Goal: Task Accomplishment & Management: Manage account settings

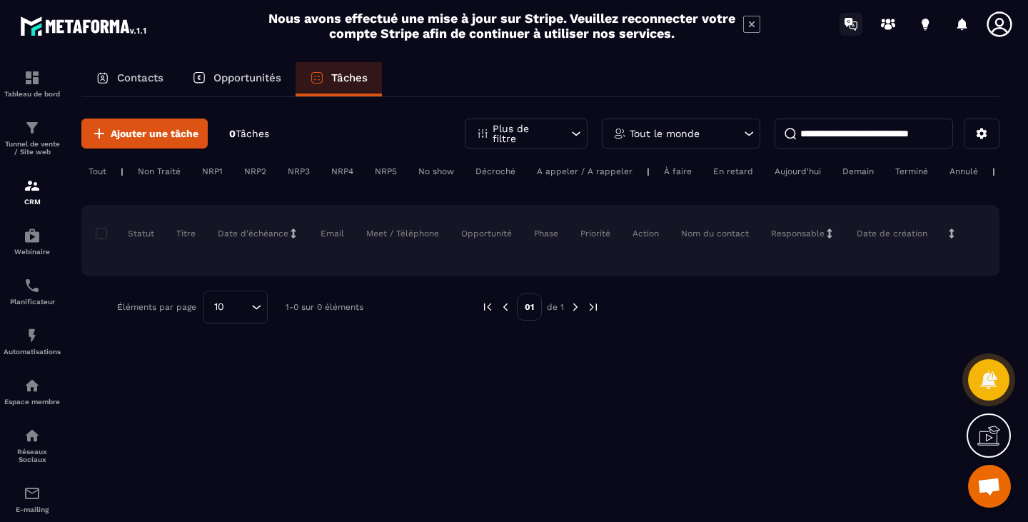
click at [854, 14] on icon at bounding box center [851, 24] width 23 height 23
click at [964, 24] on icon at bounding box center [963, 24] width 10 height 12
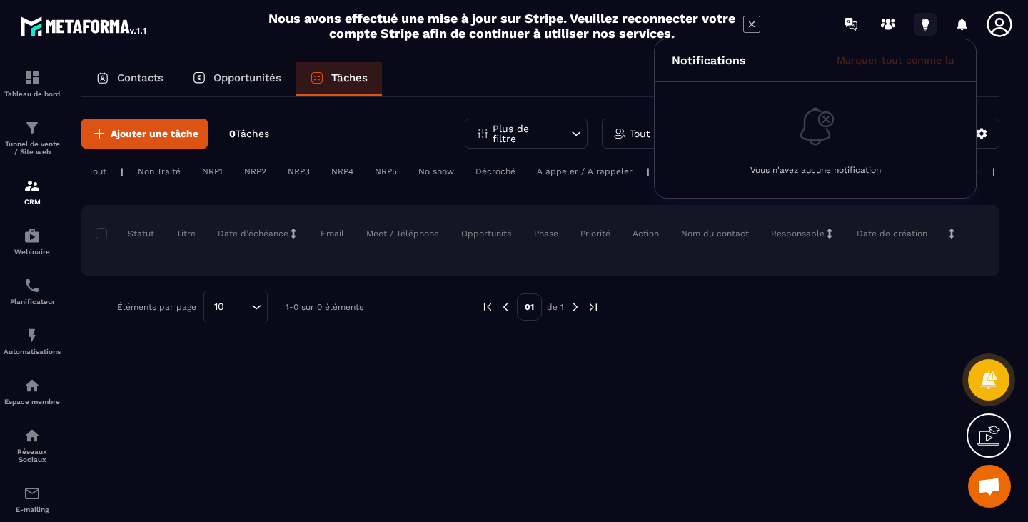
click at [923, 24] on icon at bounding box center [925, 22] width 7 height 9
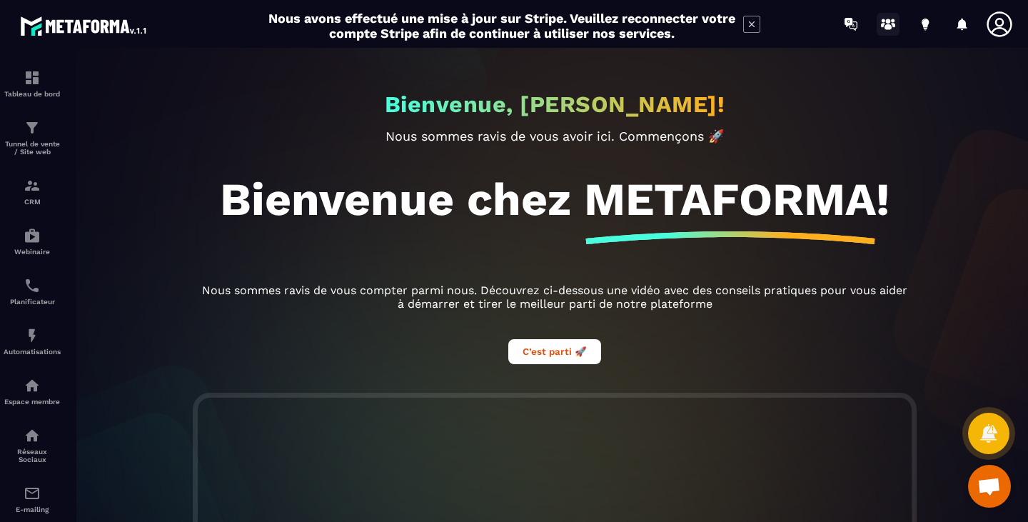
click at [886, 26] on icon at bounding box center [888, 27] width 7 height 6
click at [26, 403] on p "Espace membre" at bounding box center [32, 402] width 57 height 8
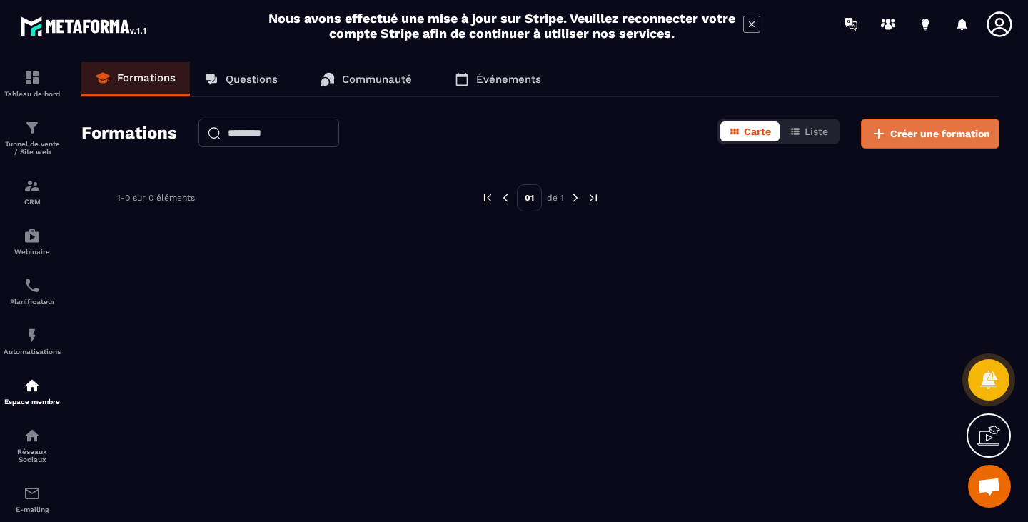
click at [911, 132] on span "Créer une formation" at bounding box center [941, 133] width 100 height 14
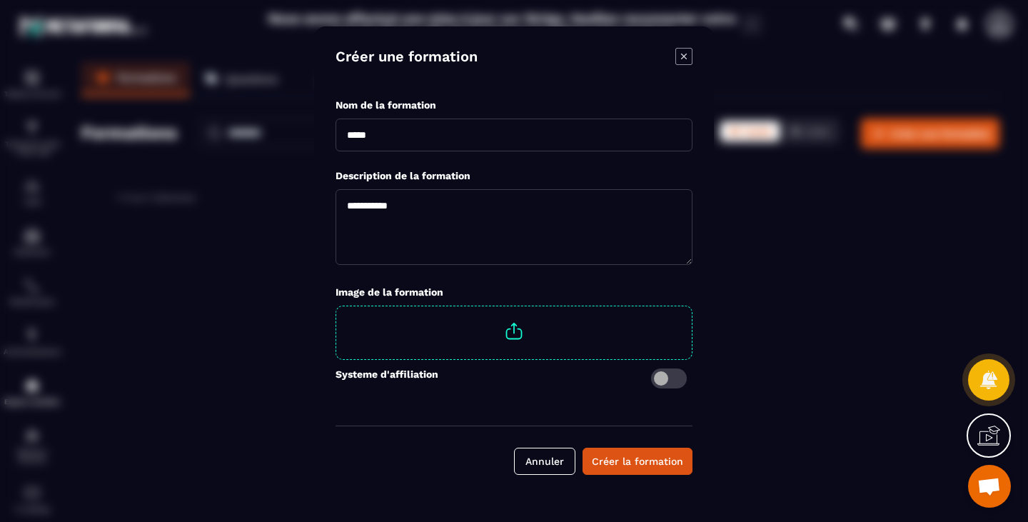
click at [407, 132] on input "Modal window" at bounding box center [514, 135] width 357 height 33
type input "**********"
click at [433, 234] on textarea "Modal window" at bounding box center [514, 227] width 357 height 76
type textarea "**********"
click at [520, 333] on span "Modal window" at bounding box center [514, 331] width 356 height 50
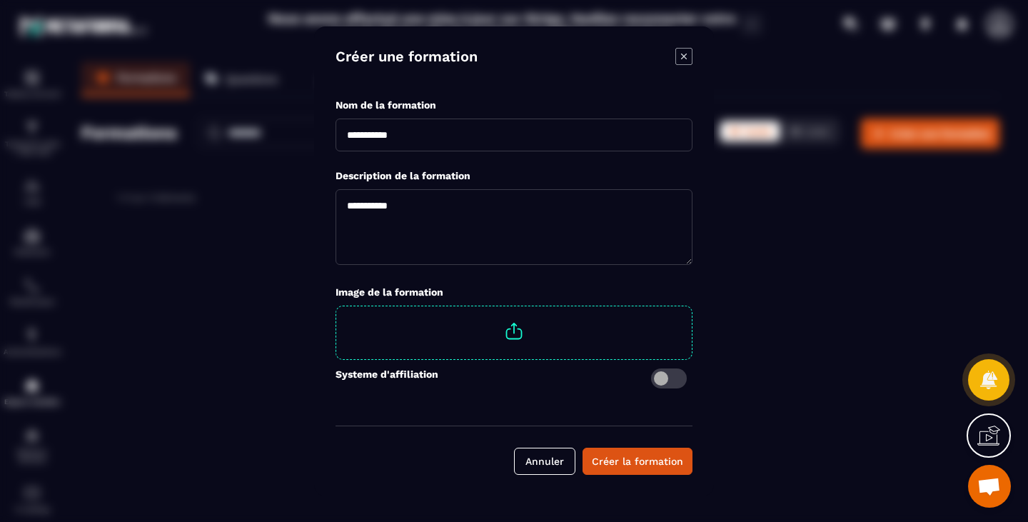
click at [692, 306] on input "Modal window" at bounding box center [692, 306] width 0 height 0
click at [651, 461] on div "Créer la formation" at bounding box center [637, 461] width 91 height 14
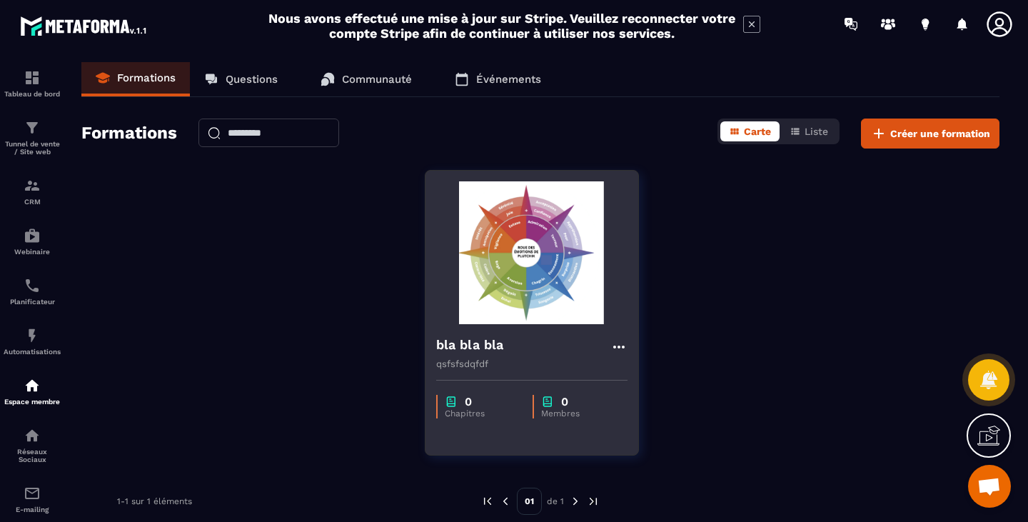
click at [511, 286] on img at bounding box center [531, 252] width 191 height 143
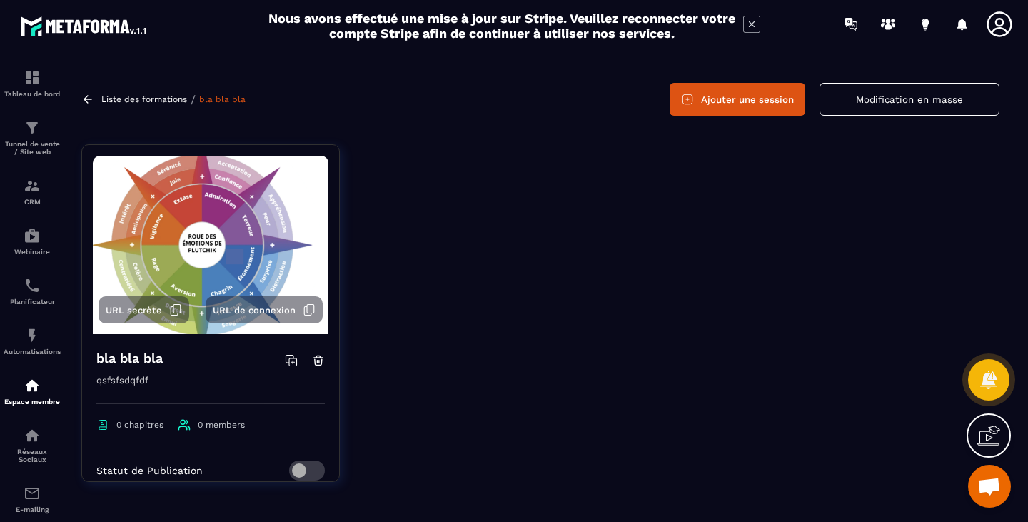
scroll to position [37, 0]
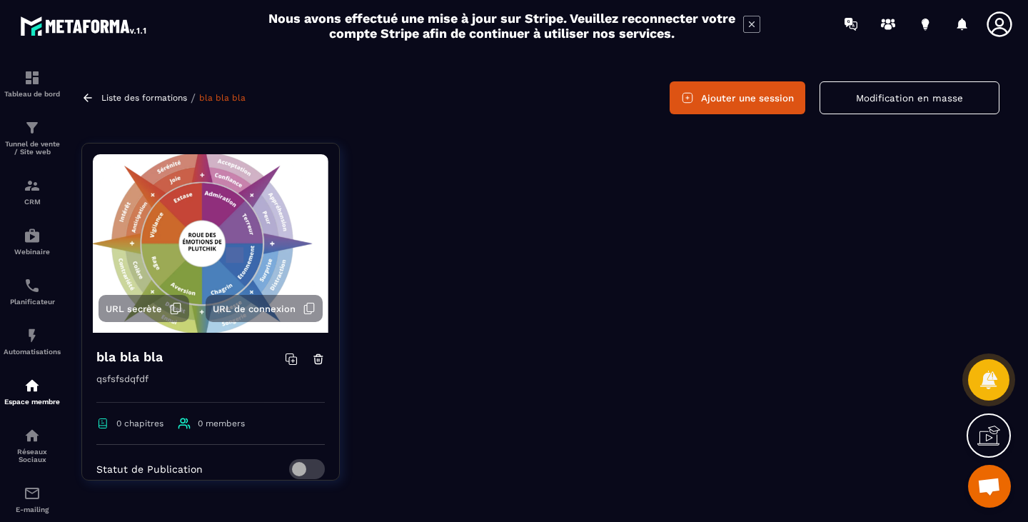
click at [751, 105] on button "Ajouter une session" at bounding box center [738, 97] width 136 height 33
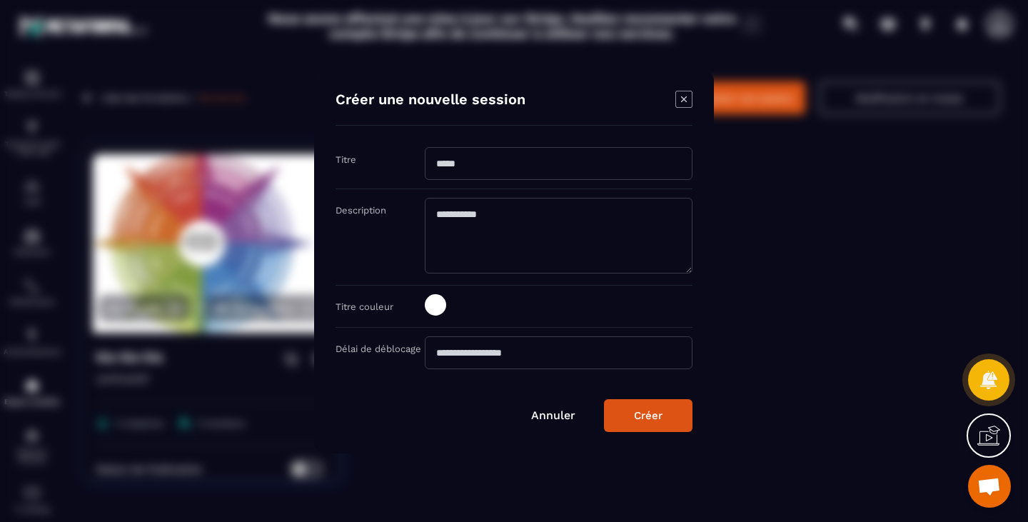
click at [573, 422] on div "Annuler Créer" at bounding box center [514, 415] width 357 height 33
click at [547, 416] on link "Annuler" at bounding box center [553, 415] width 44 height 14
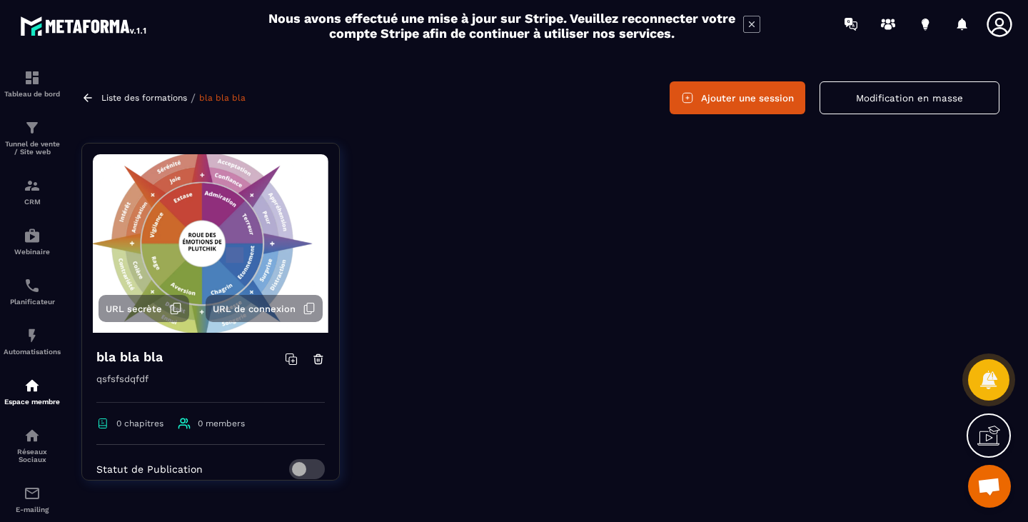
click at [285, 359] on icon at bounding box center [291, 359] width 13 height 13
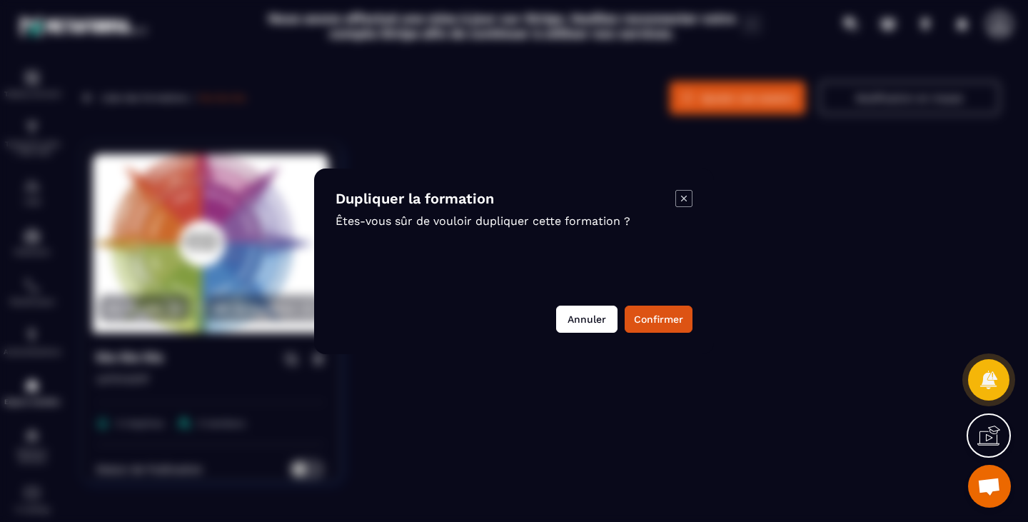
click at [593, 327] on button "Annuler" at bounding box center [586, 319] width 61 height 27
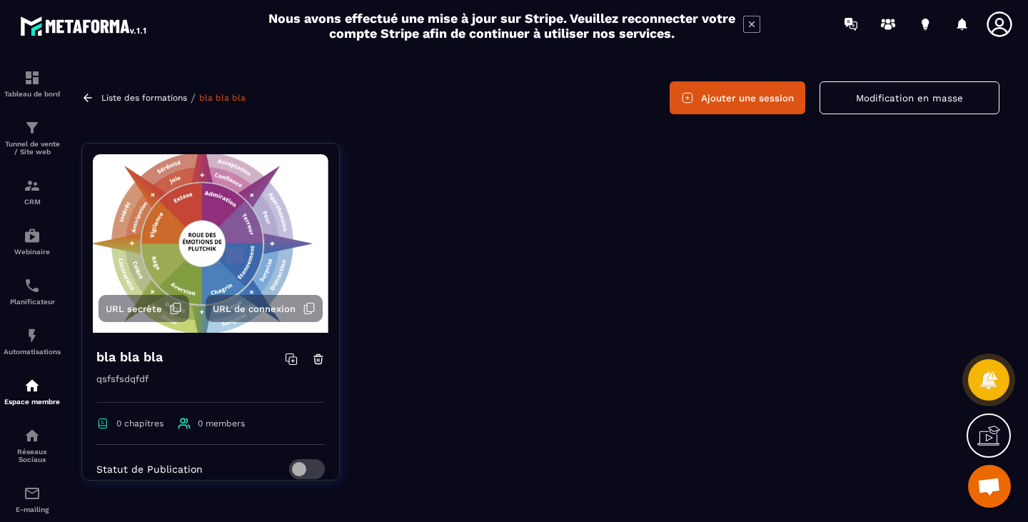
click at [898, 104] on button "Modification en masse" at bounding box center [910, 97] width 180 height 33
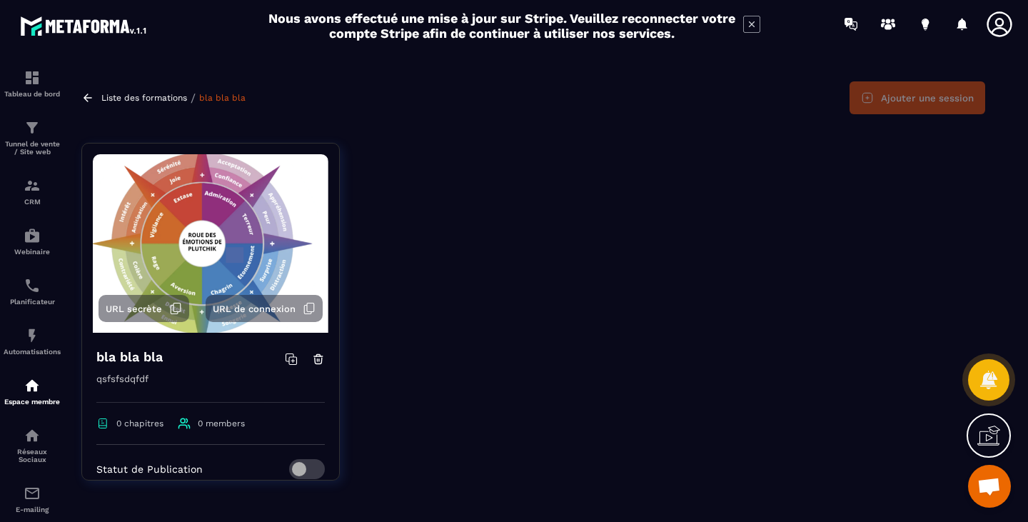
click at [787, 220] on div at bounding box center [680, 322] width 638 height 359
click at [108, 228] on img at bounding box center [211, 243] width 236 height 179
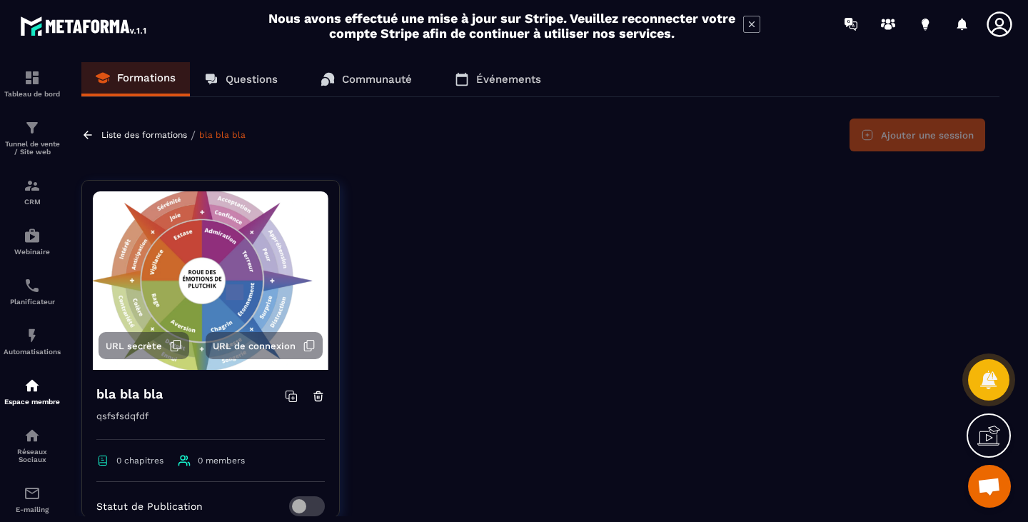
scroll to position [244, 0]
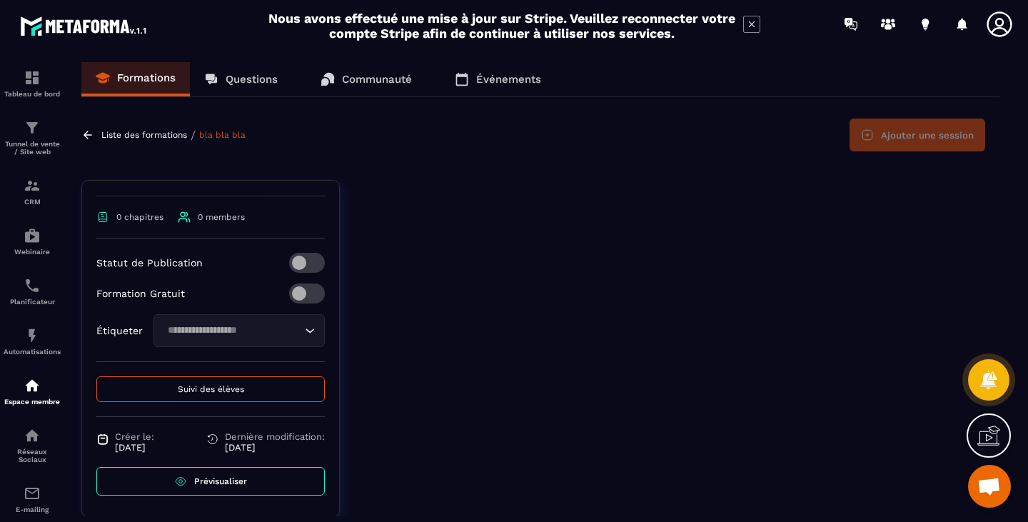
click at [228, 483] on span "Prévisualiser" at bounding box center [220, 481] width 53 height 10
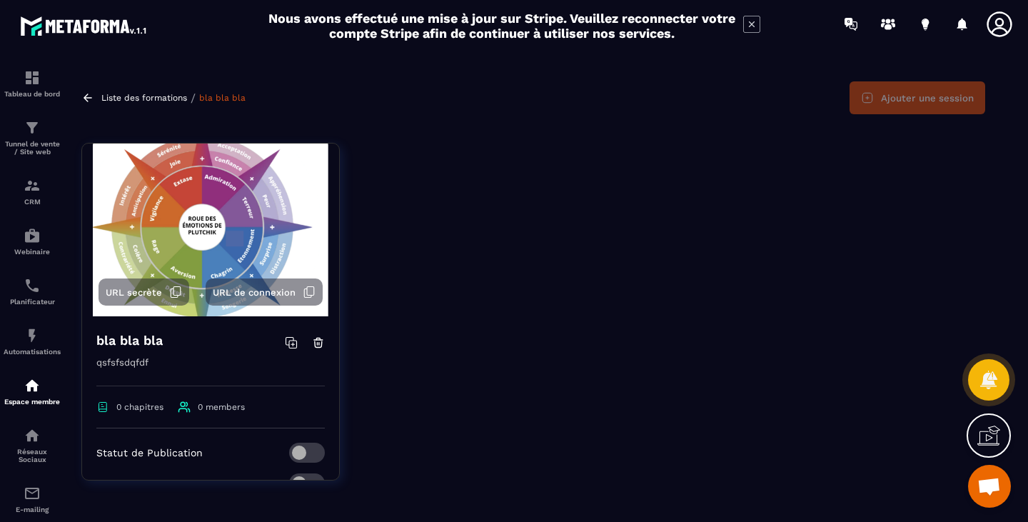
scroll to position [0, 0]
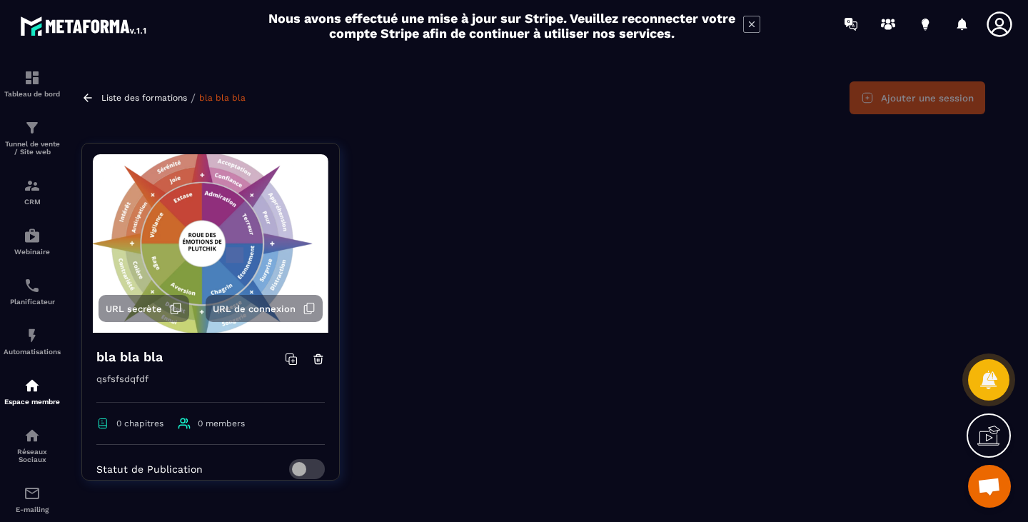
click at [169, 101] on p "Liste des formations" at bounding box center [144, 98] width 86 height 10
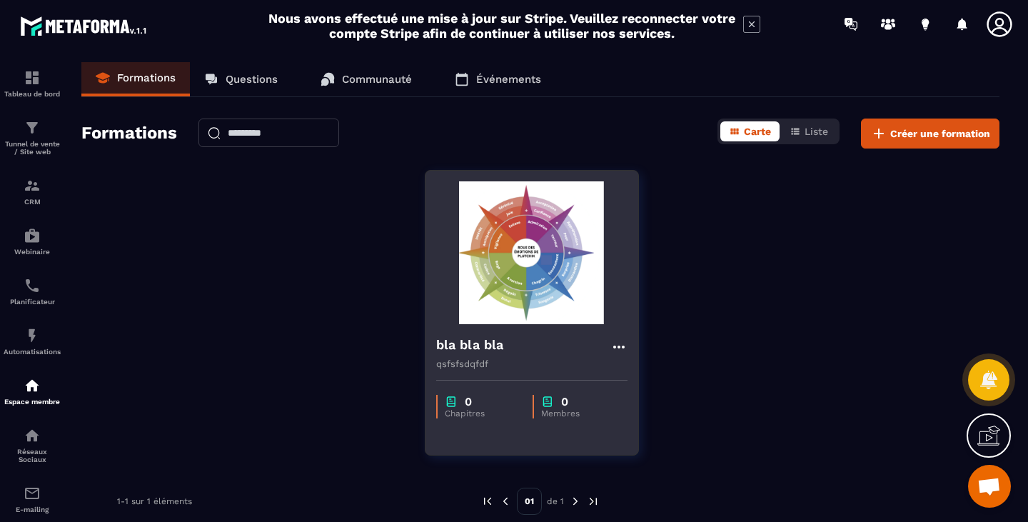
click at [553, 249] on img at bounding box center [531, 252] width 191 height 143
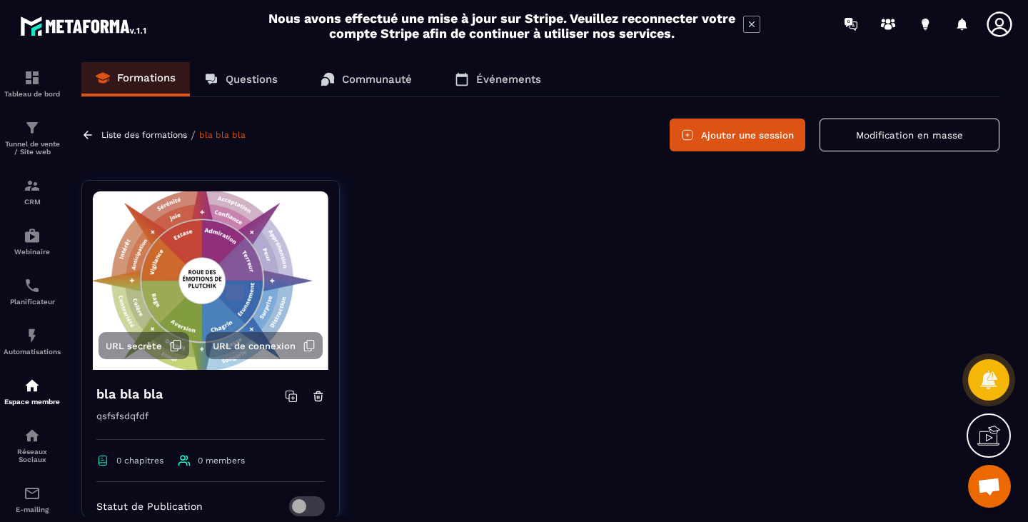
click at [778, 136] on button "Ajouter une session" at bounding box center [738, 135] width 136 height 33
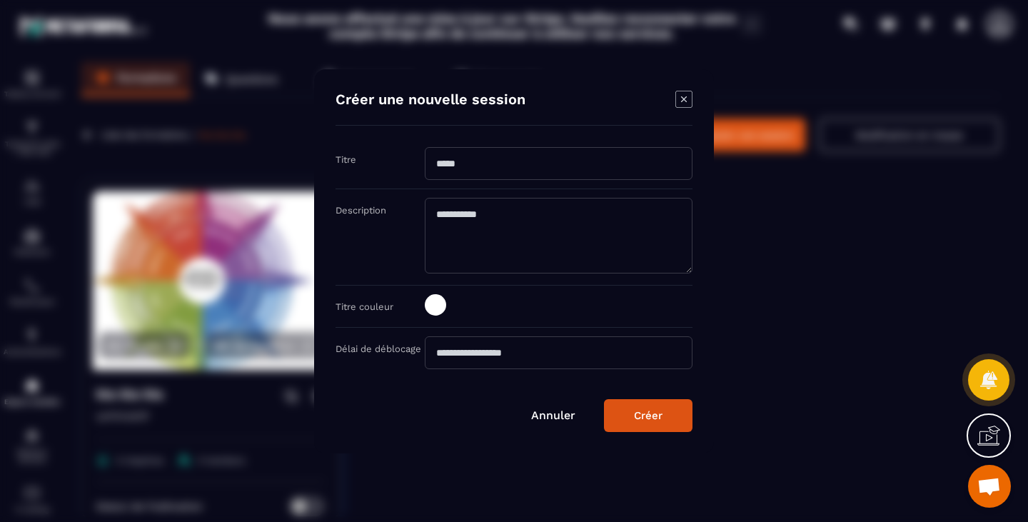
click at [543, 174] on input "Modal window" at bounding box center [559, 163] width 268 height 33
type input "**"
click at [486, 217] on textarea "Modal window" at bounding box center [559, 236] width 268 height 76
type textarea "*****"
click at [440, 307] on span "Modal window" at bounding box center [435, 304] width 21 height 21
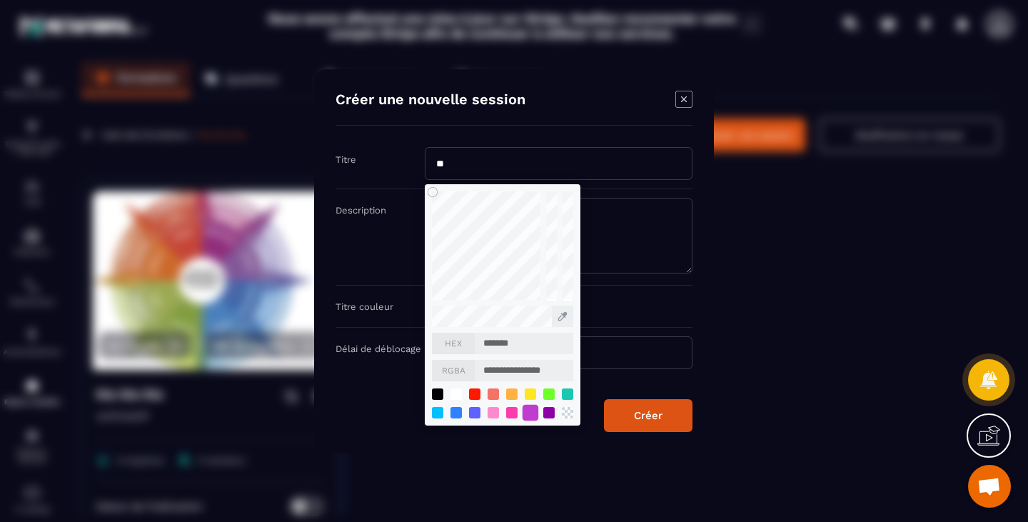
click at [525, 414] on div "Modal window" at bounding box center [531, 412] width 16 height 16
type input "*******"
type input "**********"
click at [748, 259] on div "Modal window" at bounding box center [514, 261] width 1028 height 522
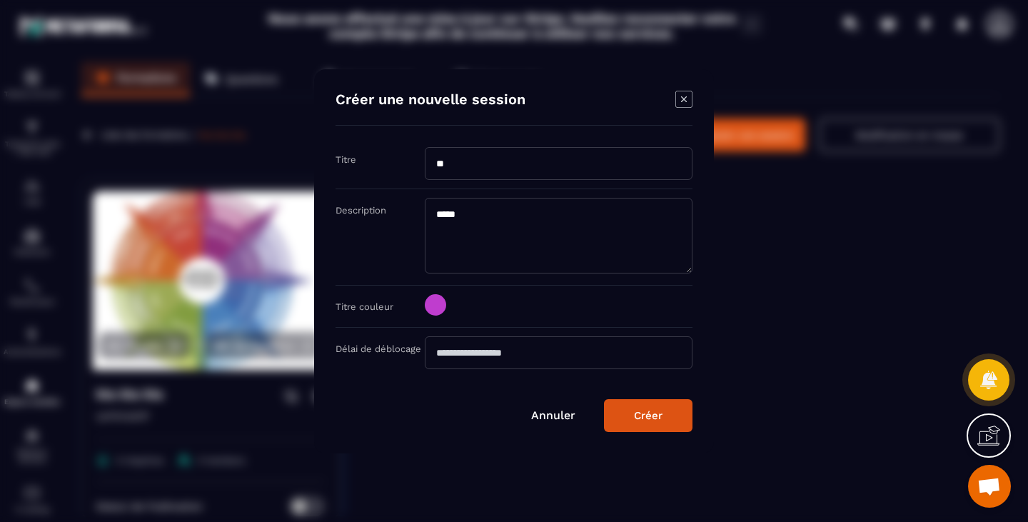
click at [543, 356] on input "Modal window" at bounding box center [559, 352] width 268 height 33
click at [521, 354] on input "Modal window" at bounding box center [559, 352] width 268 height 33
click at [668, 427] on button "Créer" at bounding box center [648, 415] width 89 height 33
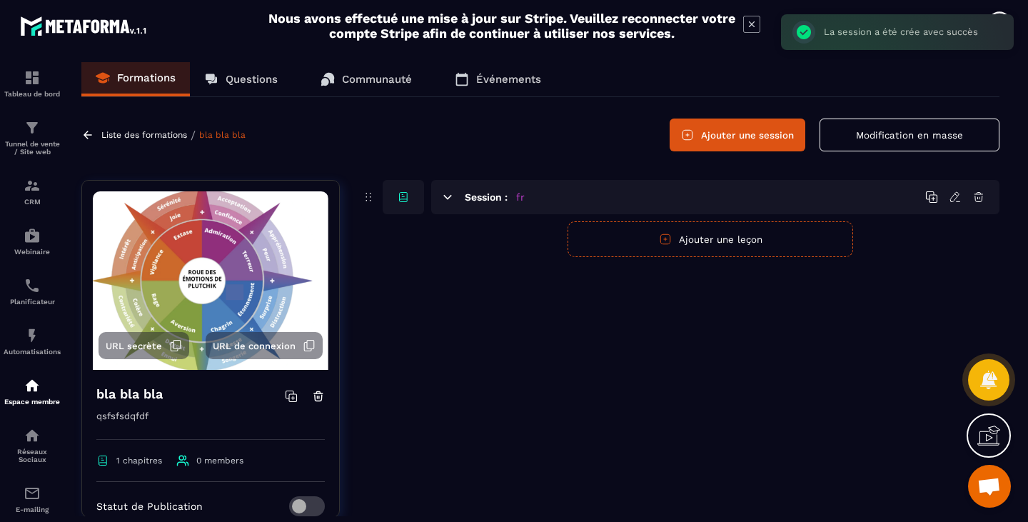
click at [702, 251] on button "Ajouter une leçon" at bounding box center [711, 239] width 286 height 36
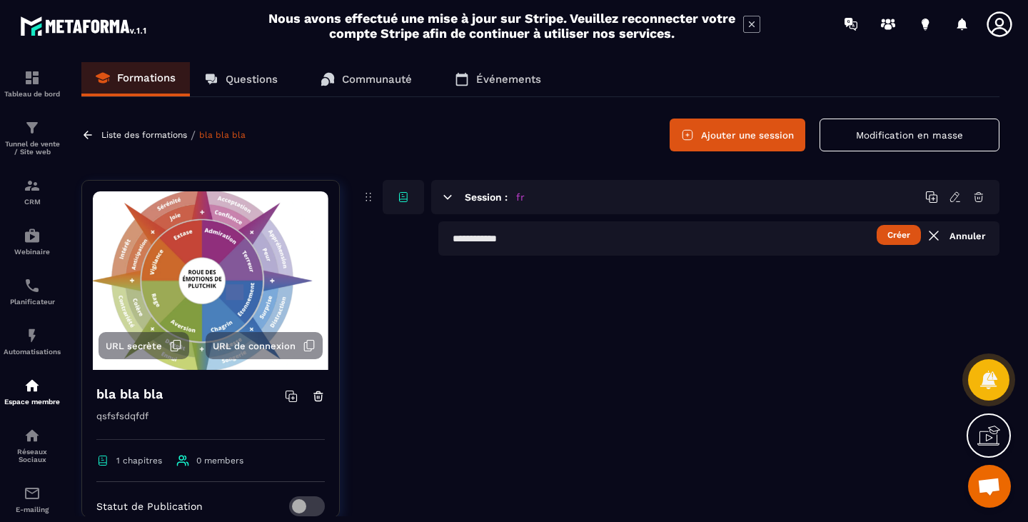
click at [885, 234] on button "Créer" at bounding box center [899, 235] width 44 height 20
click at [552, 239] on input "text" at bounding box center [718, 238] width 561 height 34
type input "****"
click at [882, 239] on button "Créer" at bounding box center [899, 235] width 44 height 20
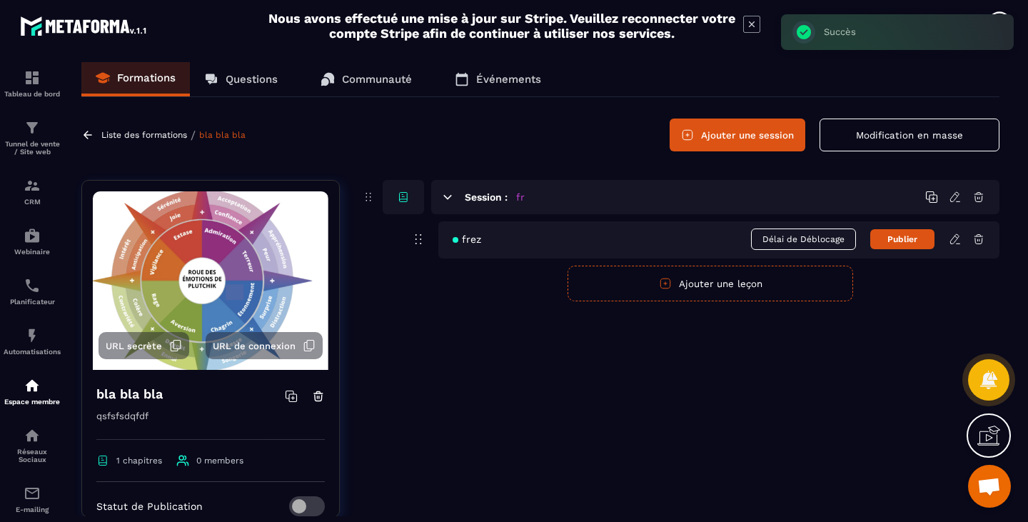
click at [711, 290] on button "Ajouter une leçon" at bounding box center [711, 284] width 286 height 36
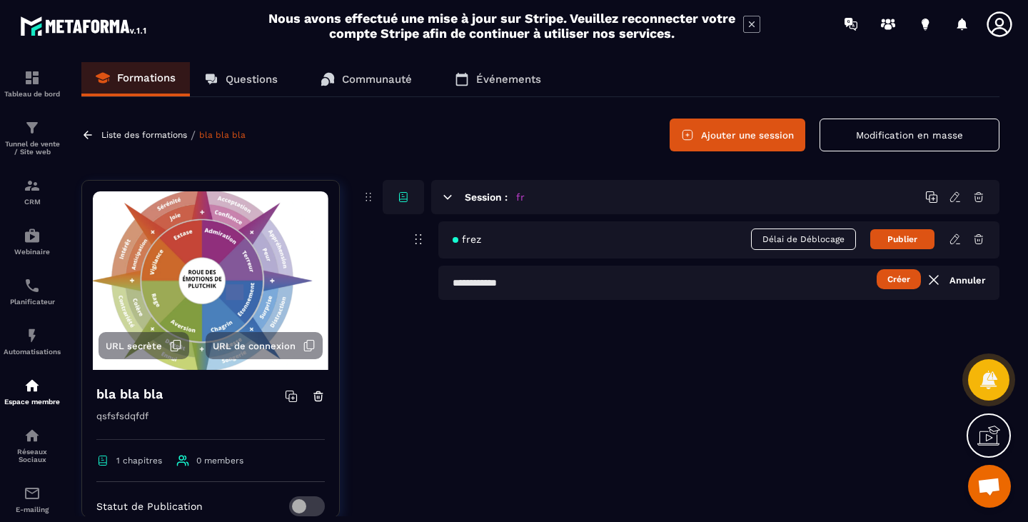
click at [473, 241] on span "frez" at bounding box center [467, 239] width 29 height 11
click at [412, 243] on icon at bounding box center [418, 239] width 17 height 17
click at [486, 239] on div "frez Délai de Déblocage Publier" at bounding box center [718, 239] width 561 height 37
click at [469, 244] on span "frez" at bounding box center [467, 239] width 29 height 11
click at [469, 243] on span "frez" at bounding box center [467, 239] width 29 height 11
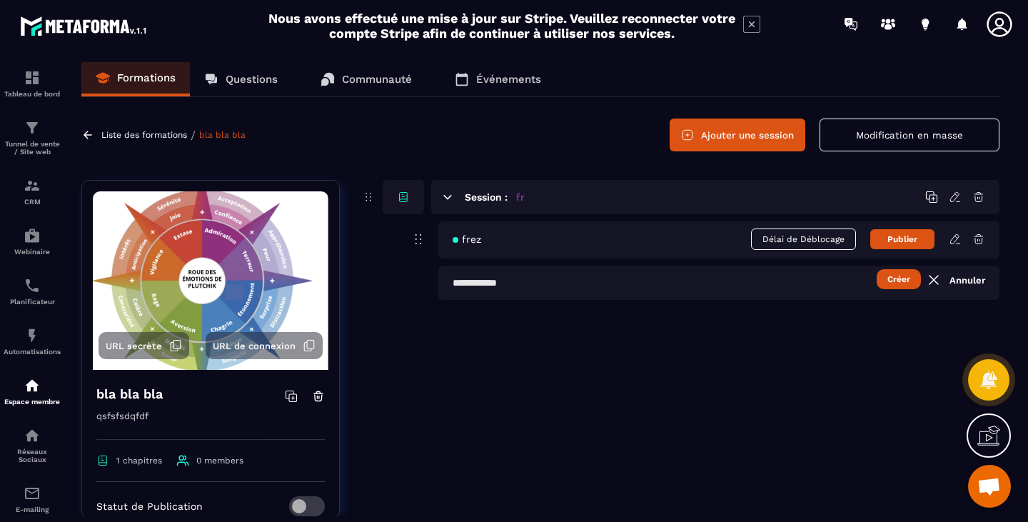
drag, startPoint x: 631, startPoint y: 240, endPoint x: 953, endPoint y: 242, distance: 322.1
click at [953, 242] on icon at bounding box center [955, 239] width 13 height 13
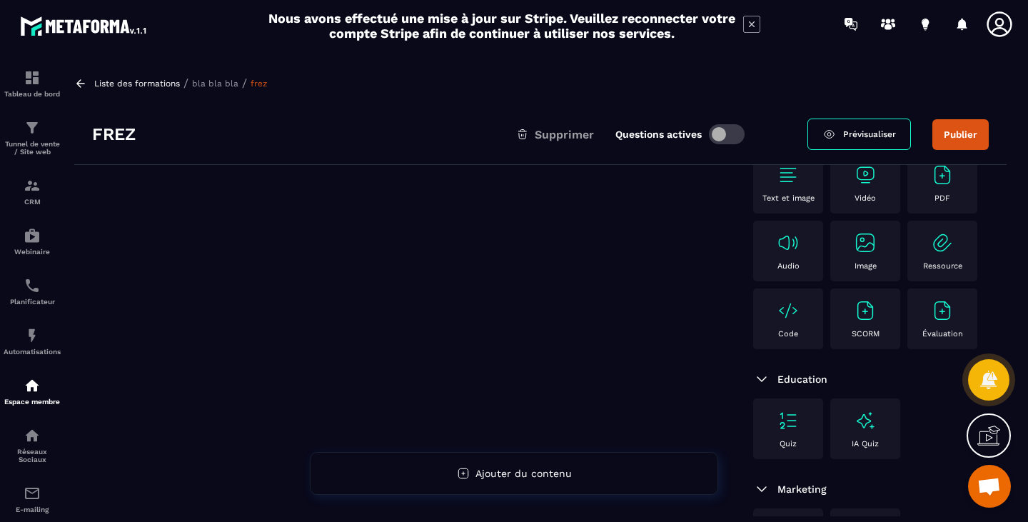
scroll to position [71, 0]
click at [869, 321] on img at bounding box center [865, 310] width 23 height 23
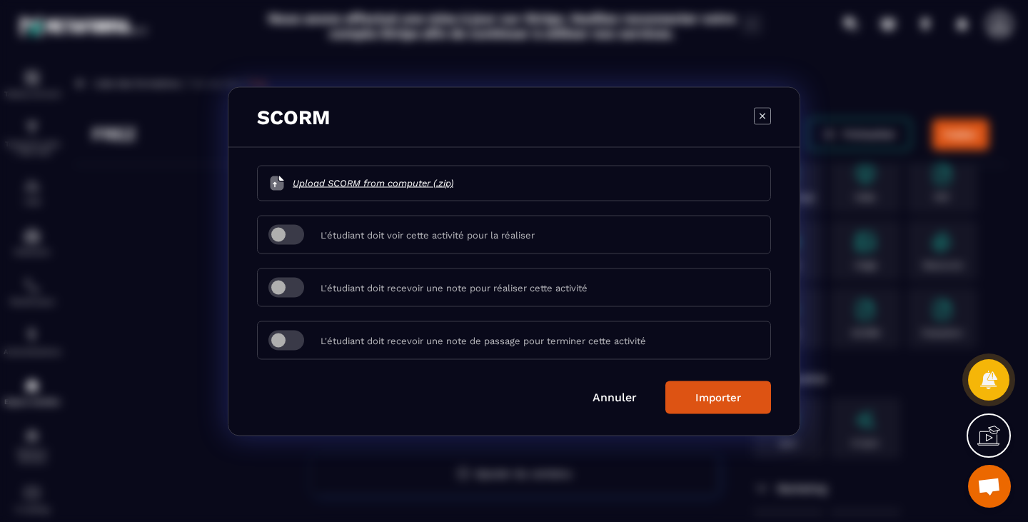
click at [630, 397] on link "Annuler" at bounding box center [615, 397] width 44 height 14
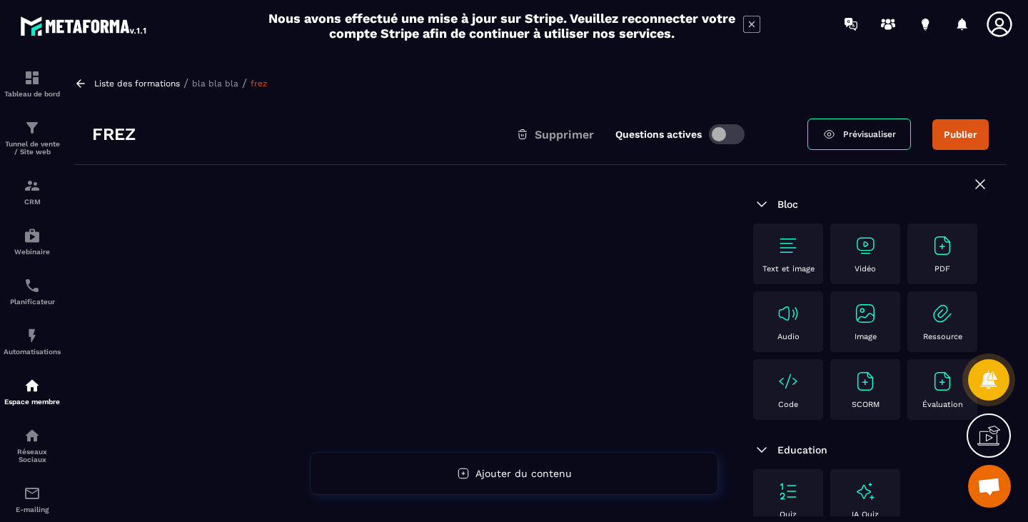
scroll to position [0, 0]
click at [866, 244] on img at bounding box center [865, 245] width 23 height 23
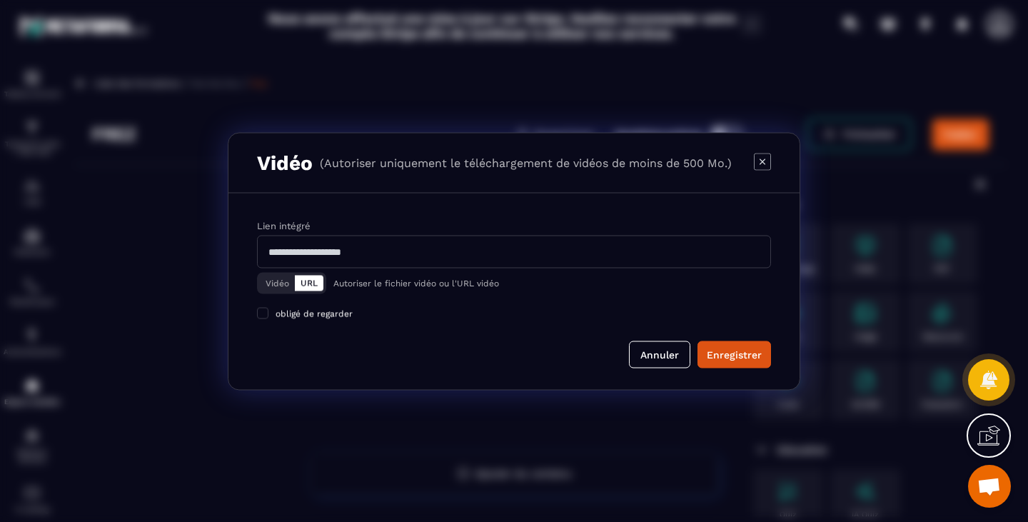
click at [288, 287] on button "Vidéo" at bounding box center [277, 283] width 35 height 16
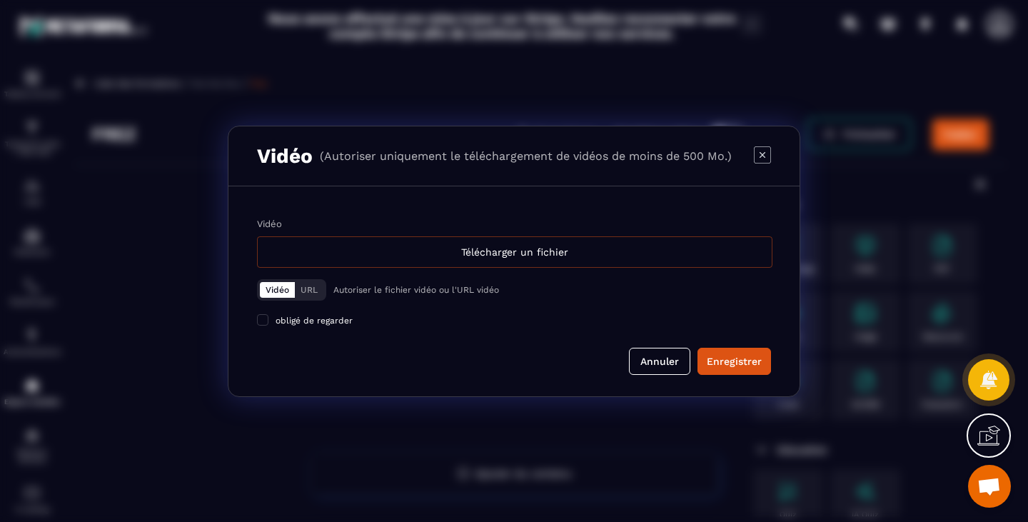
click at [521, 261] on div "Télécharger un fichier" at bounding box center [515, 251] width 516 height 31
click at [0, 0] on input "Vidéo Télécharger un fichier" at bounding box center [0, 0] width 0 height 0
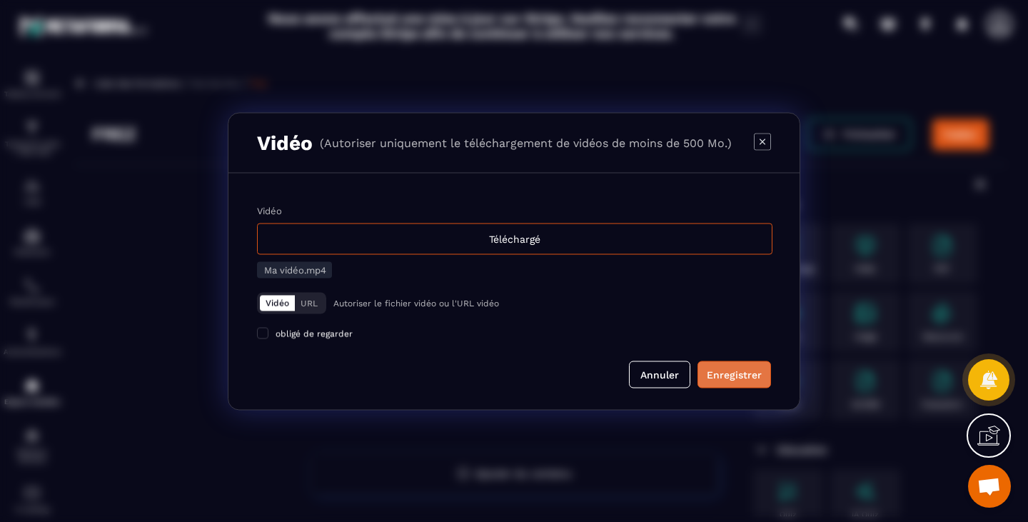
click at [745, 369] on div "Enregistrer" at bounding box center [734, 374] width 55 height 14
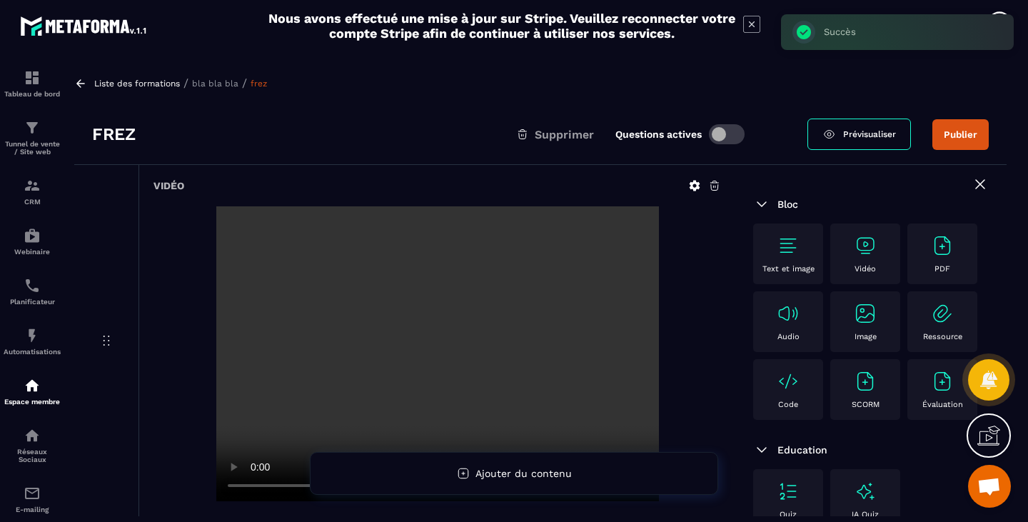
click at [867, 140] on link "Prévisualiser" at bounding box center [860, 134] width 104 height 31
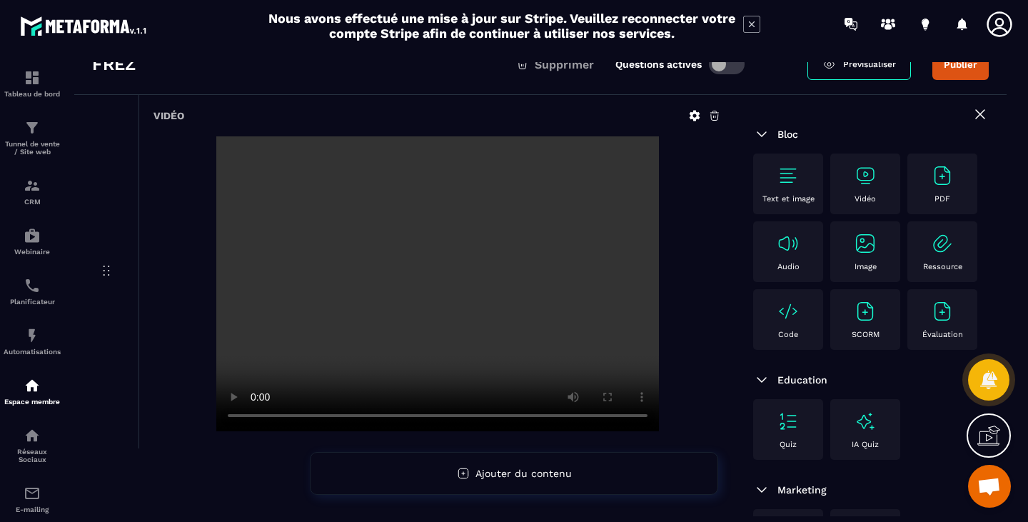
scroll to position [71, 0]
click at [783, 189] on div "Text et image" at bounding box center [789, 182] width 56 height 39
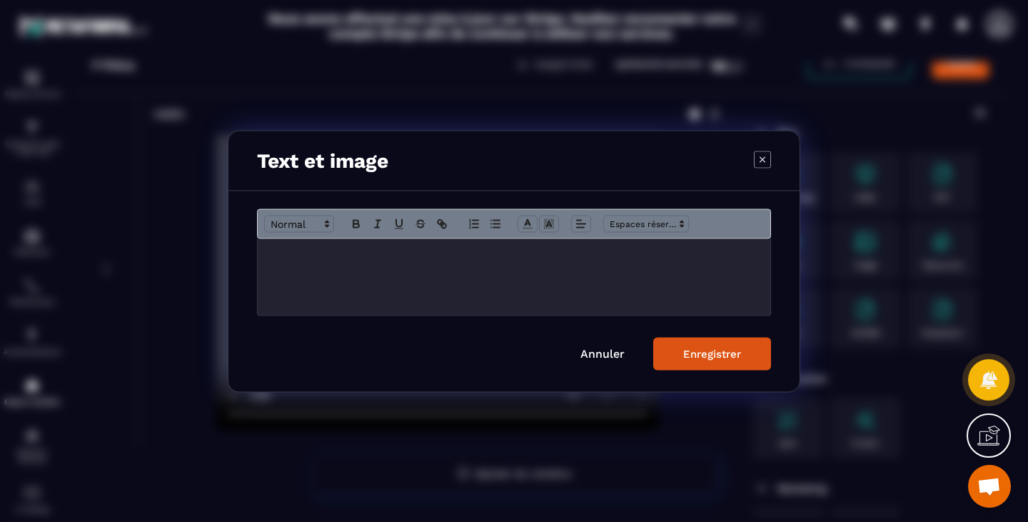
click at [496, 286] on div "Modal window" at bounding box center [514, 277] width 513 height 76
click at [693, 358] on div "Enregistrer" at bounding box center [712, 353] width 58 height 13
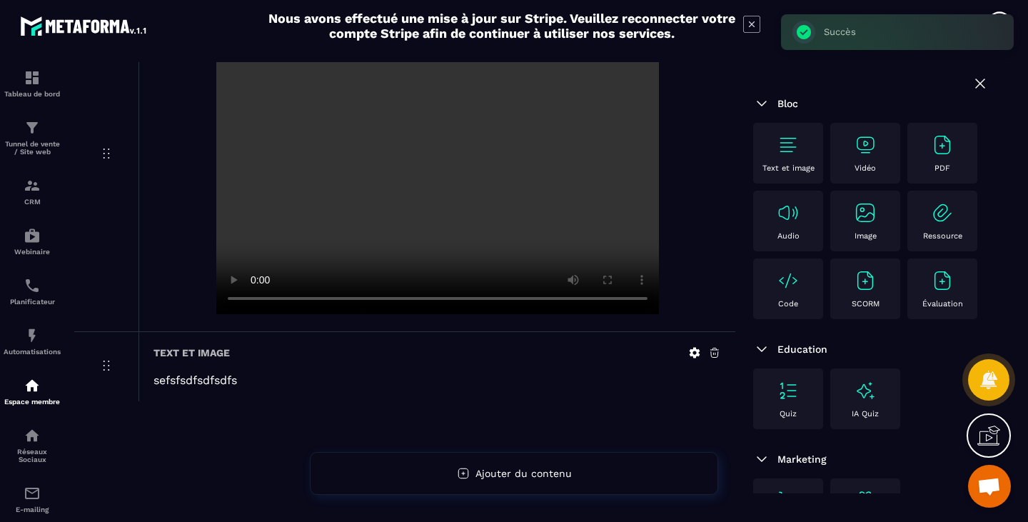
scroll to position [189, 0]
click at [181, 346] on h6 "Text et image" at bounding box center [192, 351] width 76 height 11
click at [693, 351] on icon at bounding box center [694, 351] width 13 height 13
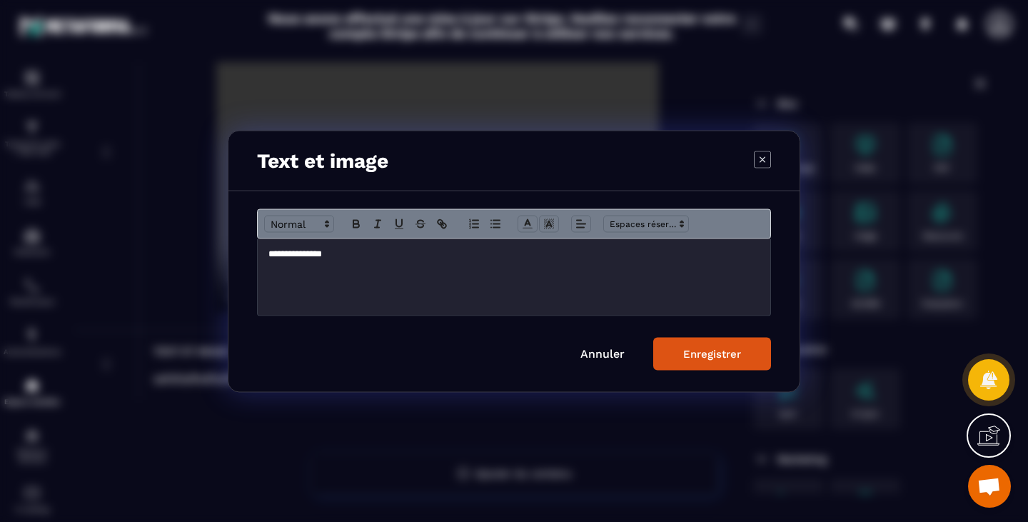
click at [360, 160] on h3 "Text et image" at bounding box center [322, 161] width 131 height 24
click at [378, 168] on h3 "Text et image" at bounding box center [322, 161] width 131 height 24
click at [378, 166] on h3 "Text et image" at bounding box center [322, 161] width 131 height 24
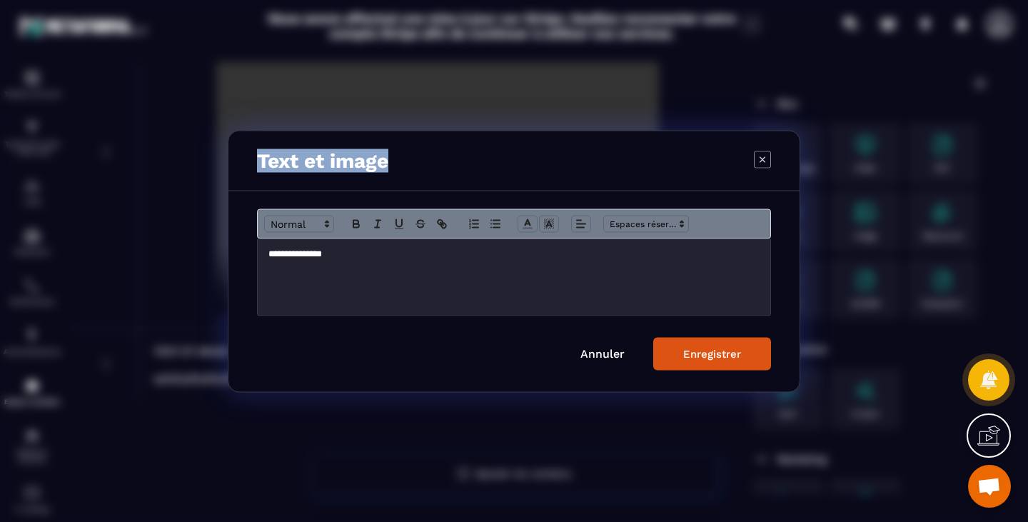
drag, startPoint x: 387, startPoint y: 161, endPoint x: 158, endPoint y: 145, distance: 229.8
click at [96, 136] on section "**********" at bounding box center [514, 261] width 1028 height 522
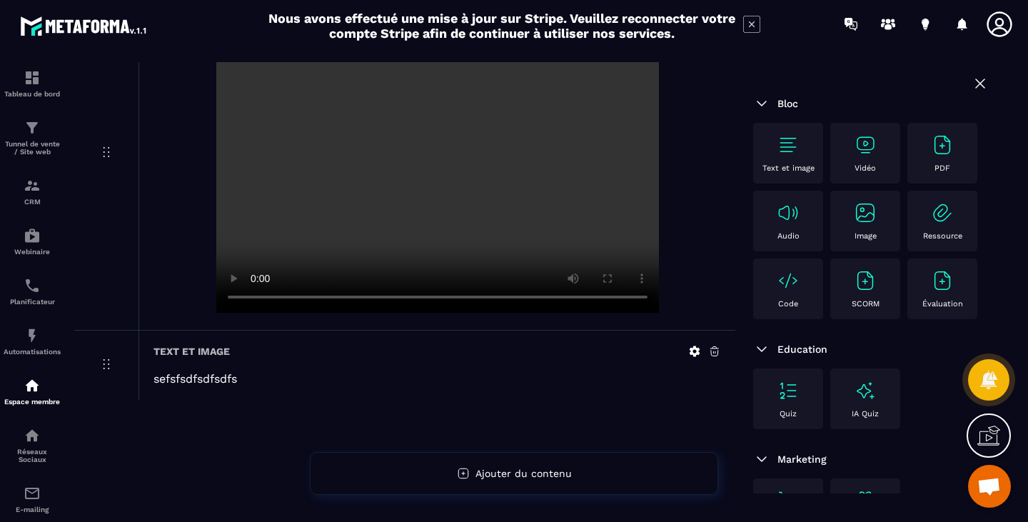
click at [229, 347] on h6 "Text et image" at bounding box center [192, 351] width 76 height 11
click at [210, 356] on h6 "Text et image" at bounding box center [192, 351] width 76 height 11
click at [210, 353] on h6 "Text et image" at bounding box center [192, 351] width 76 height 11
drag, startPoint x: 210, startPoint y: 353, endPoint x: 509, endPoint y: 349, distance: 299.2
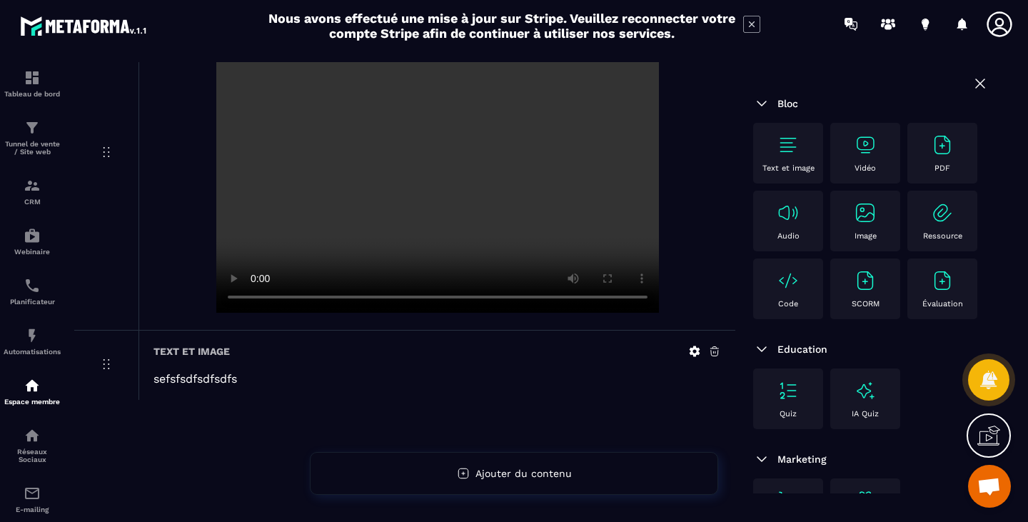
click at [214, 352] on h6 "Text et image" at bounding box center [192, 351] width 76 height 11
click at [701, 353] on icon at bounding box center [694, 351] width 13 height 13
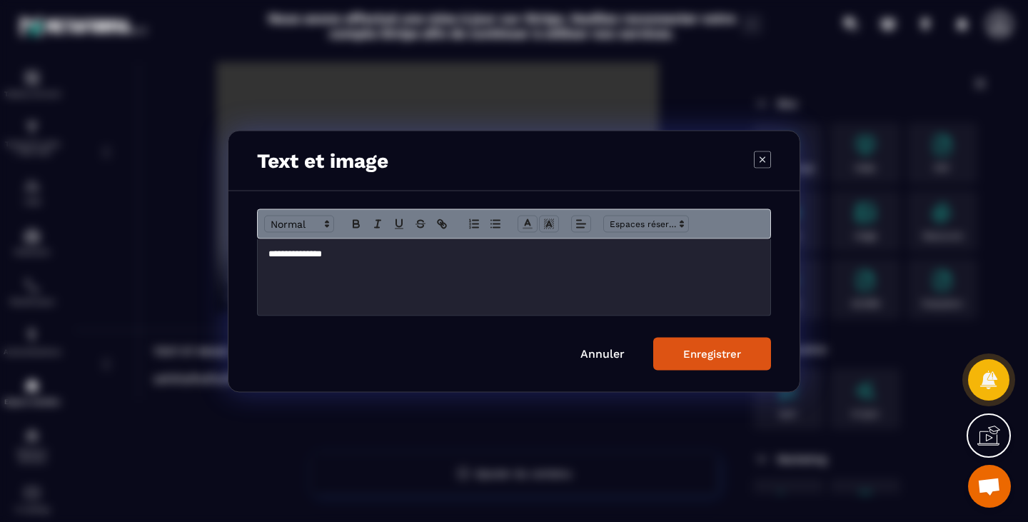
click at [337, 158] on h3 "Text et image" at bounding box center [322, 161] width 131 height 24
drag, startPoint x: 338, startPoint y: 164, endPoint x: 386, endPoint y: 151, distance: 49.5
click at [386, 151] on h3 "Text et image" at bounding box center [322, 161] width 131 height 24
click at [335, 166] on h3 "Text et image" at bounding box center [322, 161] width 131 height 24
click at [714, 353] on div "Enregistrer" at bounding box center [712, 353] width 58 height 13
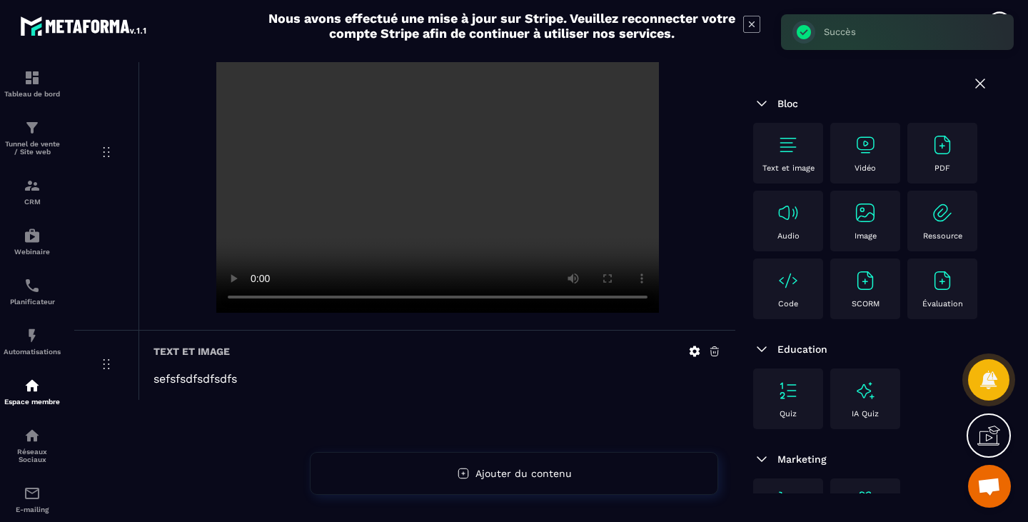
scroll to position [46, 0]
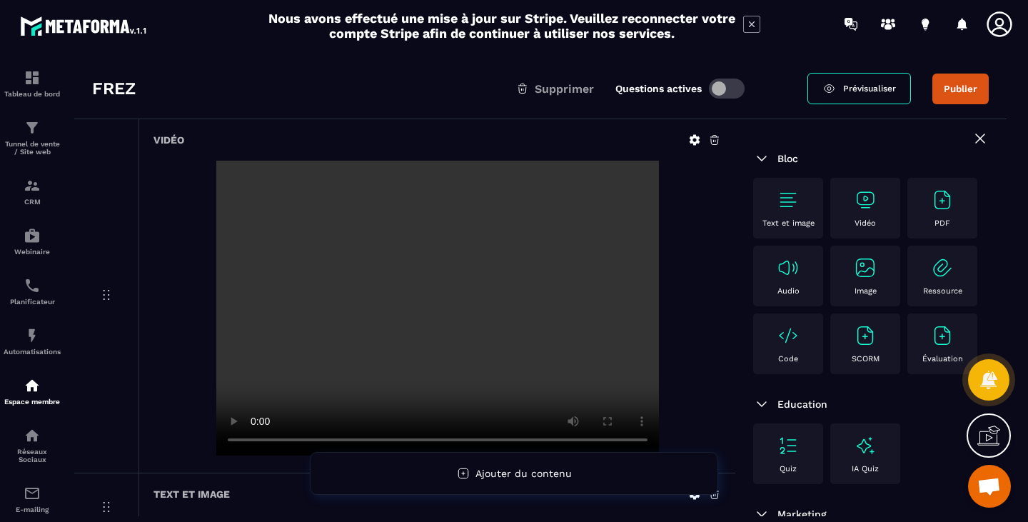
click at [861, 81] on link "Prévisualiser" at bounding box center [860, 88] width 104 height 31
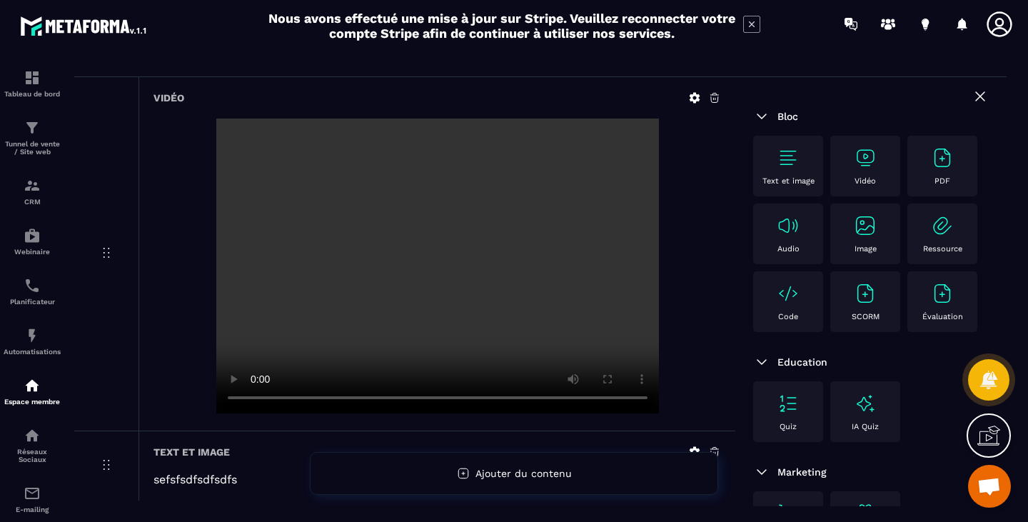
scroll to position [189, 0]
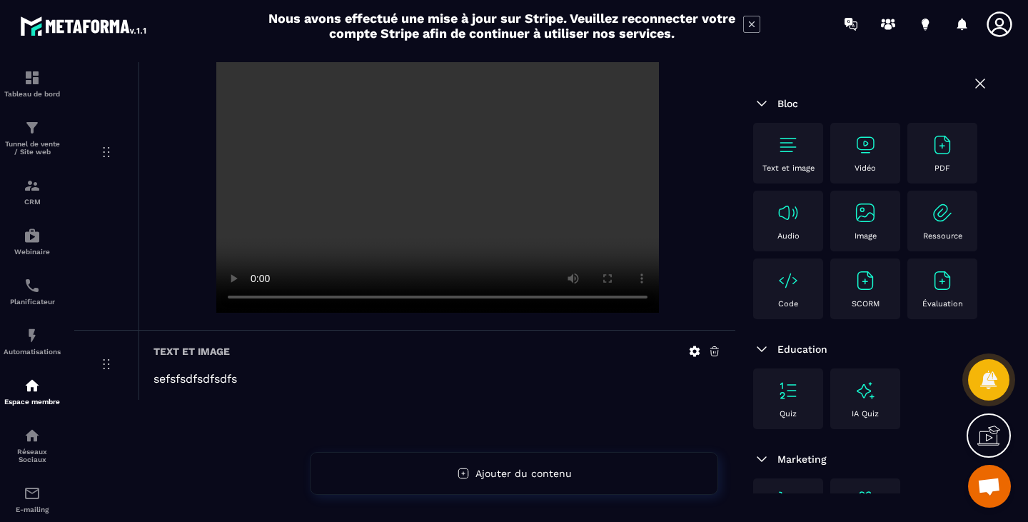
click at [931, 292] on img at bounding box center [942, 280] width 23 height 23
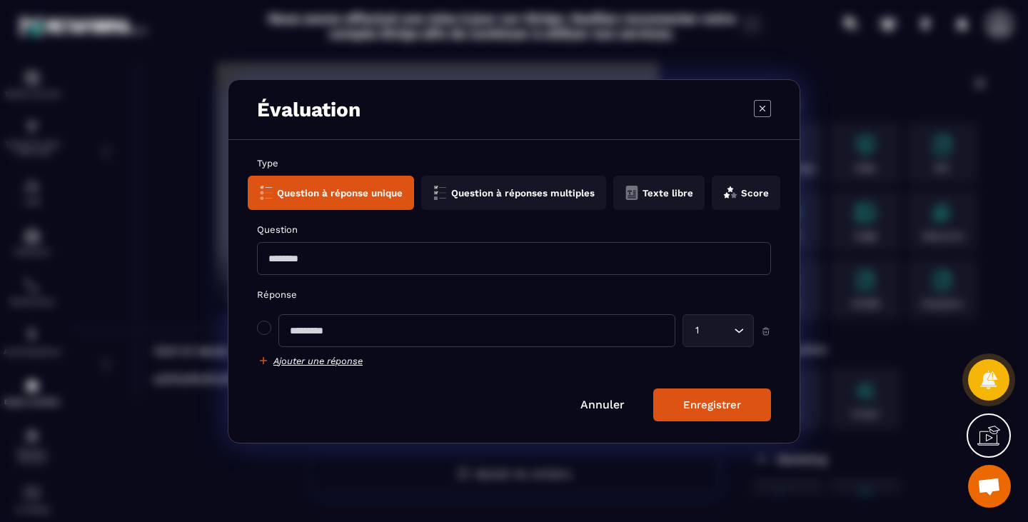
click at [763, 186] on button "Score" at bounding box center [746, 193] width 69 height 34
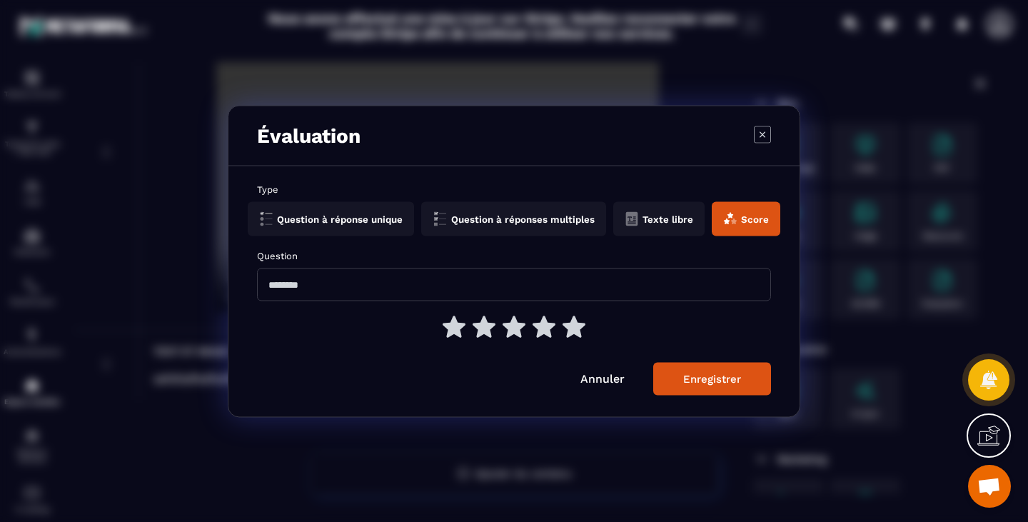
click at [712, 221] on button "Texte libre" at bounding box center [746, 218] width 69 height 34
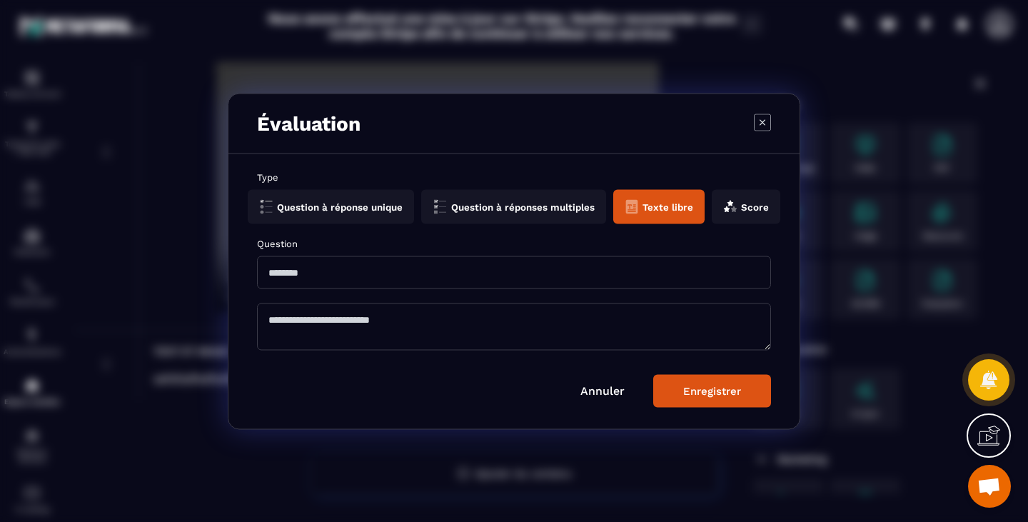
click at [613, 206] on button "Question à réponses multiples" at bounding box center [658, 206] width 91 height 34
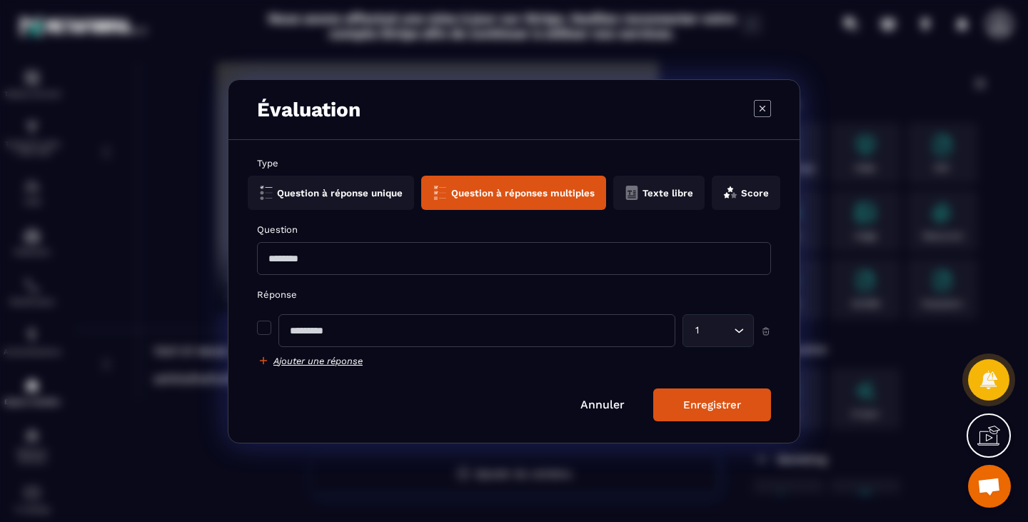
click at [421, 191] on button "Question à réponse unique" at bounding box center [513, 193] width 185 height 34
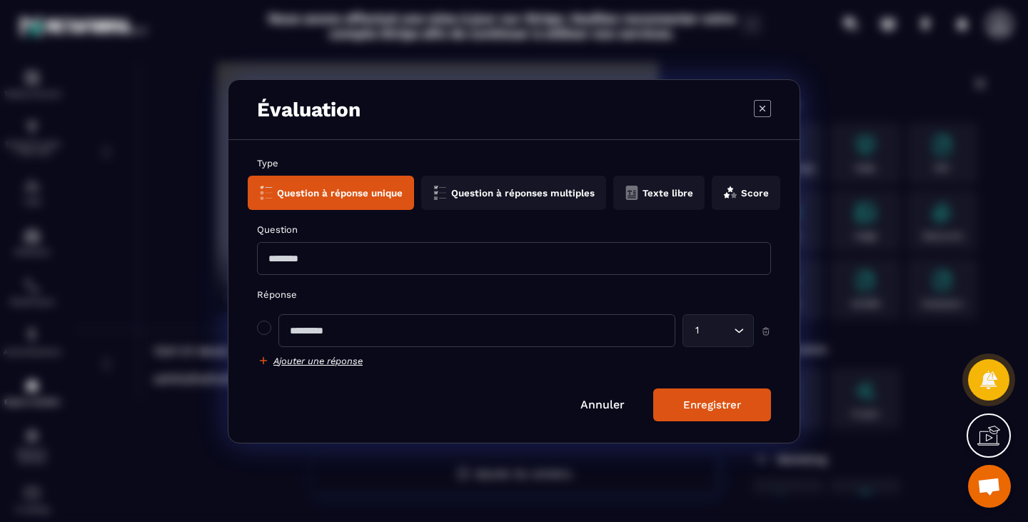
click at [746, 329] on icon "Search for option" at bounding box center [739, 331] width 14 height 14
click at [613, 197] on button "Question à réponses multiples" at bounding box center [658, 193] width 91 height 34
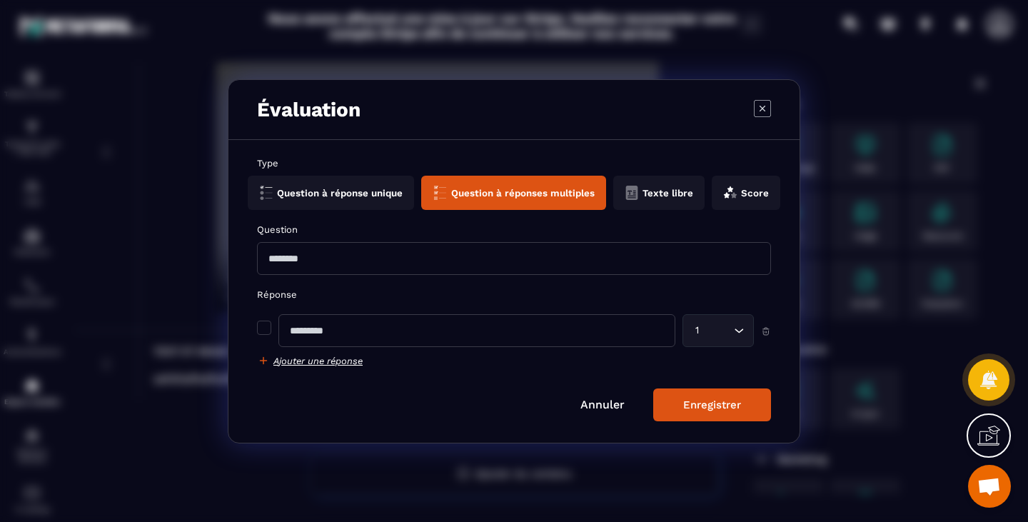
click at [261, 336] on div "1 Loading..." at bounding box center [514, 330] width 514 height 33
click at [269, 326] on span "Modal window" at bounding box center [264, 328] width 14 height 14
click at [333, 332] on input "Modal window" at bounding box center [477, 330] width 397 height 33
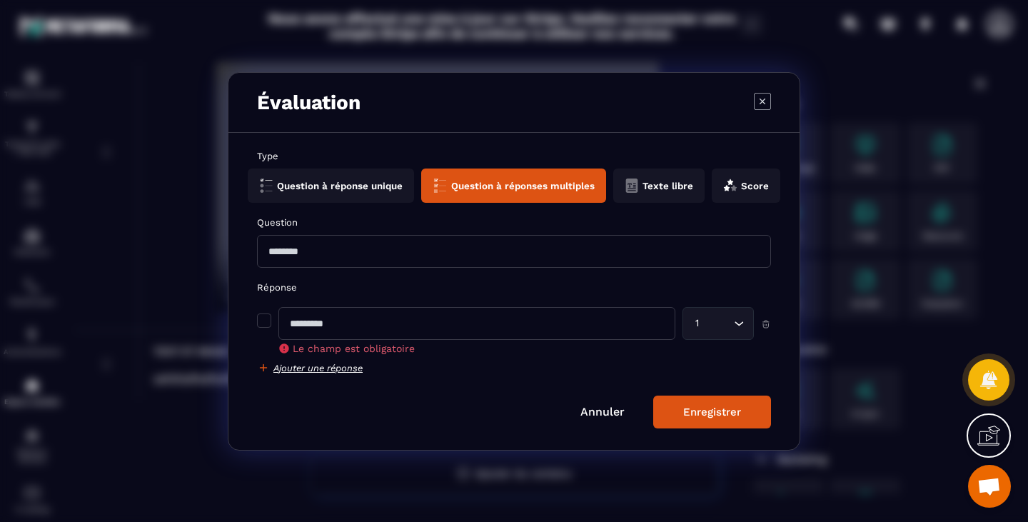
click at [334, 356] on div "Réponse Le champ est obligatoire 1 Loading... Ajouter une réponse" at bounding box center [514, 328] width 514 height 92
click at [321, 365] on h6 "Ajouter une réponse" at bounding box center [318, 367] width 89 height 11
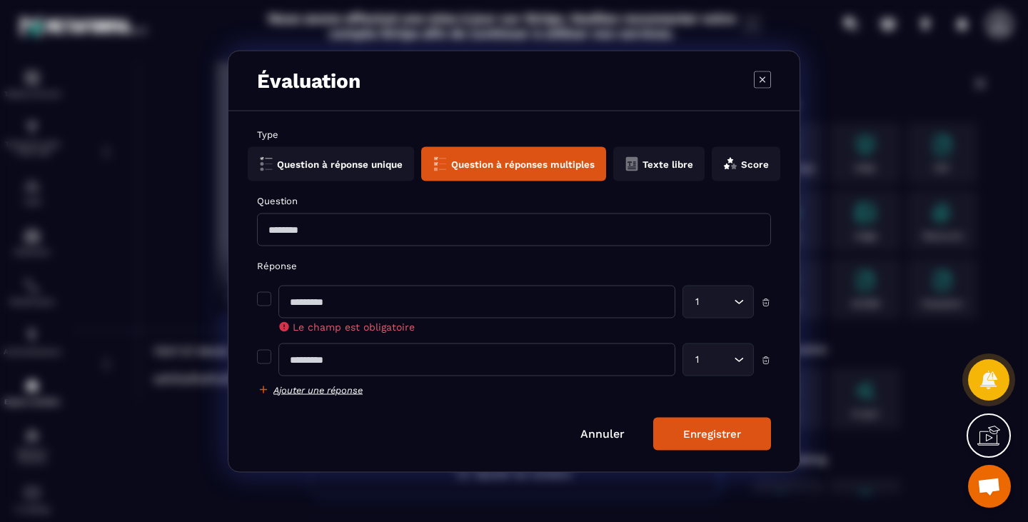
click at [361, 303] on input "Modal window" at bounding box center [477, 301] width 397 height 33
click at [740, 301] on icon "Search for option" at bounding box center [739, 301] width 14 height 14
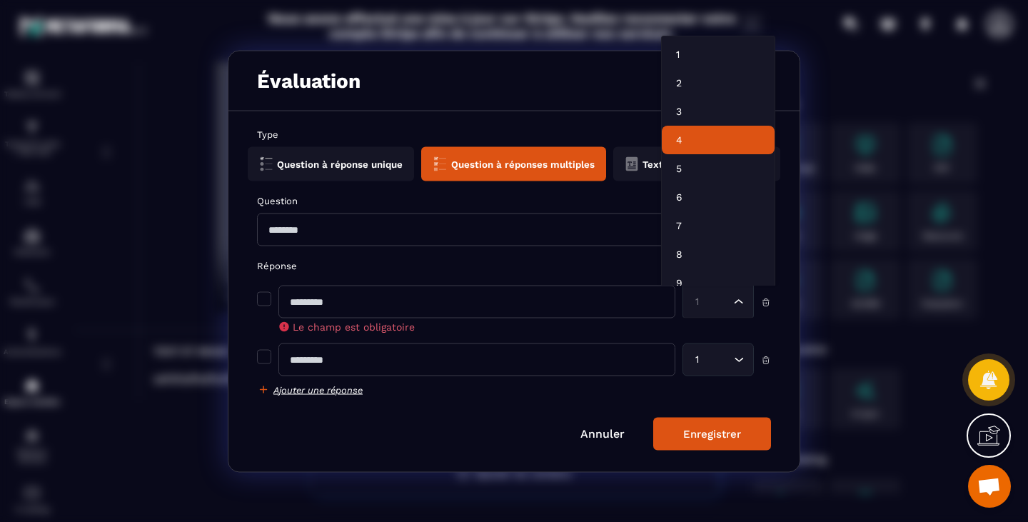
click at [691, 126] on li "4" at bounding box center [718, 140] width 113 height 29
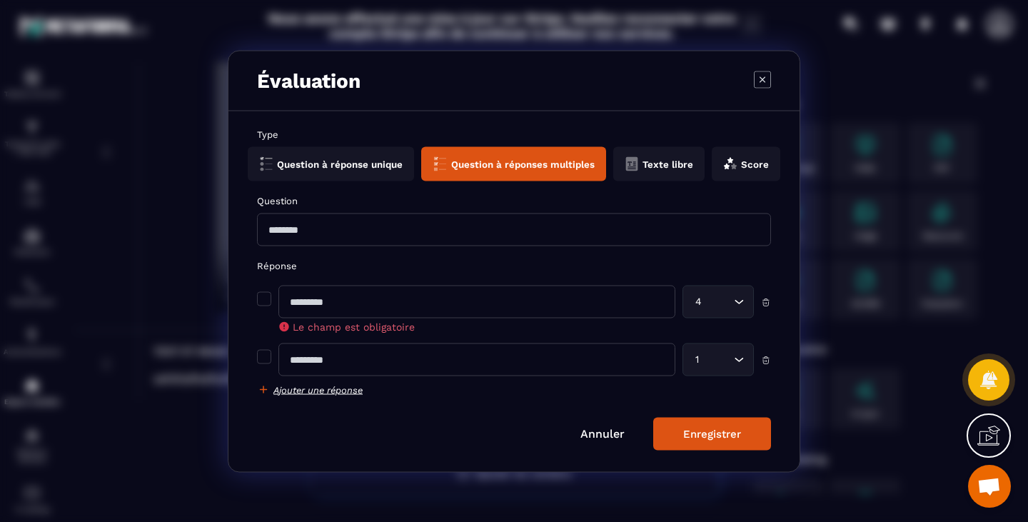
click at [746, 361] on icon "Search for option" at bounding box center [739, 359] width 14 height 14
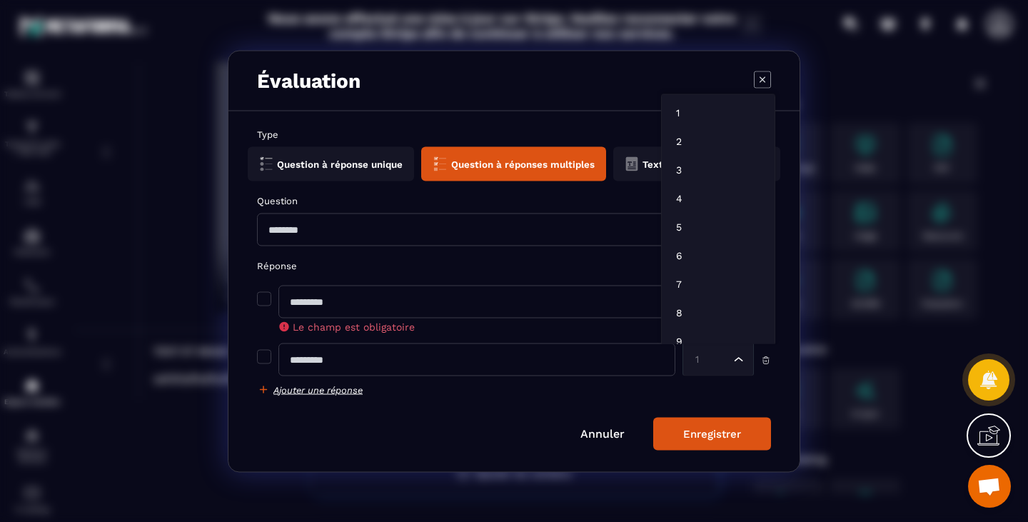
scroll to position [11, 0]
click at [718, 296] on p "8" at bounding box center [718, 302] width 84 height 14
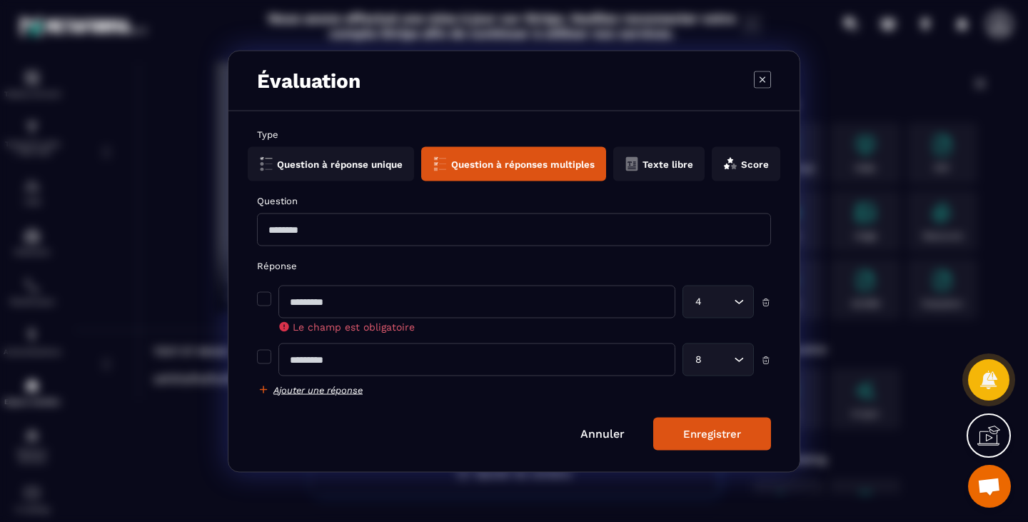
click at [421, 162] on button "Question à réponse unique" at bounding box center [513, 163] width 185 height 34
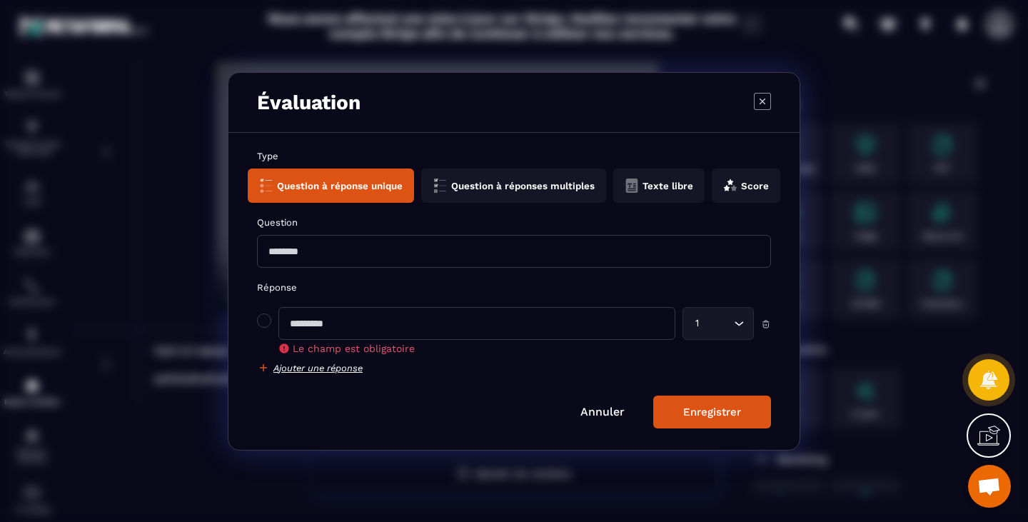
click at [593, 416] on link "Annuler" at bounding box center [603, 412] width 44 height 14
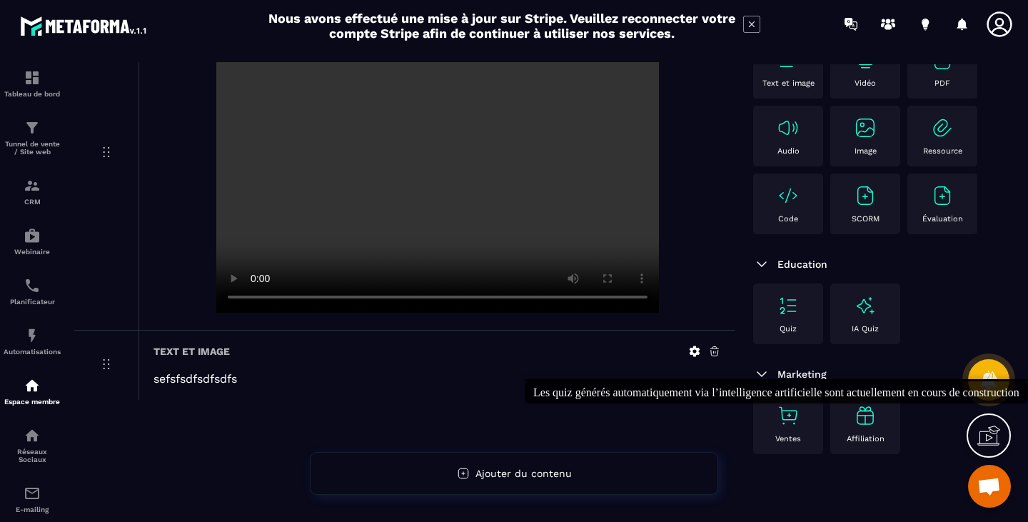
scroll to position [218, 0]
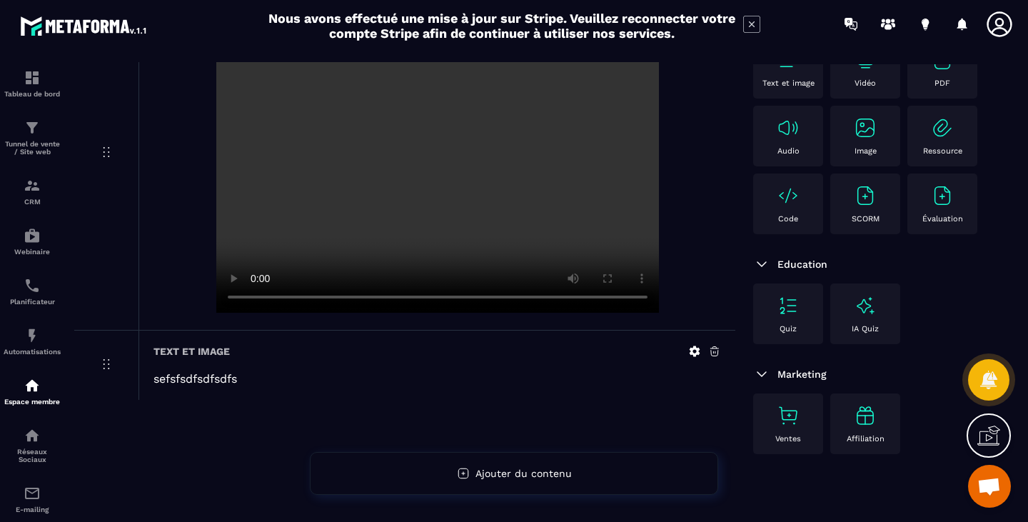
click at [798, 314] on img at bounding box center [788, 305] width 23 height 23
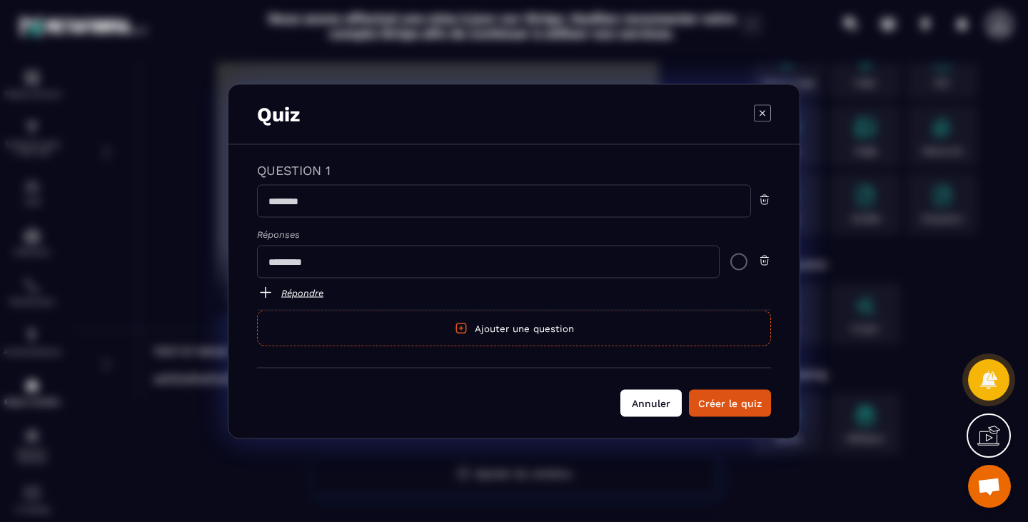
click at [665, 399] on button "Annuler" at bounding box center [651, 402] width 61 height 27
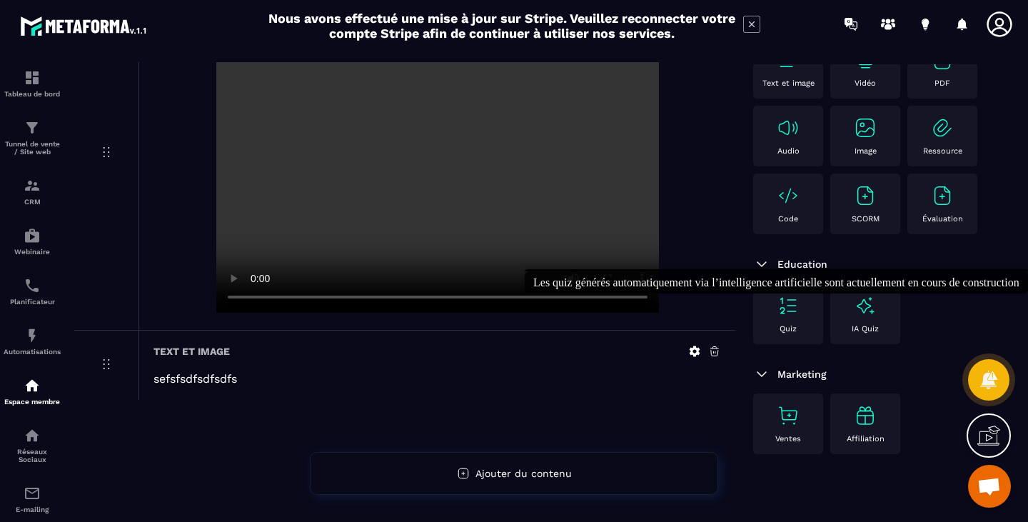
click at [872, 312] on img at bounding box center [865, 305] width 23 height 23
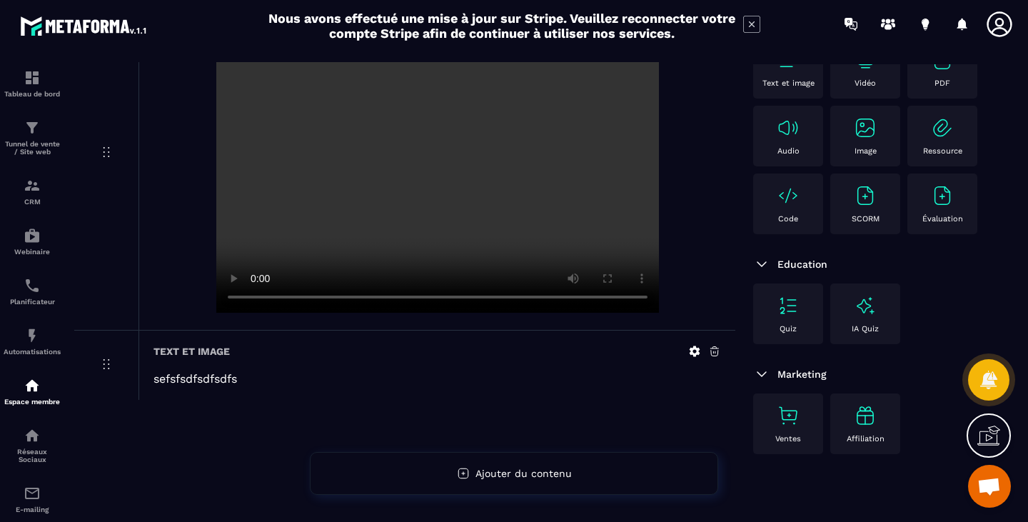
click at [869, 315] on img at bounding box center [865, 305] width 23 height 23
click at [868, 311] on img at bounding box center [865, 305] width 23 height 23
click at [801, 436] on p "Ventes" at bounding box center [789, 438] width 26 height 9
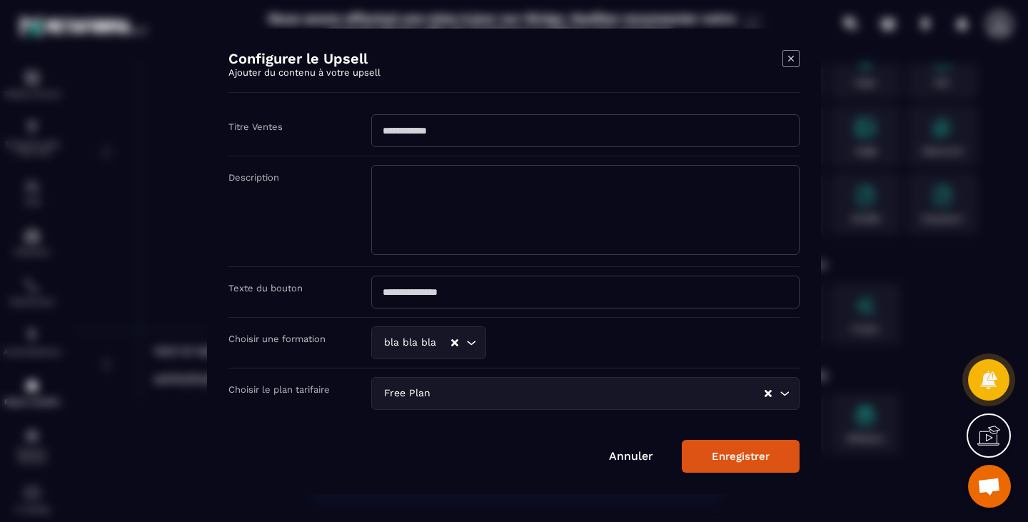
click at [795, 59] on icon "Modal window" at bounding box center [791, 58] width 17 height 17
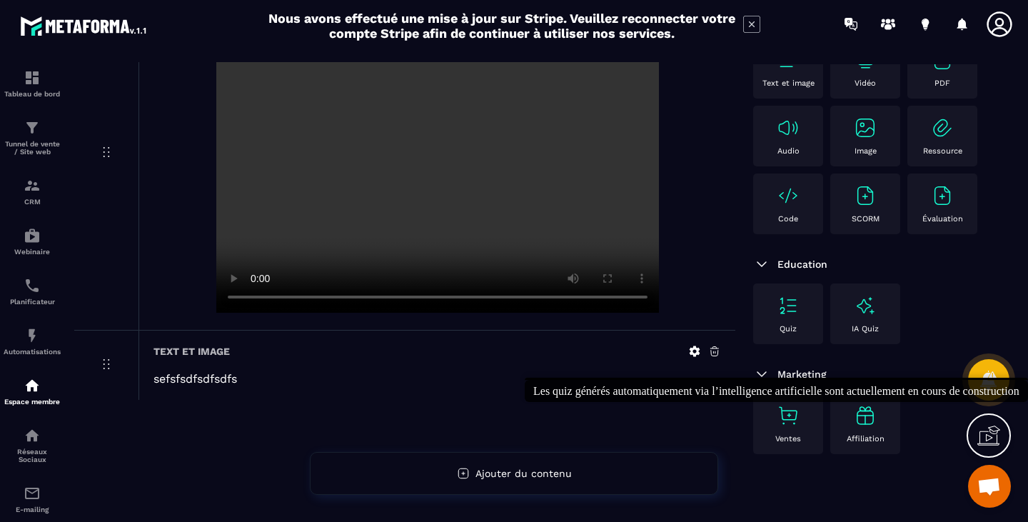
click at [873, 424] on img at bounding box center [865, 415] width 23 height 23
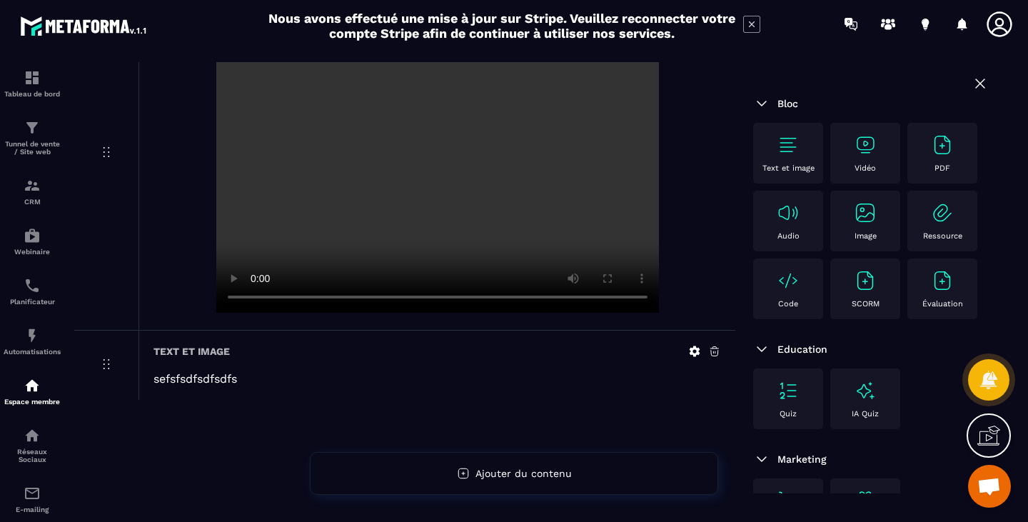
scroll to position [0, 0]
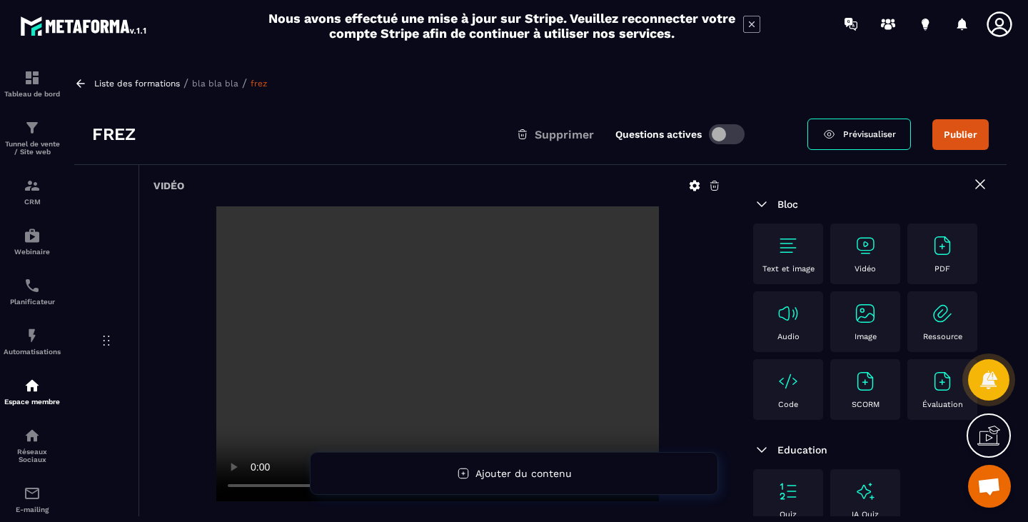
click at [710, 338] on div at bounding box center [438, 355] width 568 height 298
click at [711, 184] on icon at bounding box center [714, 185] width 13 height 13
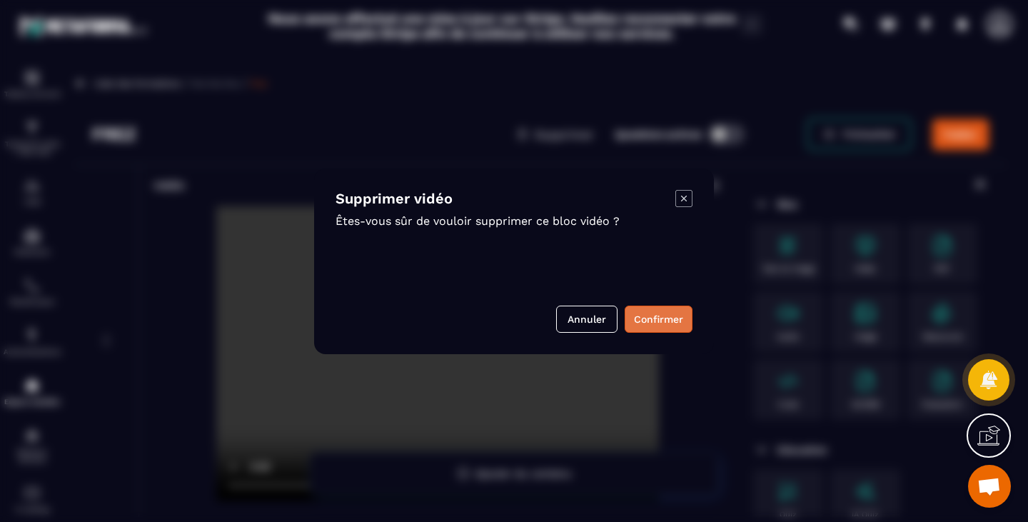
click at [675, 320] on button "Confirmer" at bounding box center [659, 319] width 68 height 27
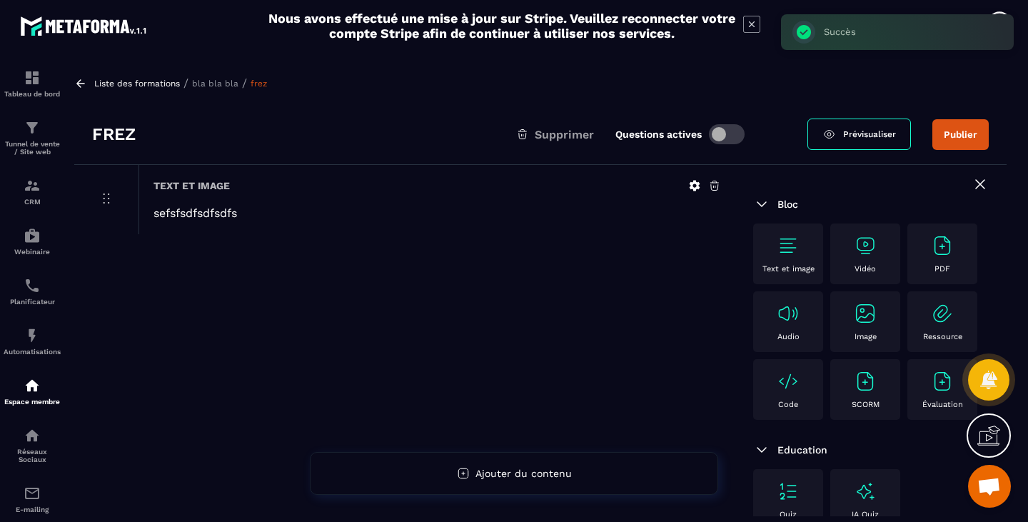
click at [866, 393] on img at bounding box center [865, 381] width 23 height 23
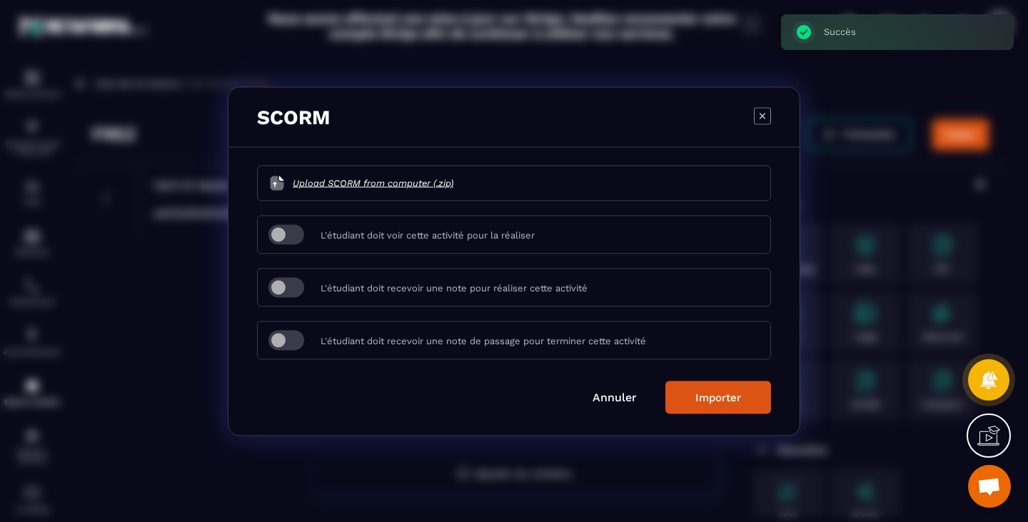
click at [383, 186] on span "Upload SCORM from computer (.zip)" at bounding box center [373, 183] width 161 height 14
click at [453, 183] on input "Upload SCORM from computer (.zip)" at bounding box center [453, 183] width 0 height 0
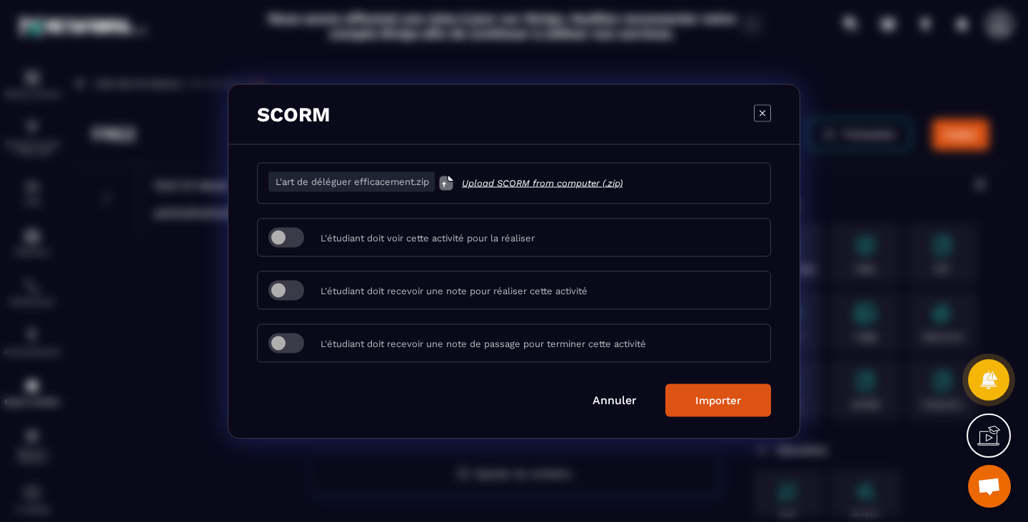
click at [726, 391] on button "Importer" at bounding box center [719, 399] width 106 height 33
click at [531, 186] on span "Upload SCORM from computer (.zip)" at bounding box center [542, 183] width 161 height 14
click at [623, 183] on input "Upload SCORM from computer (.zip)" at bounding box center [623, 183] width 0 height 0
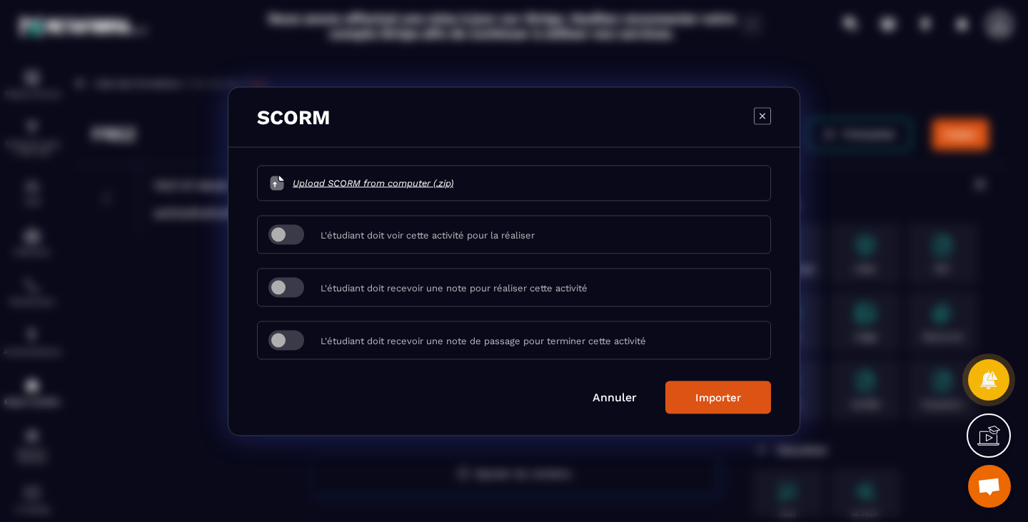
click at [596, 391] on link "Annuler" at bounding box center [615, 397] width 44 height 14
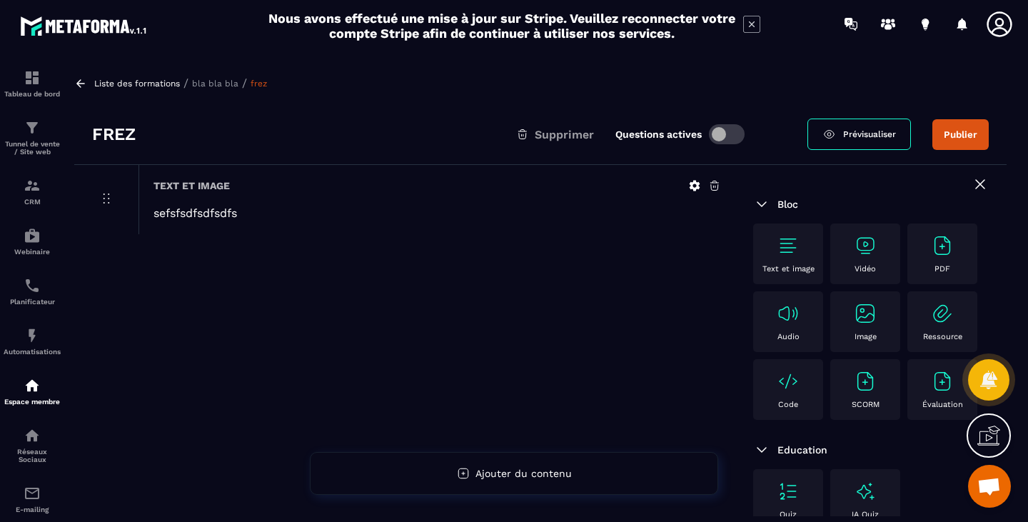
click at [878, 409] on div "SCORM" at bounding box center [866, 389] width 56 height 39
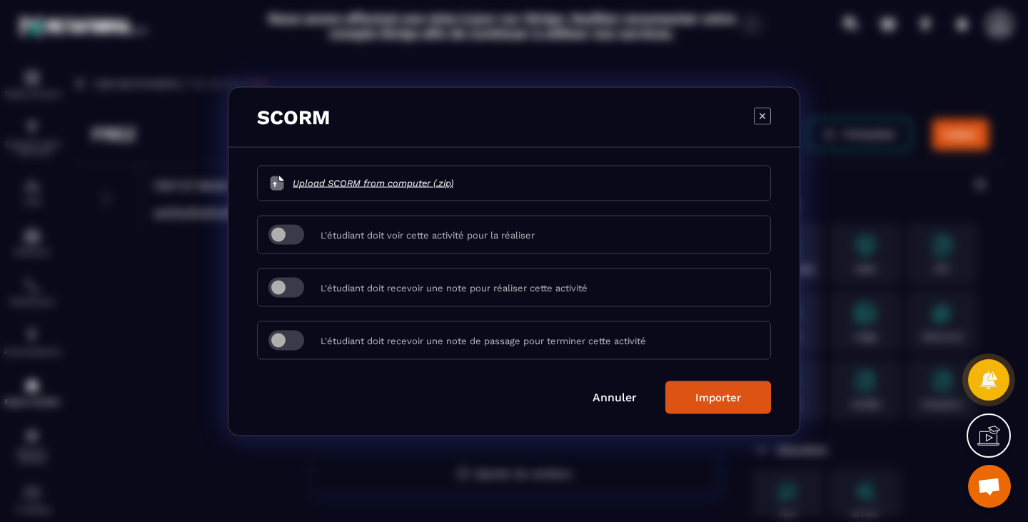
click at [349, 182] on span "Upload SCORM from computer (.zip)" at bounding box center [373, 183] width 161 height 14
click at [453, 183] on input "Upload SCORM from computer (.zip)" at bounding box center [453, 183] width 0 height 0
click at [332, 184] on span "Upload SCORM from computer (.zip)" at bounding box center [373, 183] width 161 height 14
click at [453, 183] on input "Upload SCORM from computer (.zip)" at bounding box center [453, 183] width 0 height 0
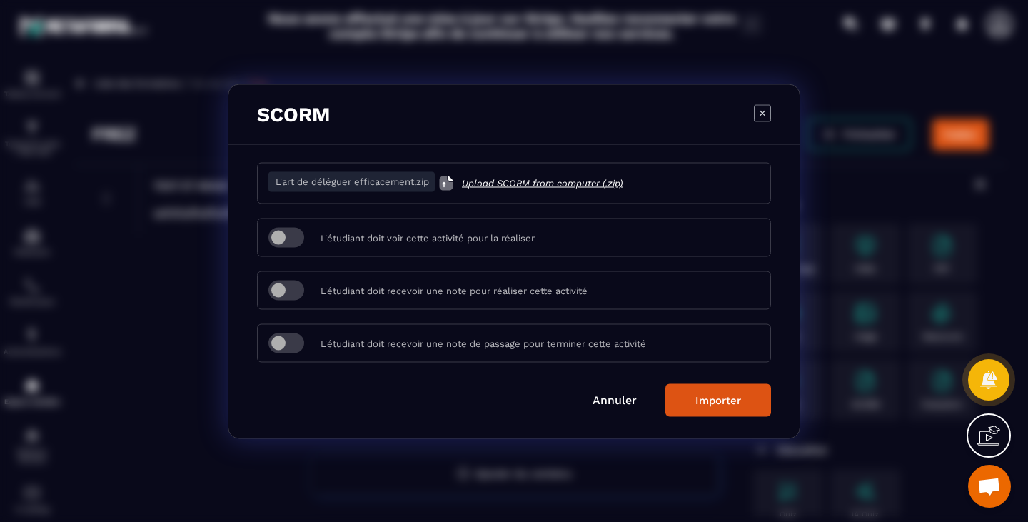
click at [735, 413] on button "Importer" at bounding box center [719, 399] width 106 height 33
click at [449, 186] on img "Modal window" at bounding box center [446, 182] width 17 height 17
click at [623, 183] on input "Upload SCORM from computer (.zip)" at bounding box center [623, 183] width 0 height 0
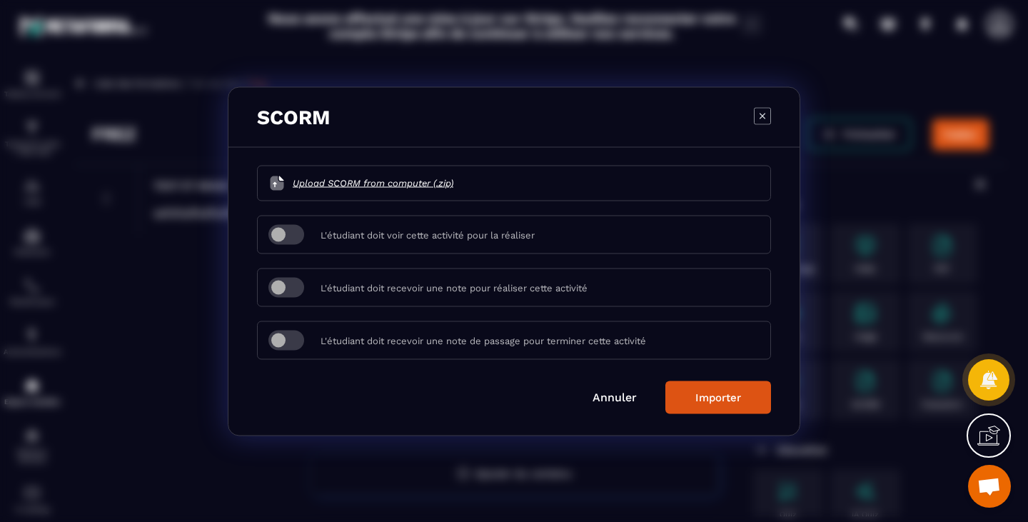
click at [772, 112] on div "SCORM" at bounding box center [514, 117] width 571 height 60
click at [769, 111] on icon "Modal window" at bounding box center [762, 115] width 17 height 17
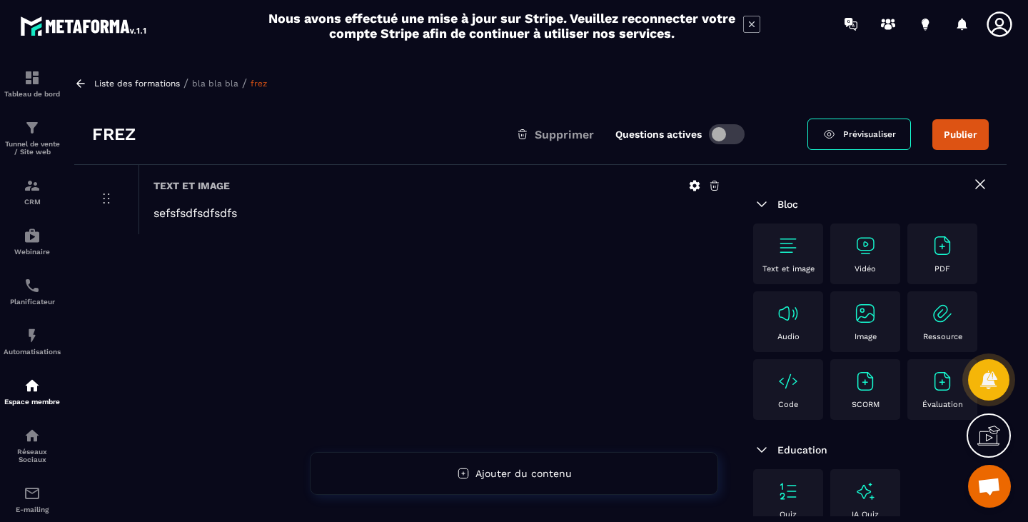
scroll to position [214, 0]
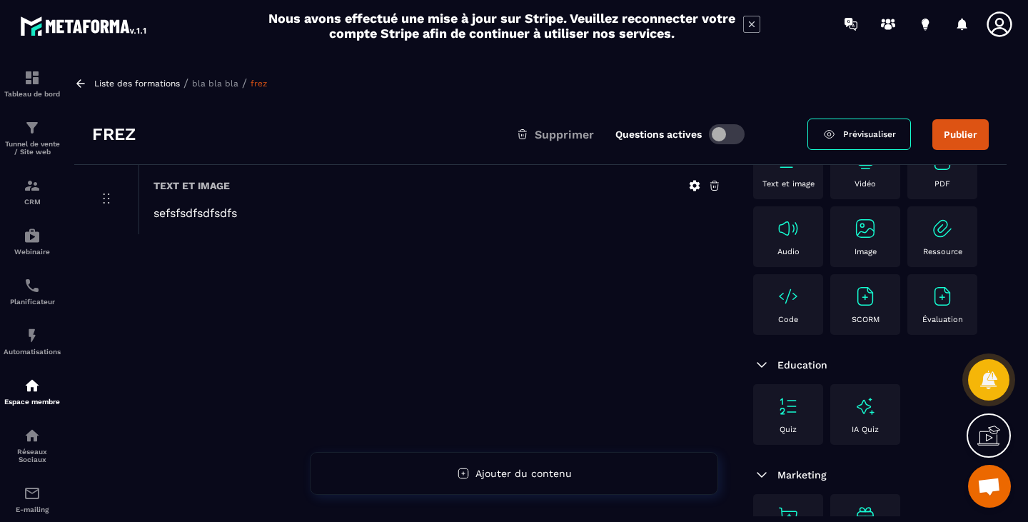
click at [879, 285] on div "SCORM" at bounding box center [866, 304] width 56 height 39
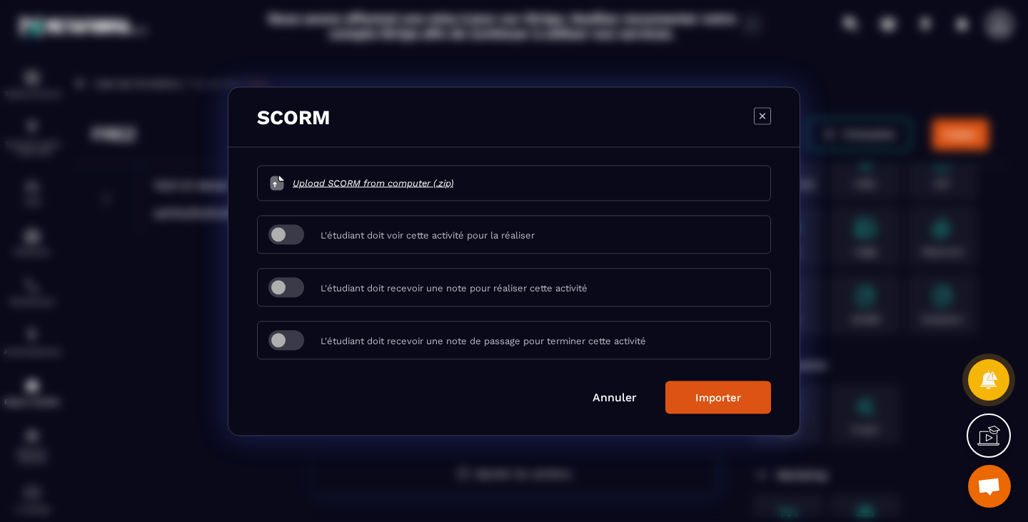
click at [353, 179] on span "Upload SCORM from computer (.zip)" at bounding box center [373, 183] width 161 height 14
click at [453, 183] on input "Upload SCORM from computer (.zip)" at bounding box center [453, 183] width 0 height 0
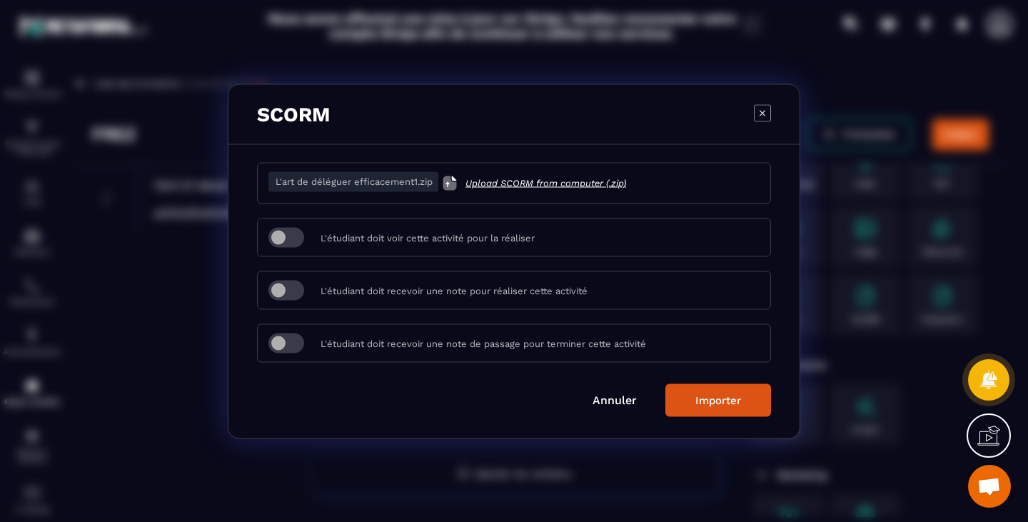
click at [719, 407] on button "Importer" at bounding box center [719, 399] width 106 height 33
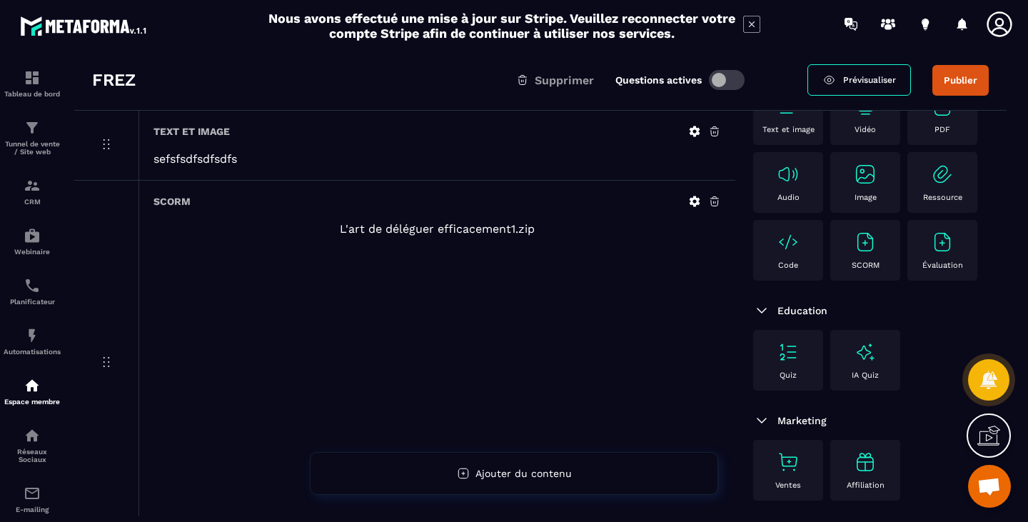
scroll to position [0, 0]
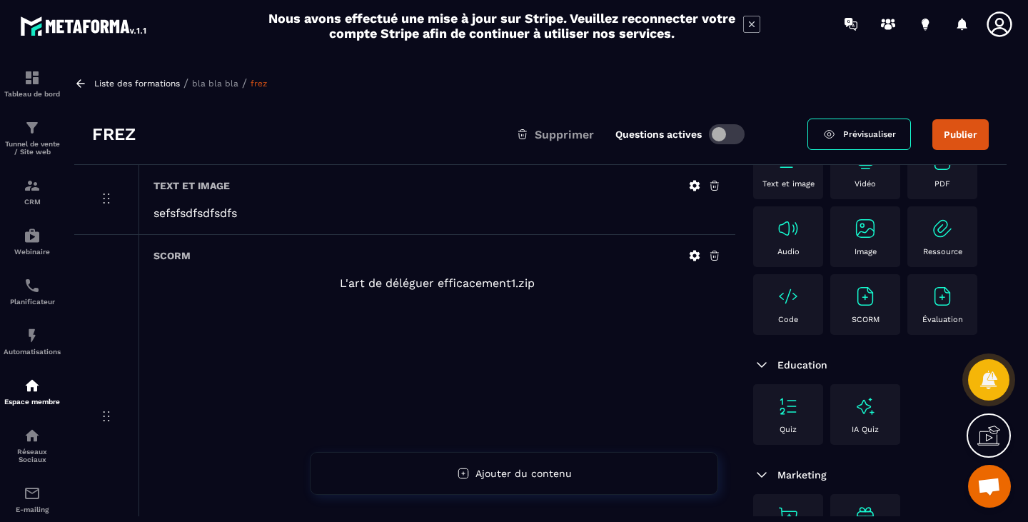
click at [845, 142] on link "Prévisualiser" at bounding box center [860, 134] width 104 height 31
click at [697, 254] on icon at bounding box center [695, 256] width 11 height 11
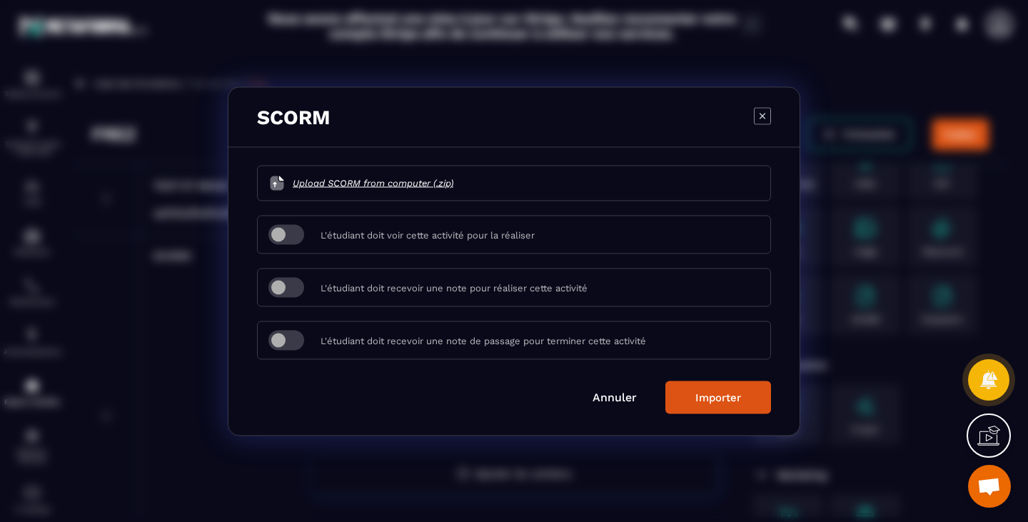
click at [625, 396] on link "Annuler" at bounding box center [615, 397] width 44 height 14
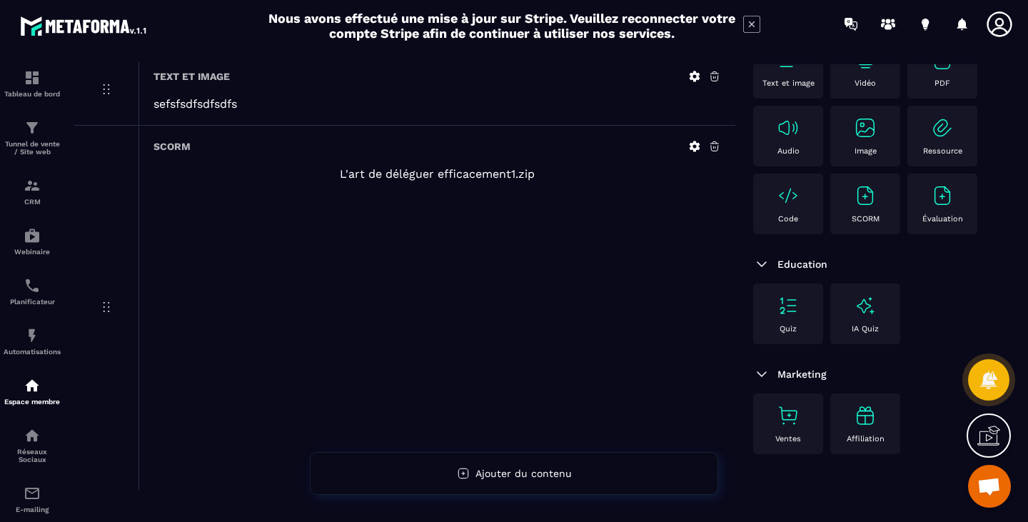
scroll to position [46, 0]
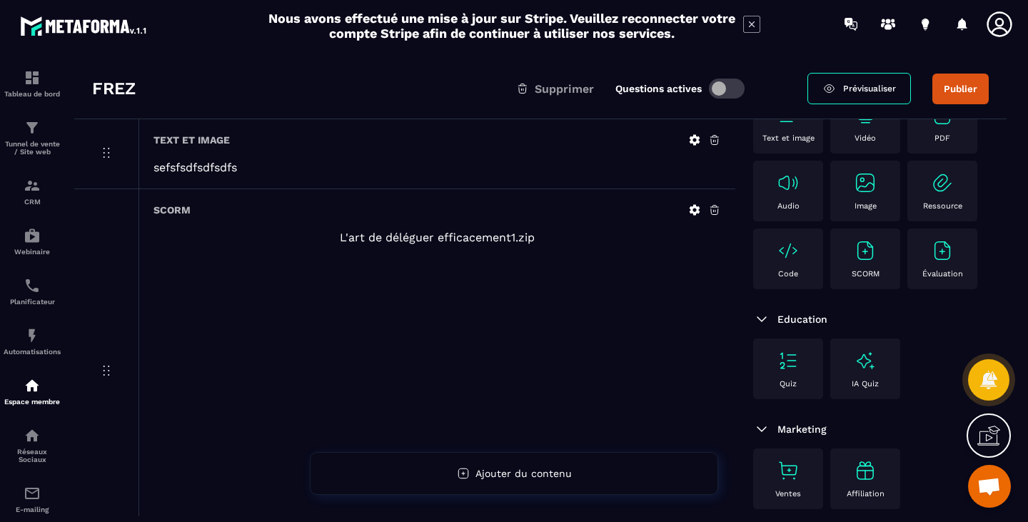
click at [714, 143] on icon at bounding box center [714, 140] width 13 height 13
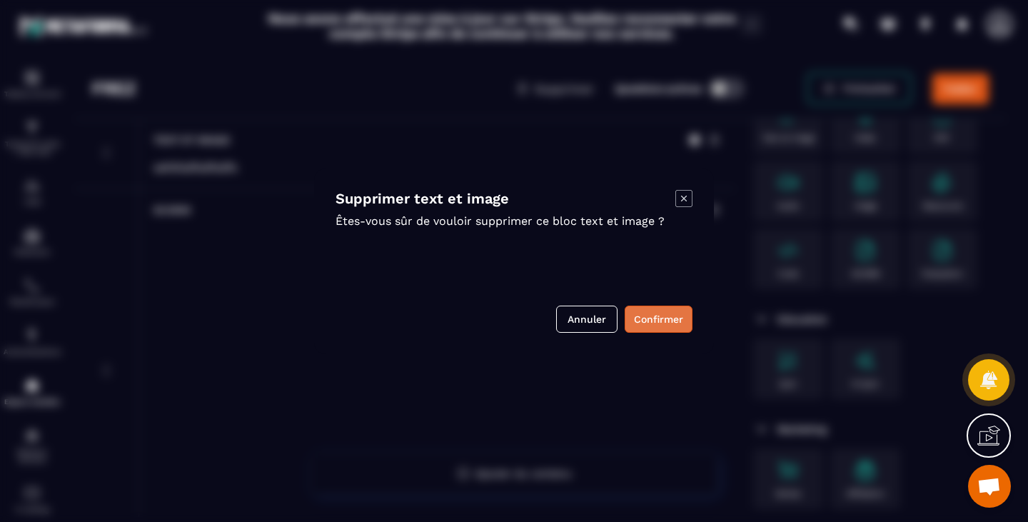
click at [646, 320] on button "Confirmer" at bounding box center [659, 319] width 68 height 27
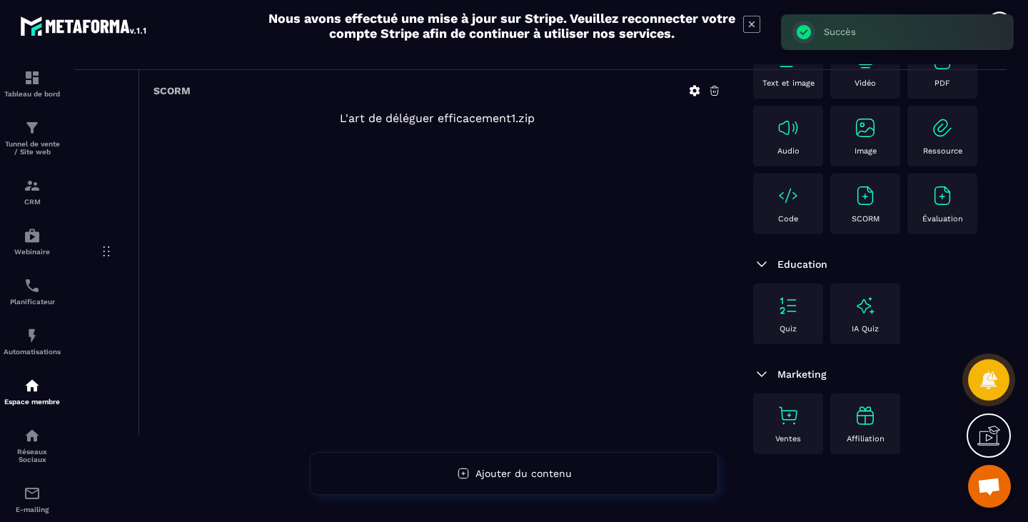
scroll to position [0, 0]
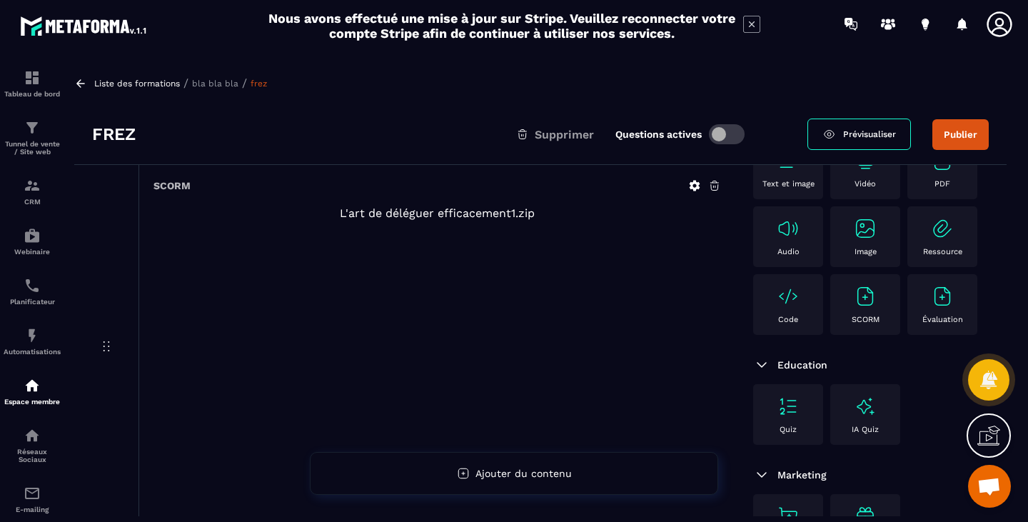
click at [851, 138] on span "Prévisualiser" at bounding box center [869, 134] width 53 height 10
click at [693, 183] on icon at bounding box center [695, 186] width 11 height 11
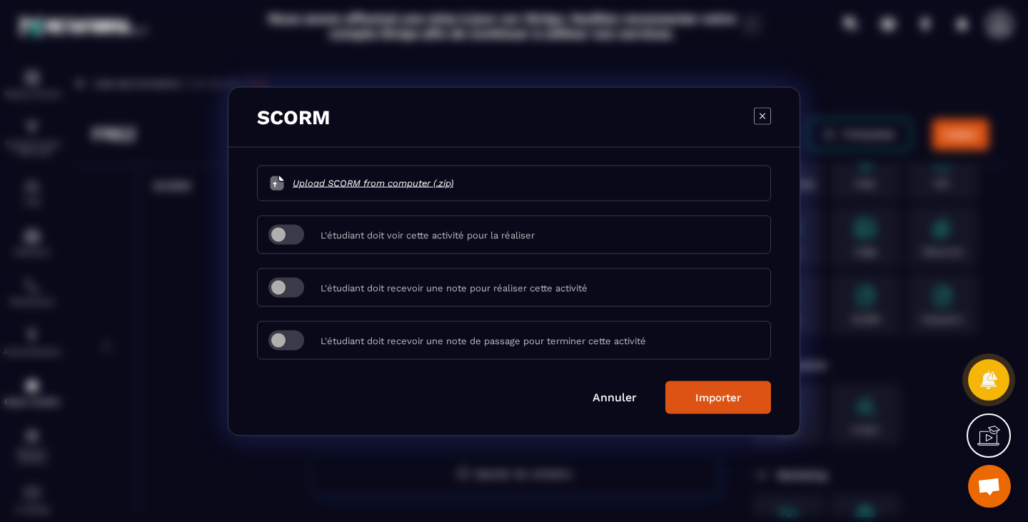
click at [760, 120] on icon "Modal window" at bounding box center [762, 115] width 17 height 17
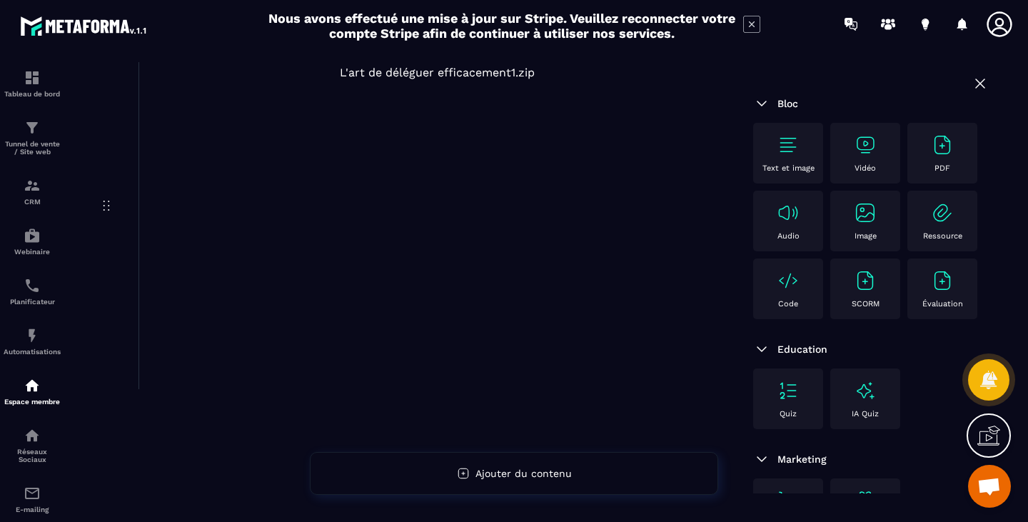
scroll to position [143, 0]
click at [680, 364] on div "L'art de déléguer efficacement1.zip" at bounding box center [438, 218] width 568 height 309
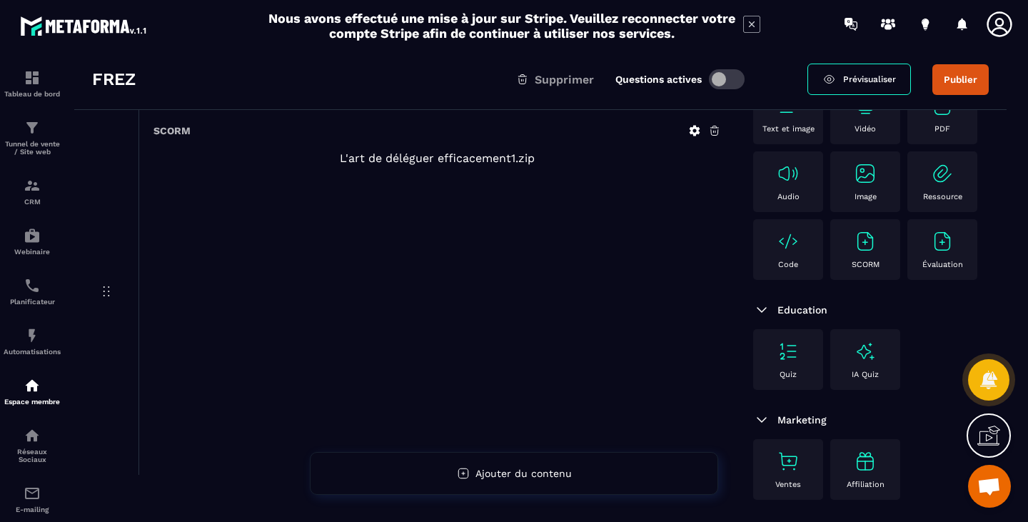
scroll to position [0, 0]
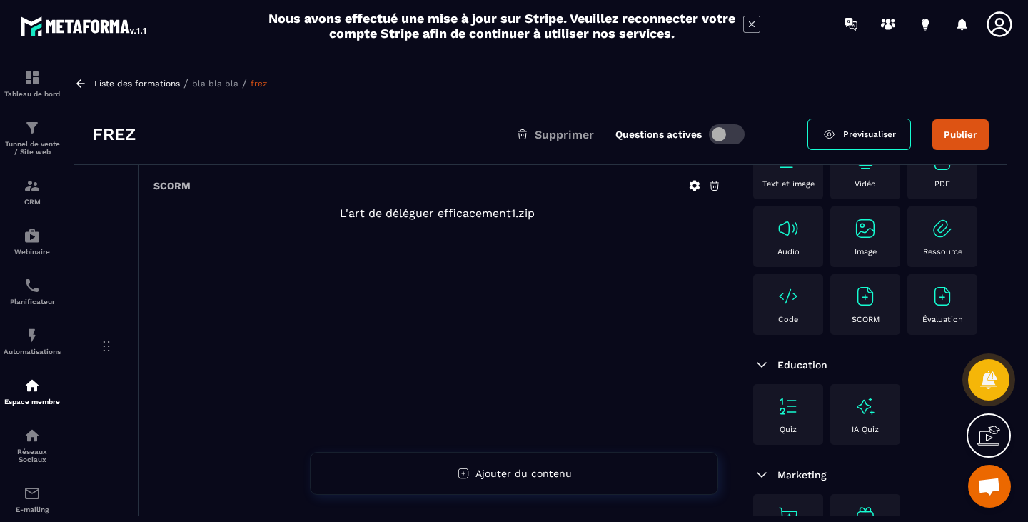
click at [106, 141] on h3 "frez" at bounding box center [114, 134] width 44 height 23
click at [43, 412] on link "Espace membre" at bounding box center [32, 391] width 57 height 50
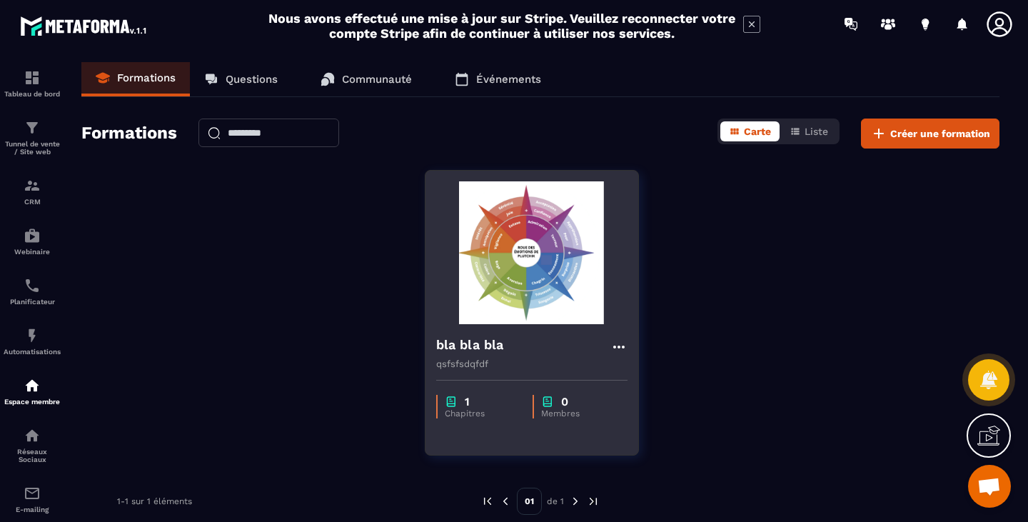
click at [621, 348] on icon at bounding box center [619, 346] width 17 height 17
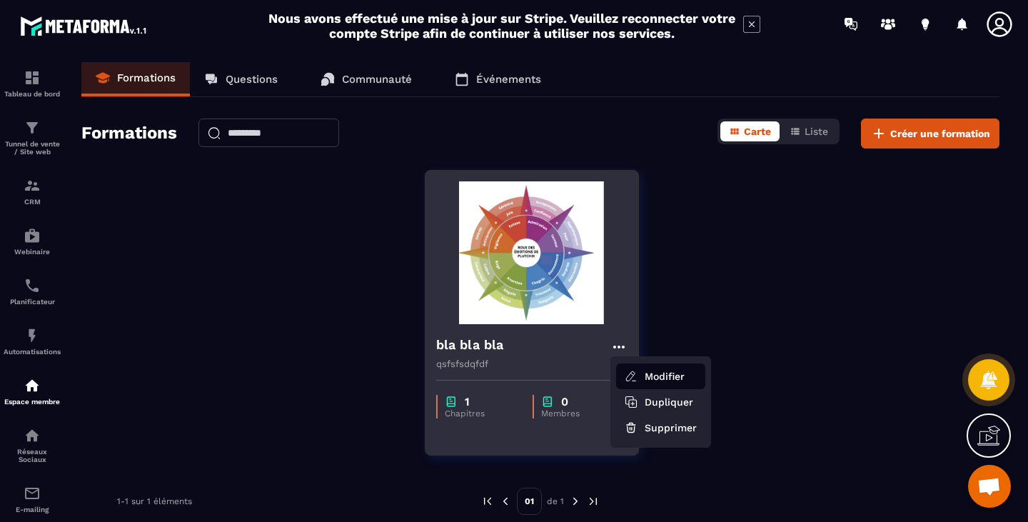
click at [660, 383] on button "Modifier" at bounding box center [660, 376] width 89 height 26
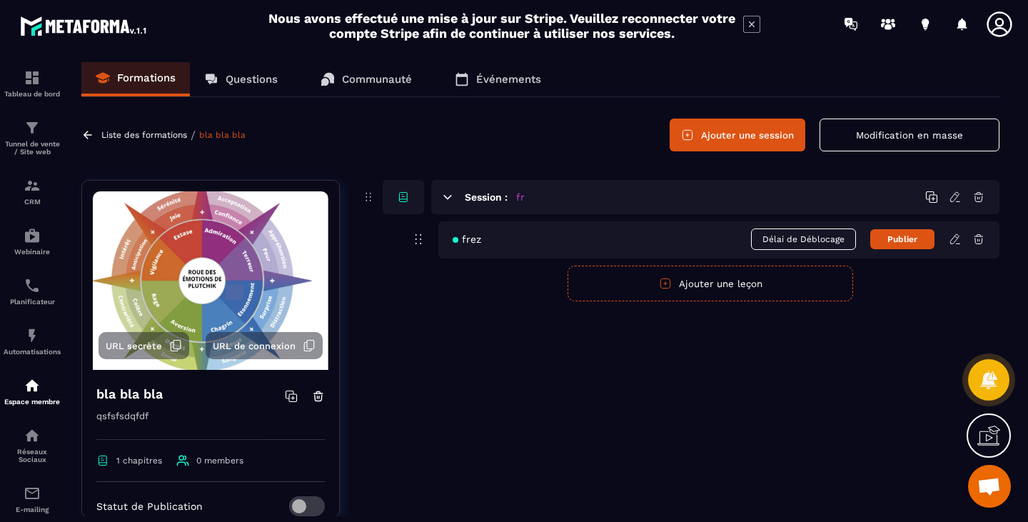
click at [956, 193] on icon at bounding box center [955, 196] width 9 height 9
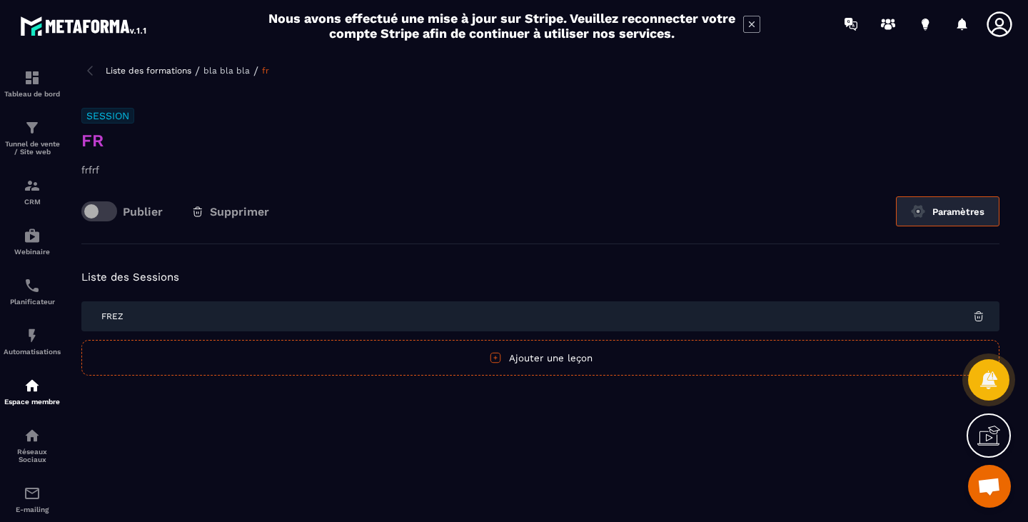
click at [976, 211] on button "Paramètres" at bounding box center [948, 211] width 104 height 30
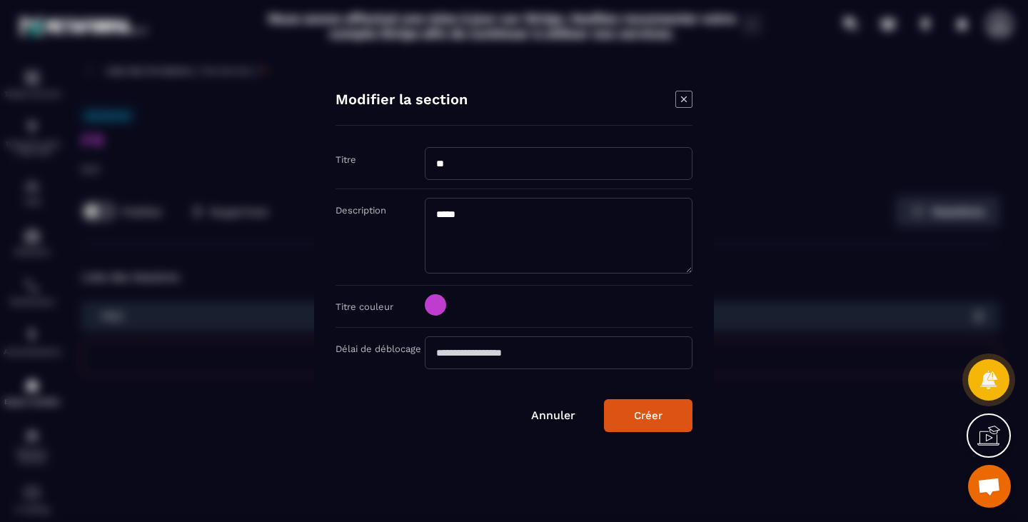
click at [459, 163] on input "**" at bounding box center [559, 163] width 268 height 33
click at [551, 413] on link "Annuler" at bounding box center [553, 415] width 44 height 14
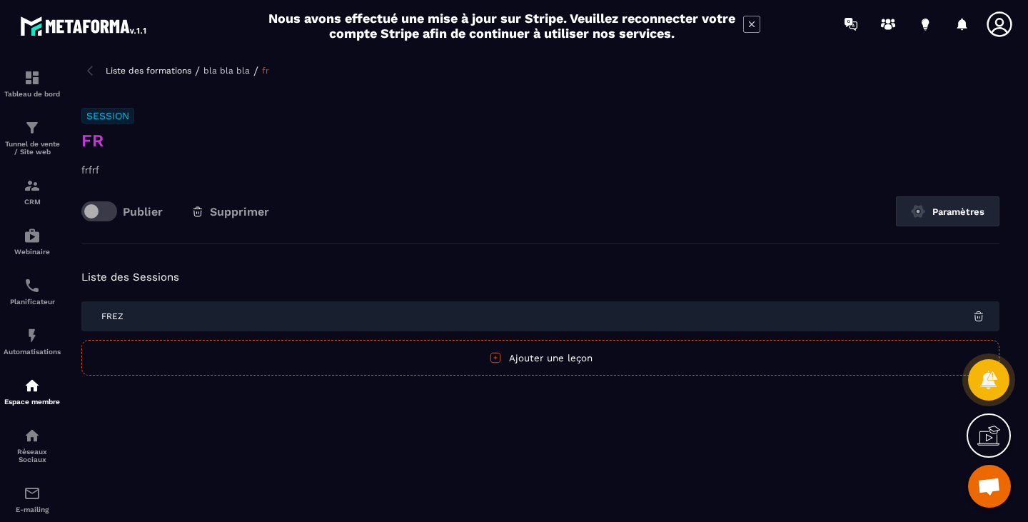
click at [983, 316] on img at bounding box center [979, 316] width 13 height 13
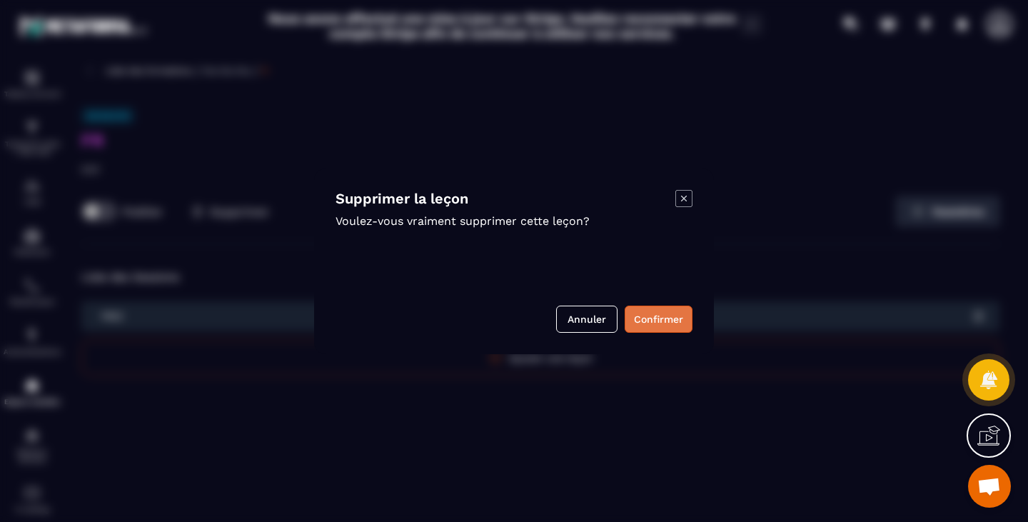
click at [681, 319] on button "Confirmer" at bounding box center [659, 319] width 68 height 27
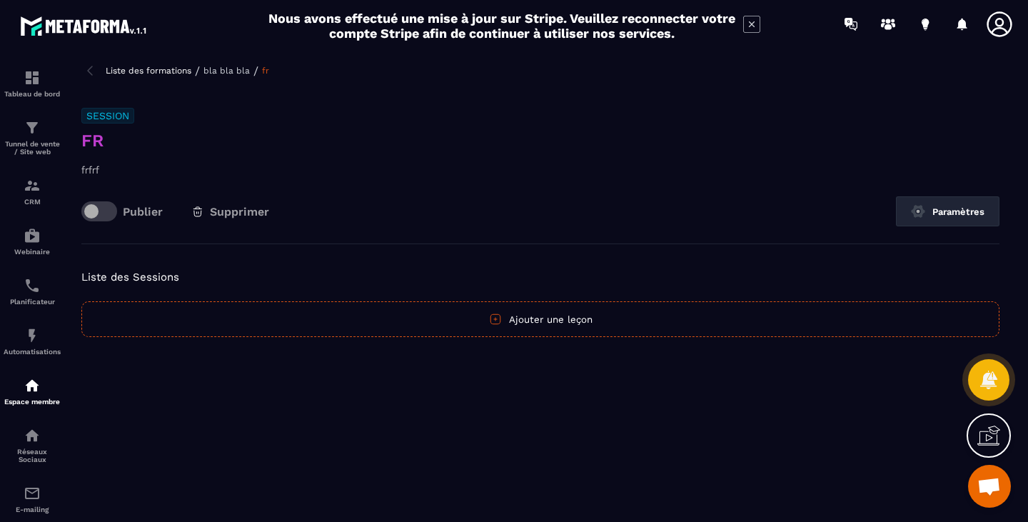
click at [420, 324] on button "Ajouter une leçon" at bounding box center [540, 319] width 918 height 36
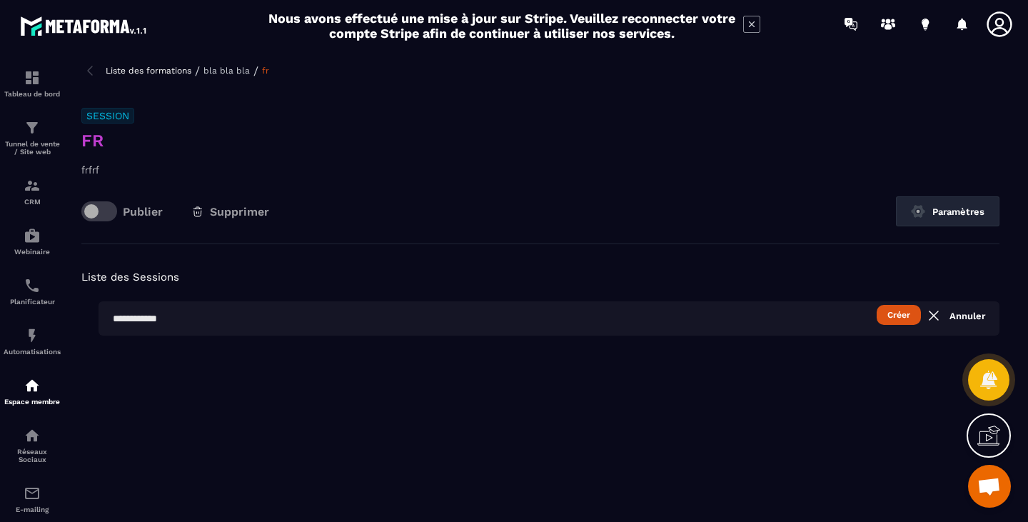
click at [614, 320] on input "text" at bounding box center [549, 318] width 901 height 34
drag, startPoint x: 110, startPoint y: 320, endPoint x: 378, endPoint y: 311, distance: 267.9
click at [378, 311] on input "text" at bounding box center [549, 318] width 901 height 34
type input "**********"
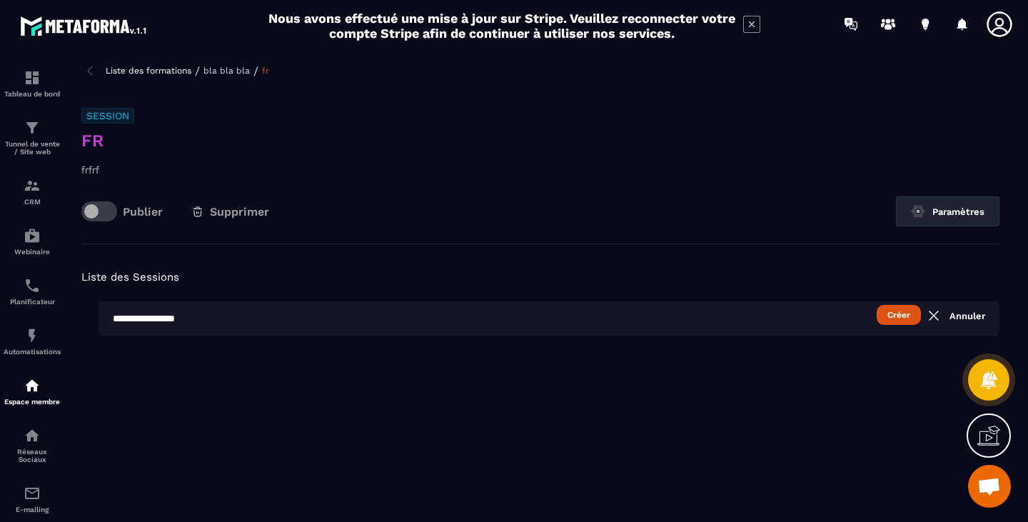
click at [906, 318] on button "Créer" at bounding box center [899, 315] width 44 height 20
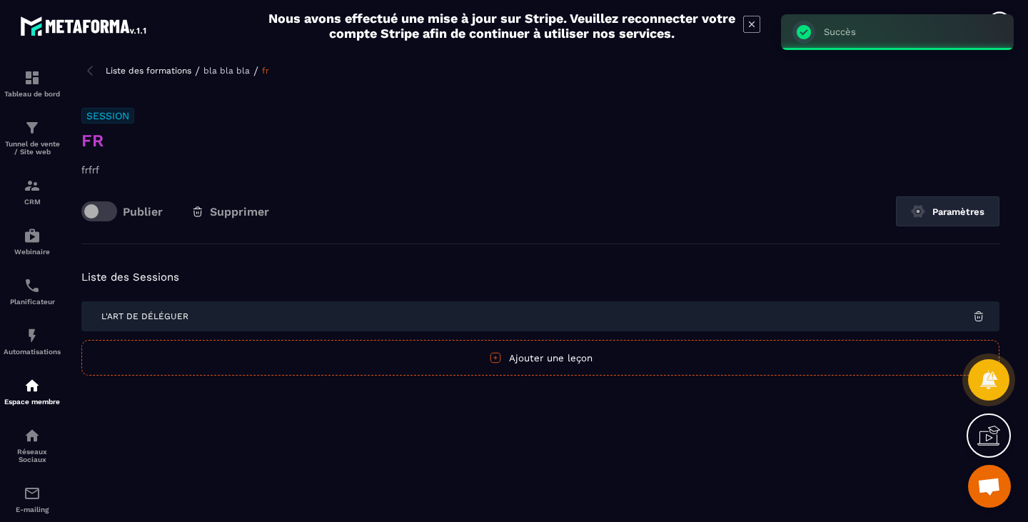
click at [528, 357] on button "Ajouter une leçon" at bounding box center [540, 358] width 918 height 36
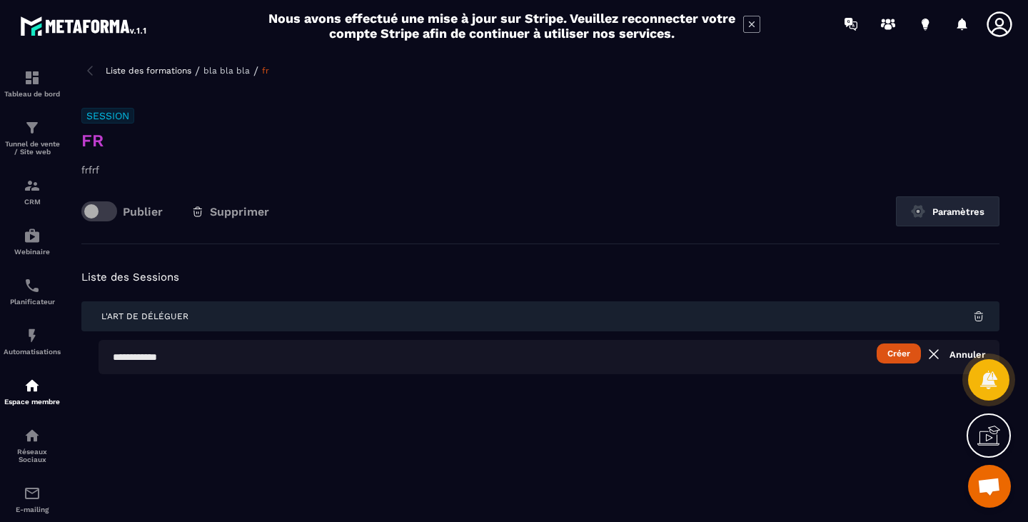
click at [156, 354] on input "text" at bounding box center [549, 357] width 901 height 34
type input "*"
type input "***"
click at [908, 352] on button "Créer" at bounding box center [899, 353] width 44 height 20
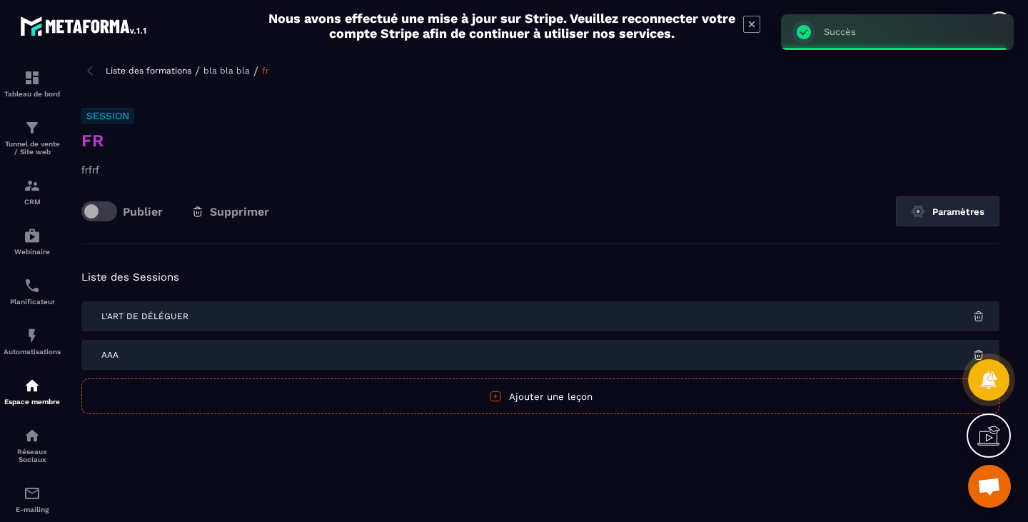
click at [442, 504] on div "Liste des formations / bla bla bla / fr Session fr frfrf Publier Supprimer Para…" at bounding box center [540, 289] width 947 height 454
click at [931, 360] on div "AAA" at bounding box center [540, 355] width 918 height 30
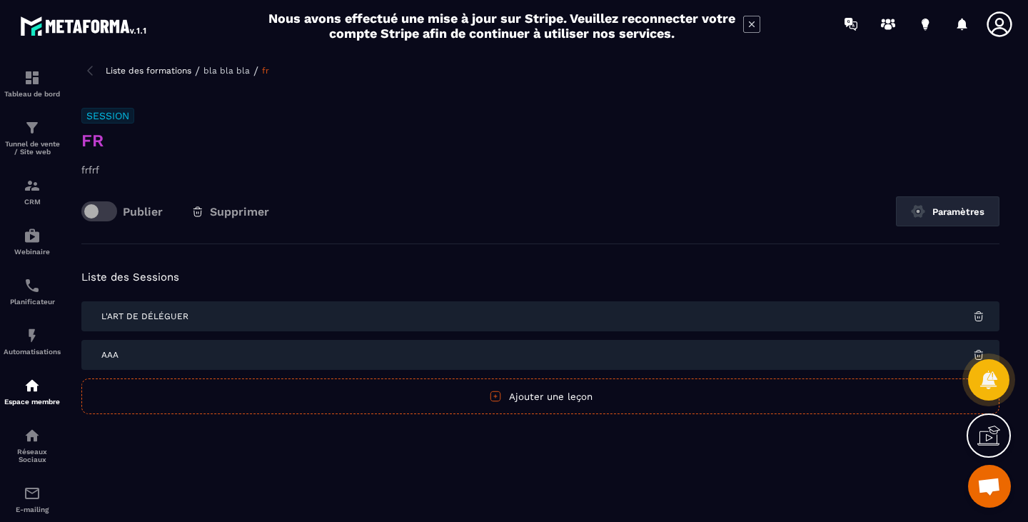
click at [220, 319] on div "L'art de déléguer" at bounding box center [540, 316] width 918 height 30
click at [988, 388] on icon at bounding box center [989, 379] width 18 height 19
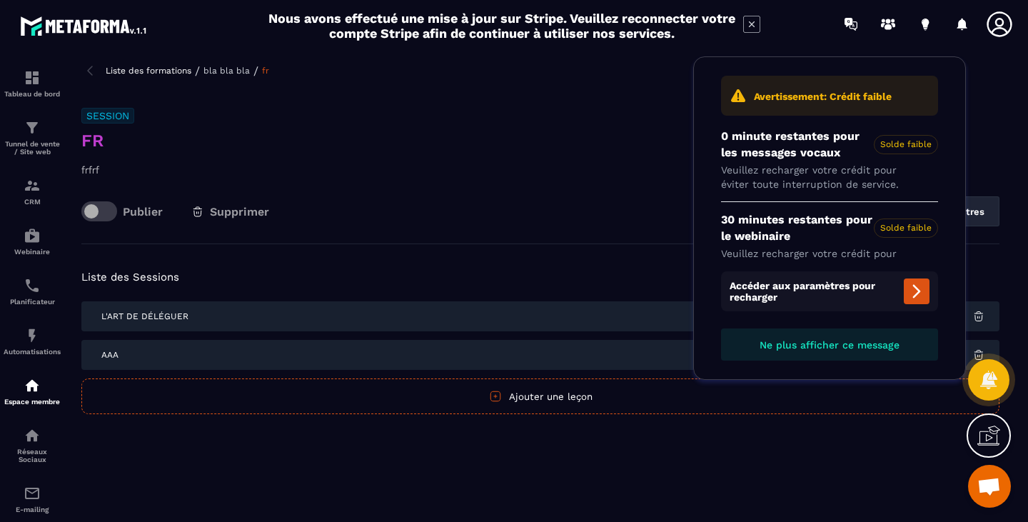
click at [816, 346] on span "Ne plus afficher ce message" at bounding box center [830, 344] width 140 height 11
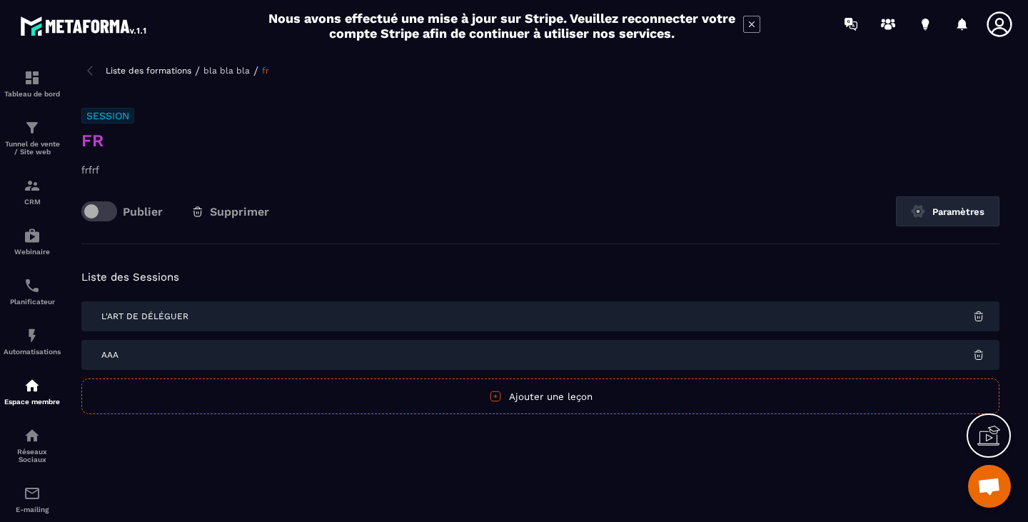
click at [993, 490] on span "Ouvrir le chat" at bounding box center [990, 488] width 24 height 20
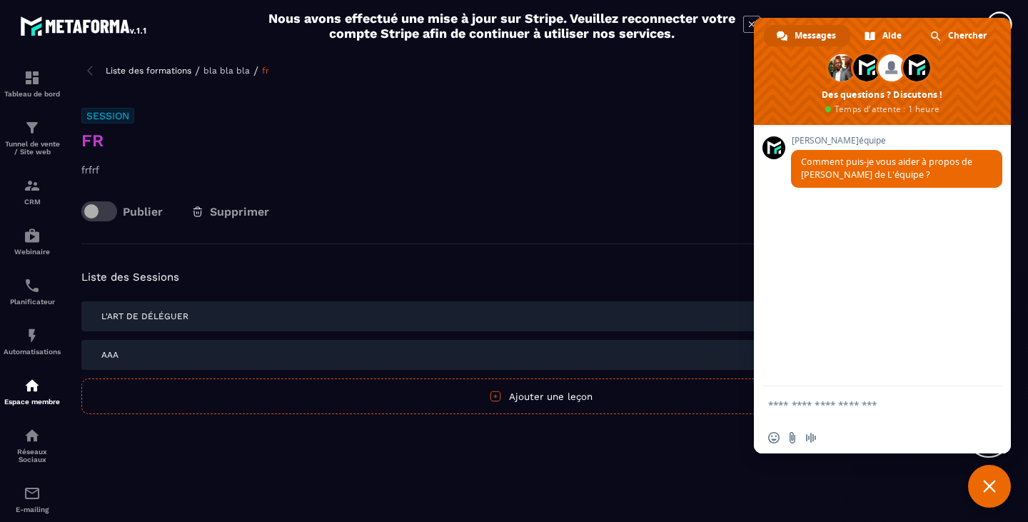
drag, startPoint x: 580, startPoint y: 183, endPoint x: 589, endPoint y: 179, distance: 10.2
click at [580, 183] on div "Session fr frfrf Publier Supprimer Paramètres" at bounding box center [540, 176] width 918 height 136
click at [988, 488] on span "Fermer le chat" at bounding box center [989, 486] width 13 height 13
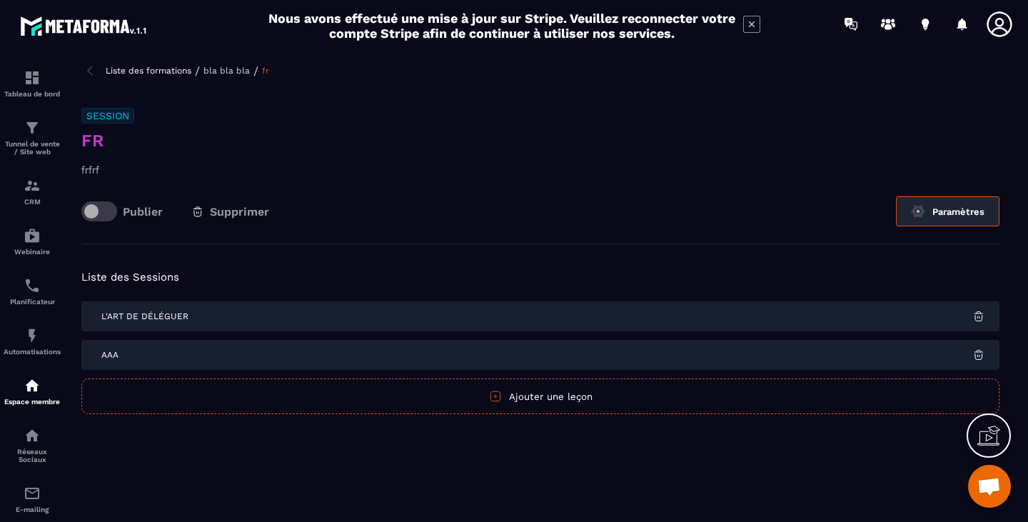
click at [952, 219] on button "Paramètres" at bounding box center [948, 211] width 104 height 30
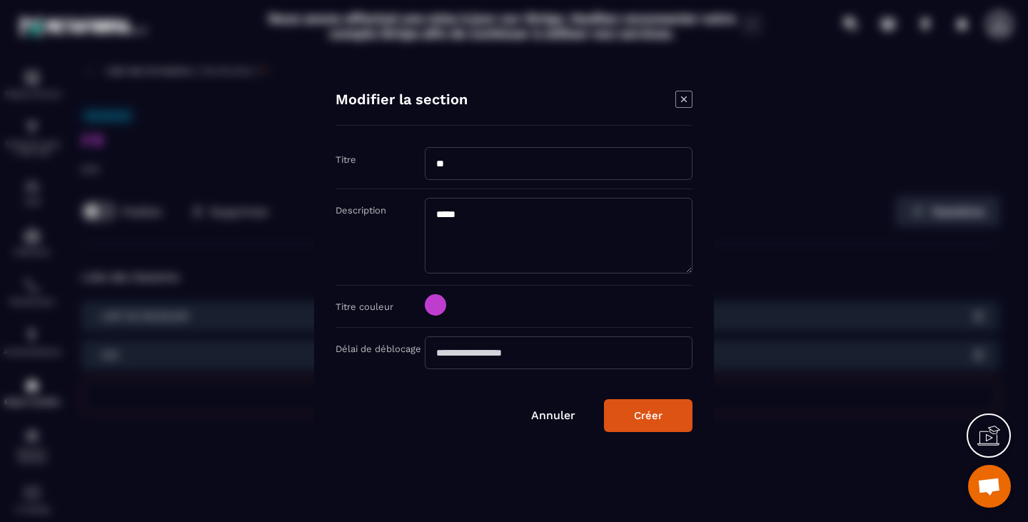
click at [688, 99] on icon "Modal window" at bounding box center [684, 99] width 17 height 17
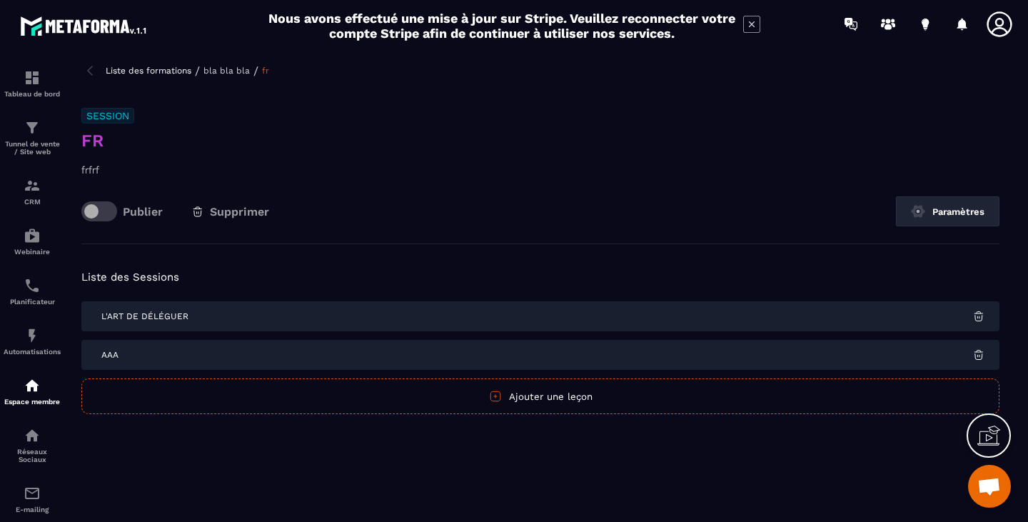
click at [157, 63] on div "Liste des formations / bla bla bla / fr" at bounding box center [540, 70] width 918 height 17
click at [159, 72] on p "Liste des formations" at bounding box center [149, 71] width 86 height 10
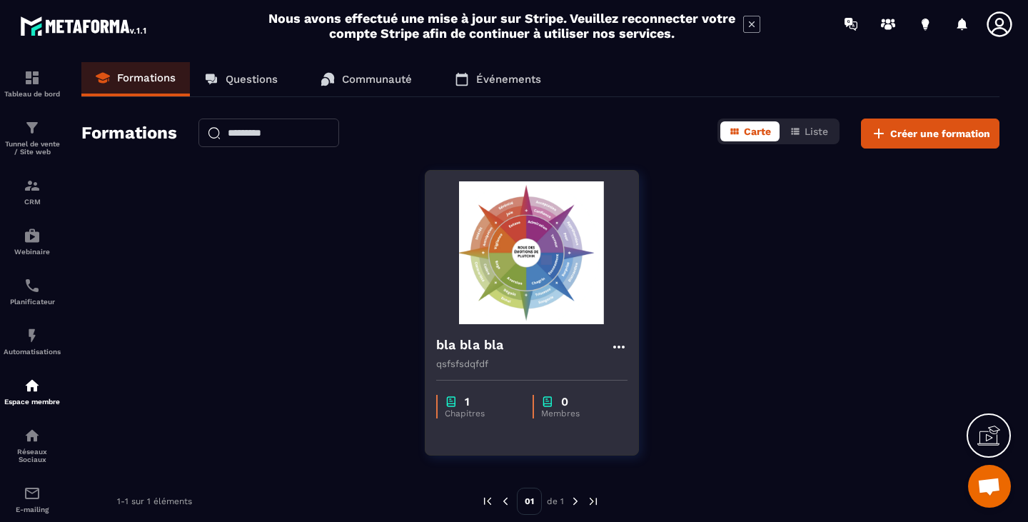
click at [483, 353] on h4 "bla bla bla" at bounding box center [470, 345] width 68 height 20
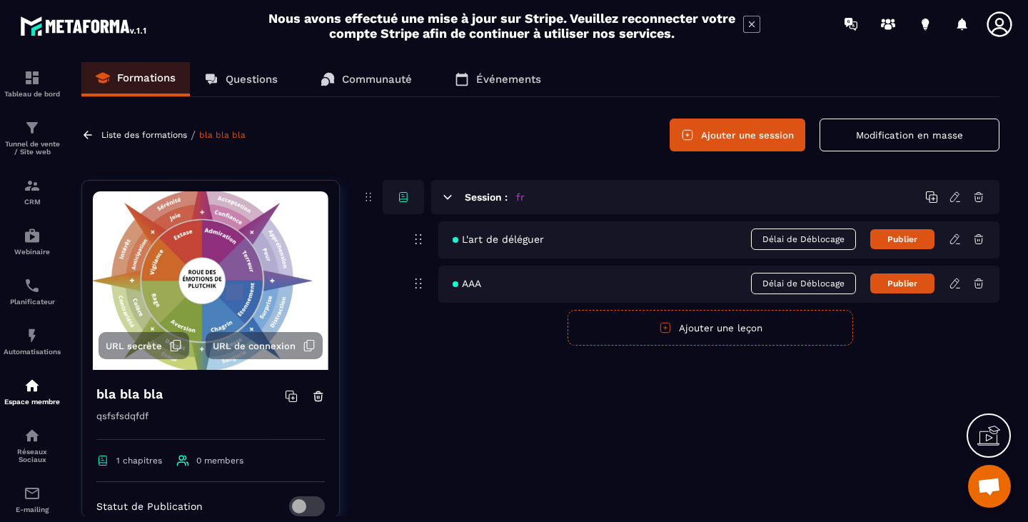
click at [985, 282] on icon at bounding box center [979, 283] width 13 height 13
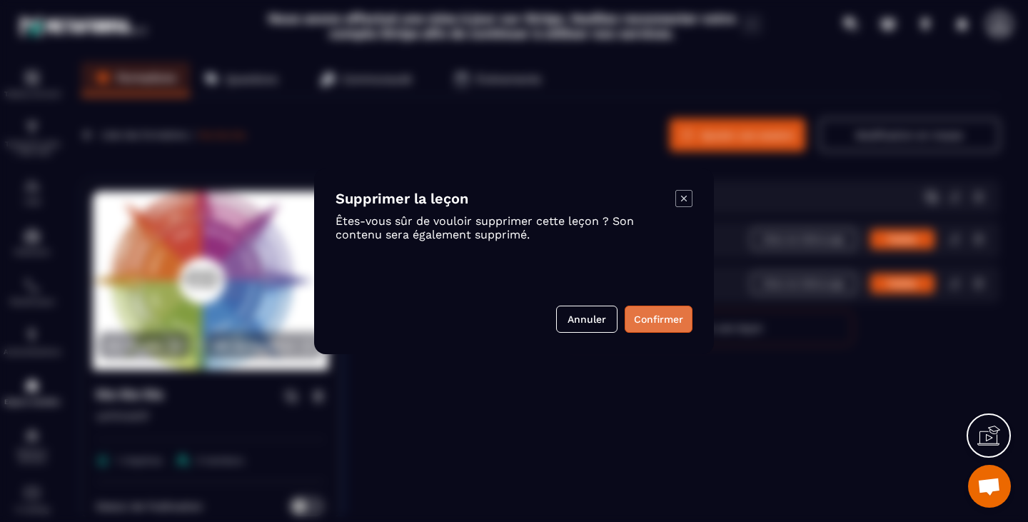
click at [633, 313] on button "Confirmer" at bounding box center [659, 319] width 68 height 27
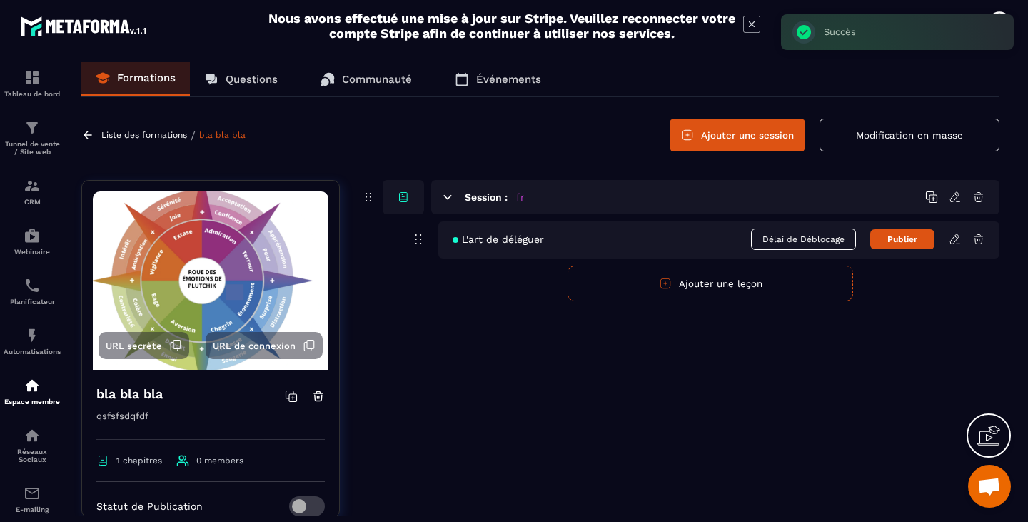
click at [958, 240] on icon at bounding box center [955, 239] width 13 height 13
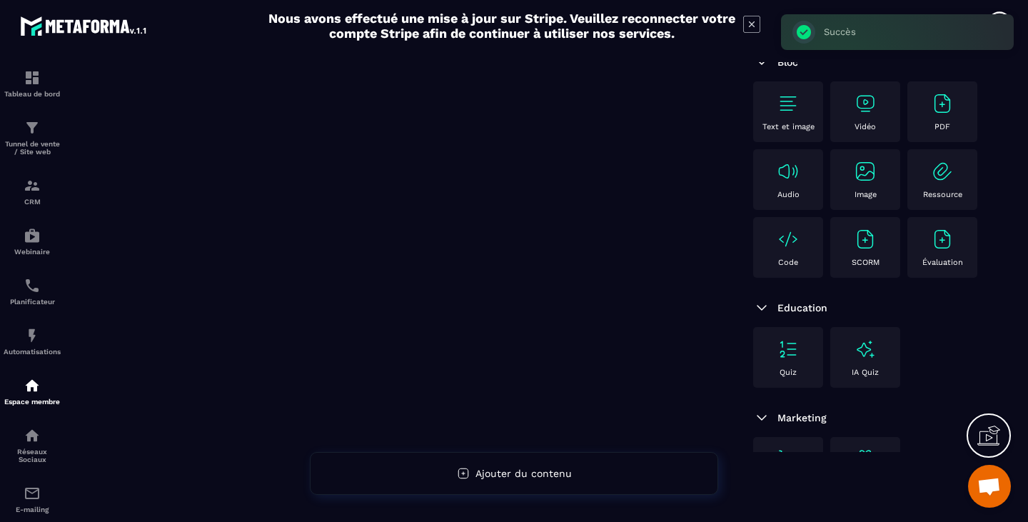
scroll to position [143, 0]
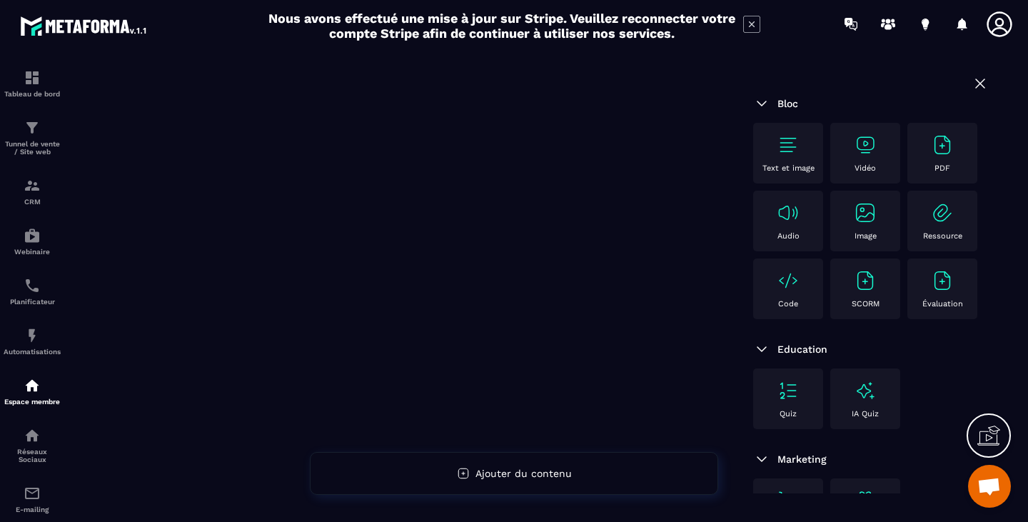
click at [868, 292] on img at bounding box center [865, 280] width 23 height 23
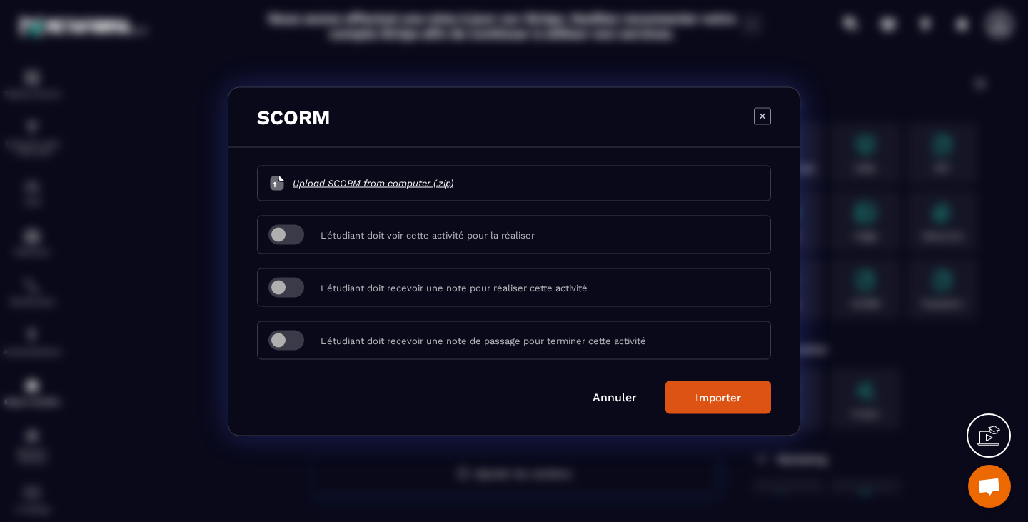
click at [361, 181] on span "Upload SCORM from computer (.zip)" at bounding box center [373, 183] width 161 height 14
click at [453, 183] on input "Upload SCORM from computer (.zip)" at bounding box center [453, 183] width 0 height 0
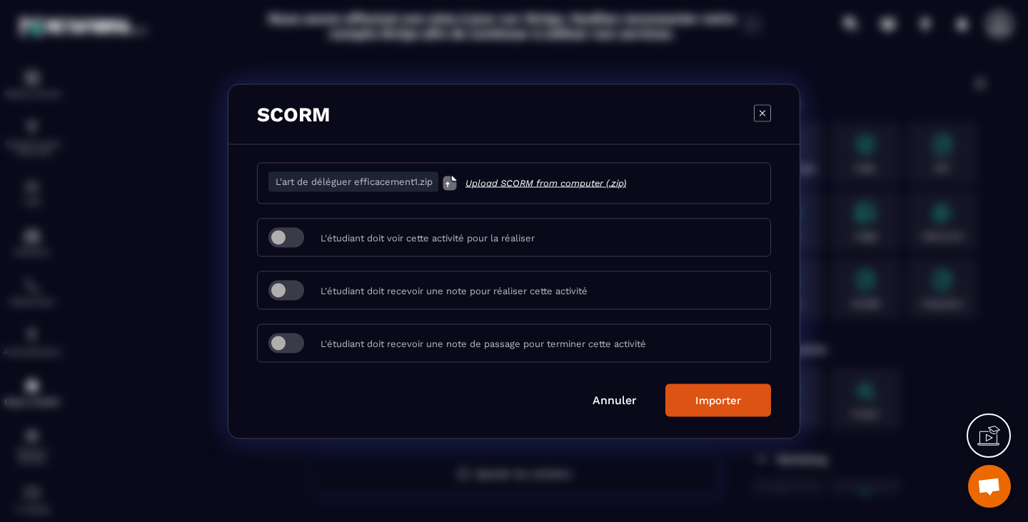
click at [726, 397] on div "Importer" at bounding box center [719, 399] width 46 height 13
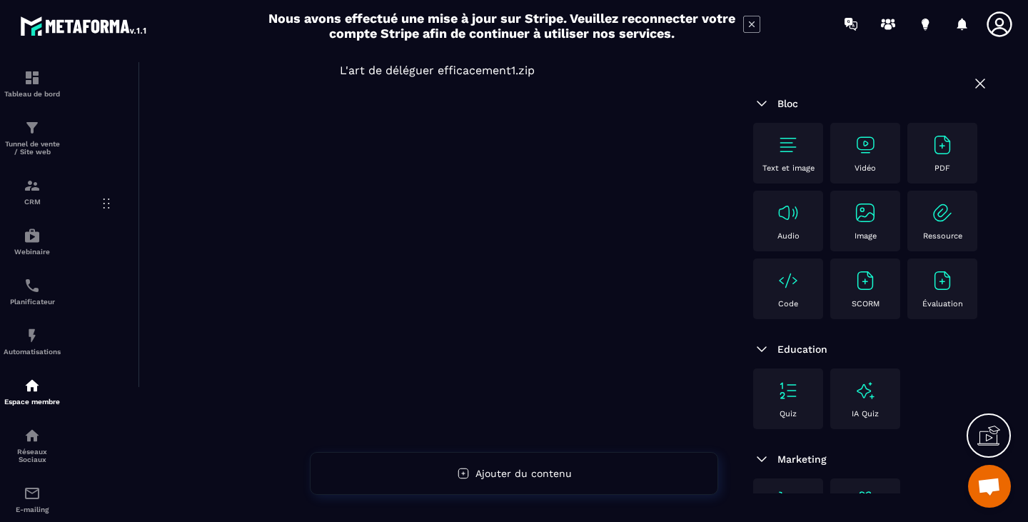
scroll to position [0, 0]
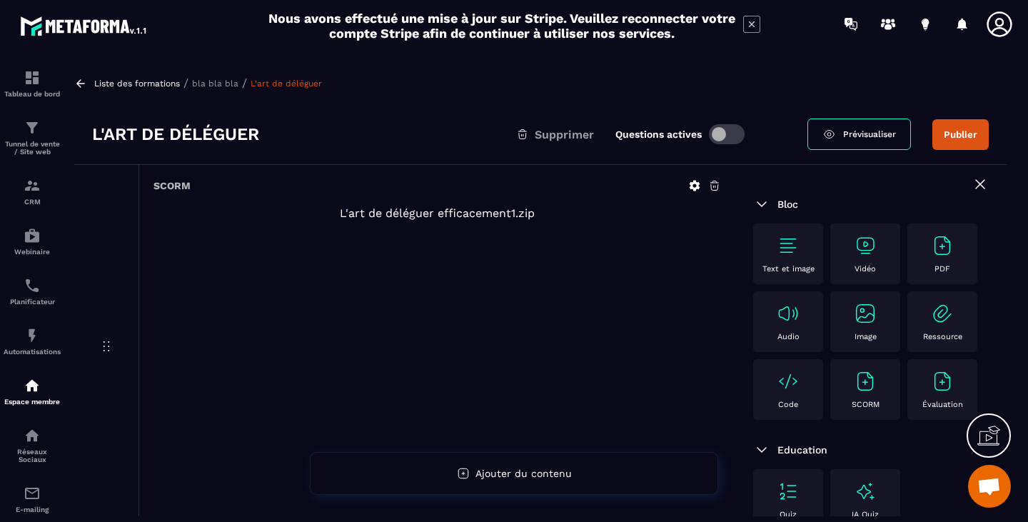
click at [383, 99] on div "Liste des formations / bla bla bla / L'art de déléguer L'art de déléguer Suppri…" at bounding box center [540, 289] width 947 height 454
click at [141, 79] on p "Liste des formations" at bounding box center [137, 84] width 86 height 10
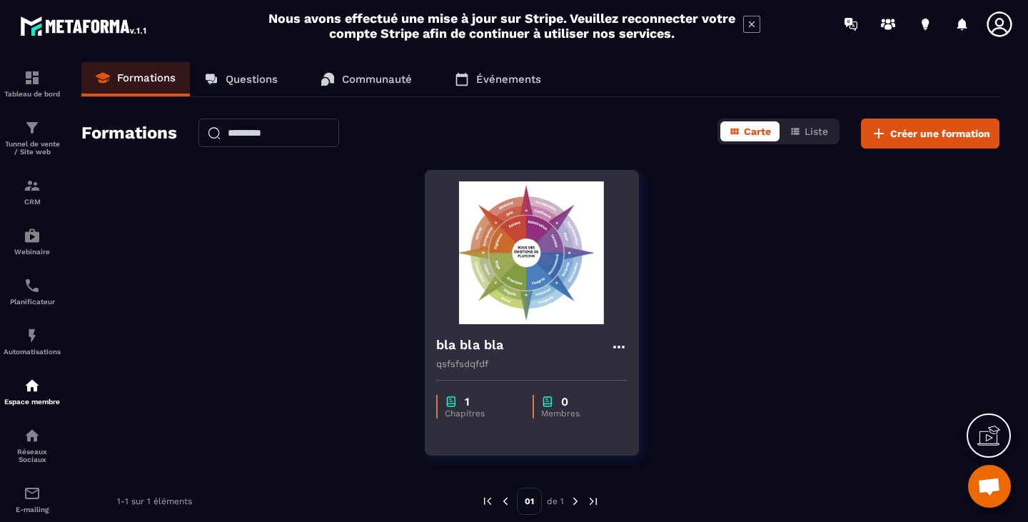
click at [531, 258] on img at bounding box center [531, 252] width 191 height 143
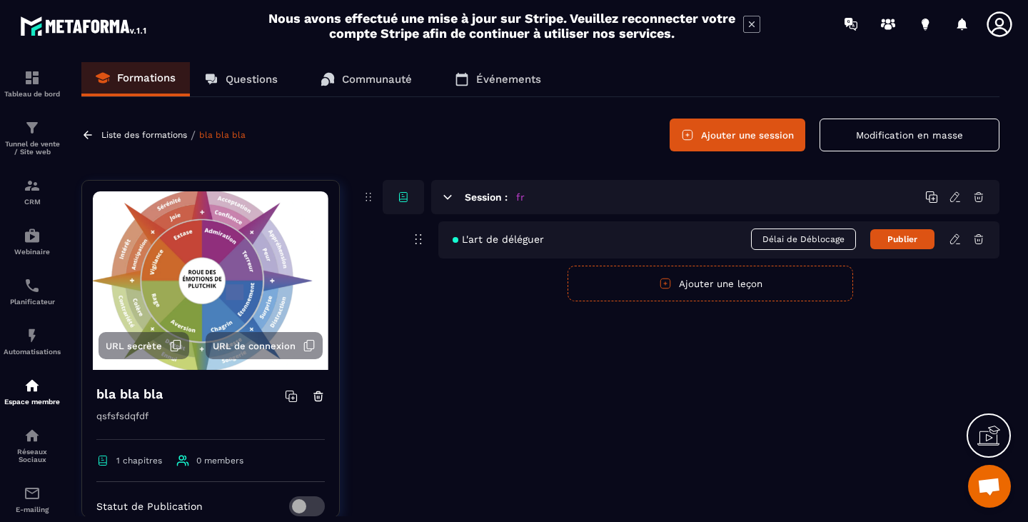
click at [149, 69] on link "Formations" at bounding box center [135, 79] width 109 height 34
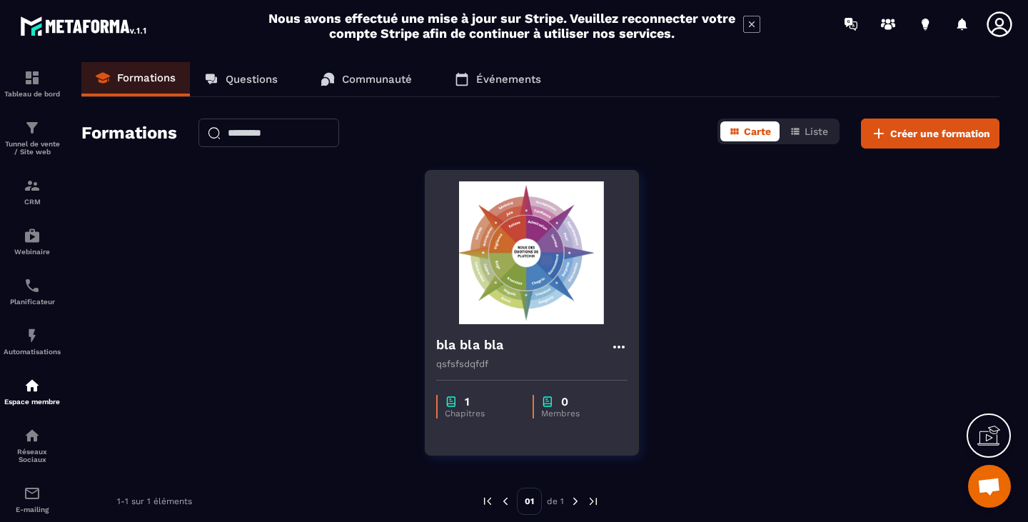
click at [623, 344] on icon at bounding box center [619, 346] width 17 height 17
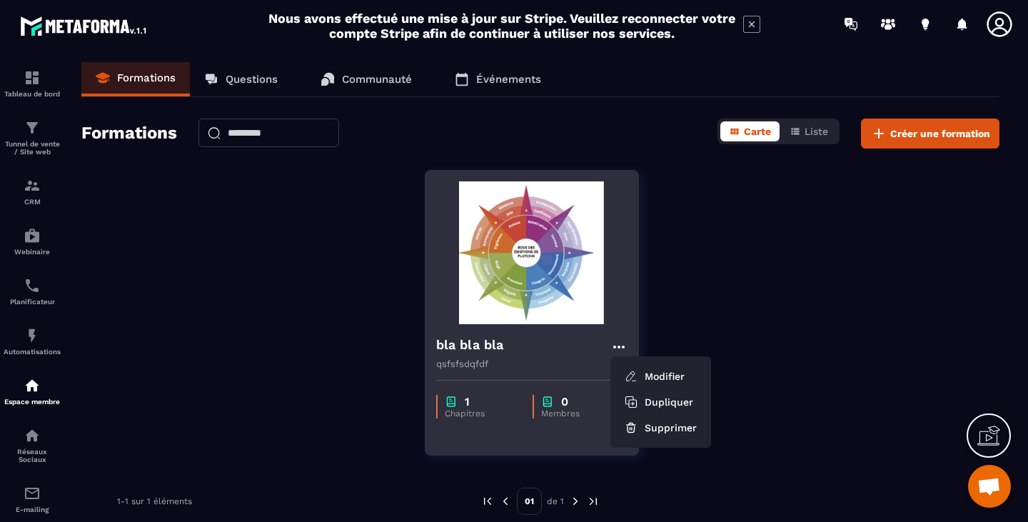
click at [558, 269] on img at bounding box center [531, 252] width 191 height 143
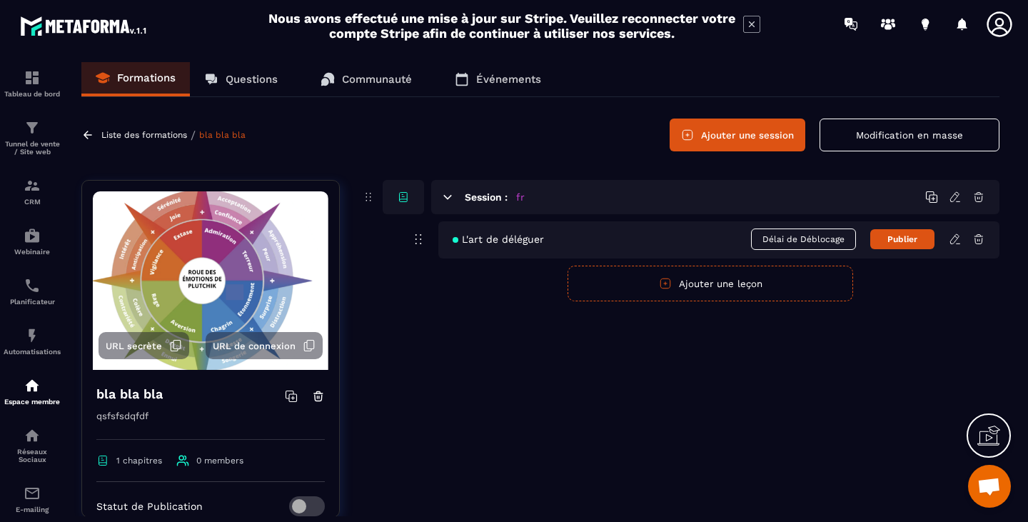
click at [129, 81] on p "Formations" at bounding box center [146, 77] width 59 height 13
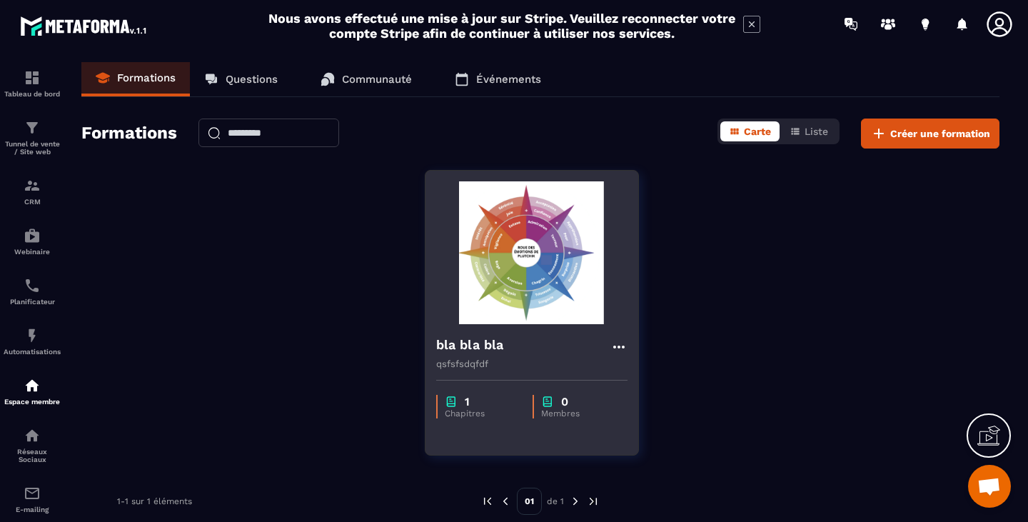
click at [455, 350] on h4 "bla bla bla" at bounding box center [470, 345] width 68 height 20
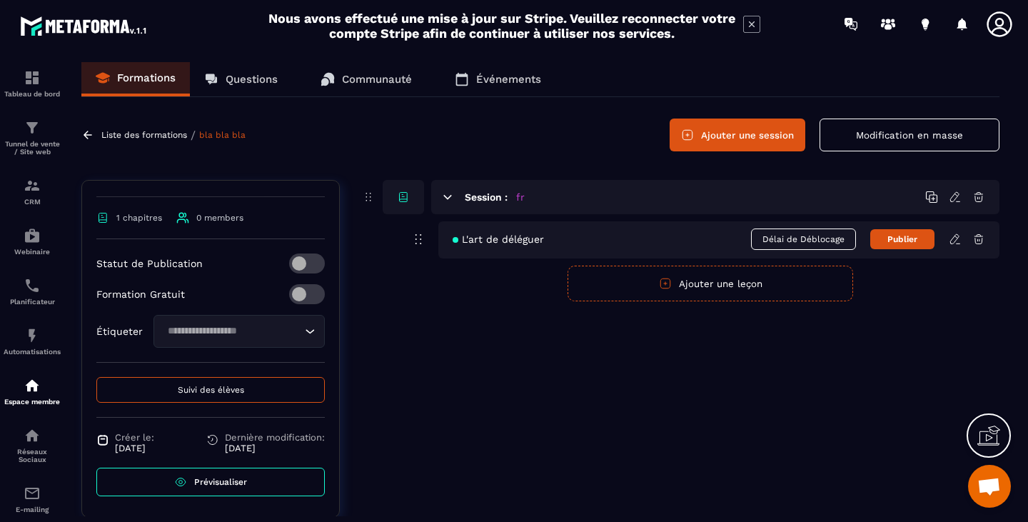
scroll to position [244, 0]
click at [234, 476] on link "Prévisualiser" at bounding box center [210, 481] width 229 height 29
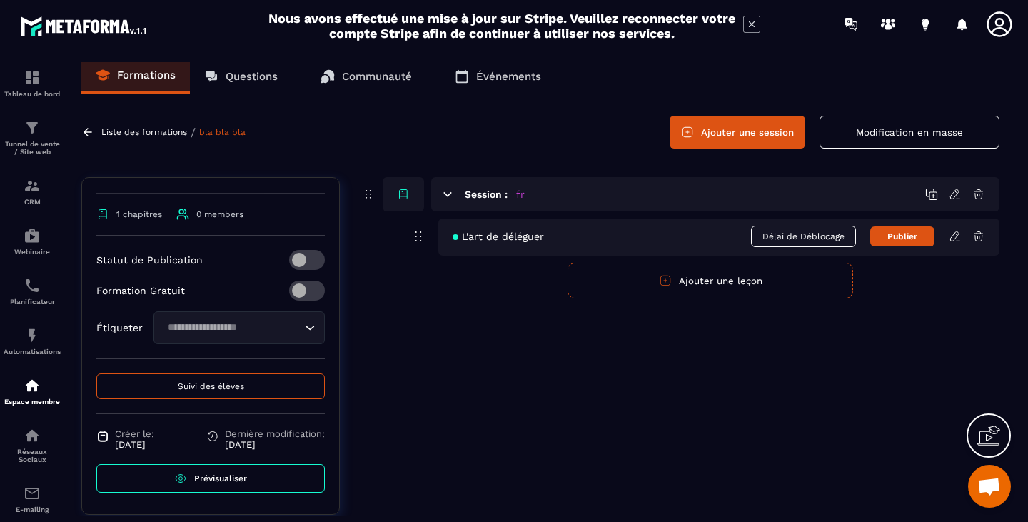
scroll to position [0, 0]
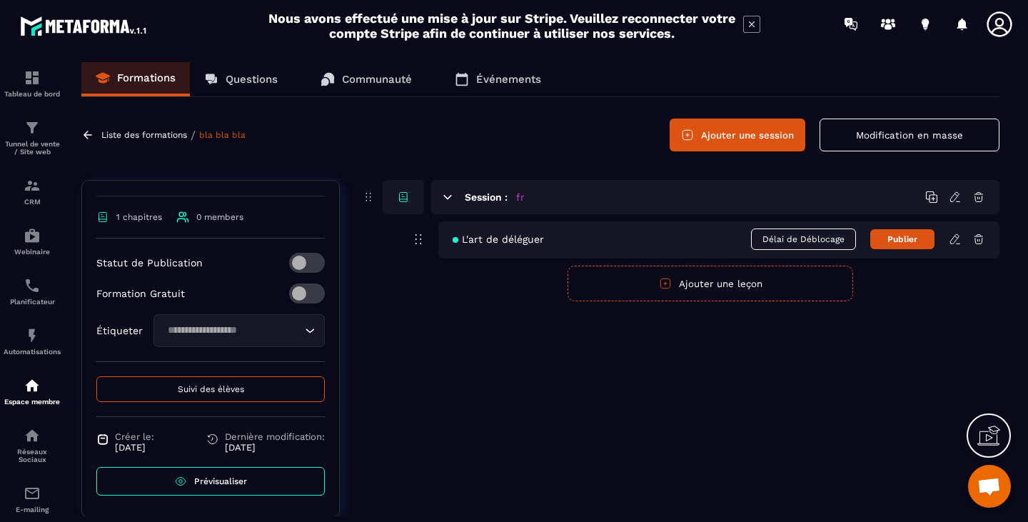
click at [94, 26] on img at bounding box center [84, 26] width 129 height 26
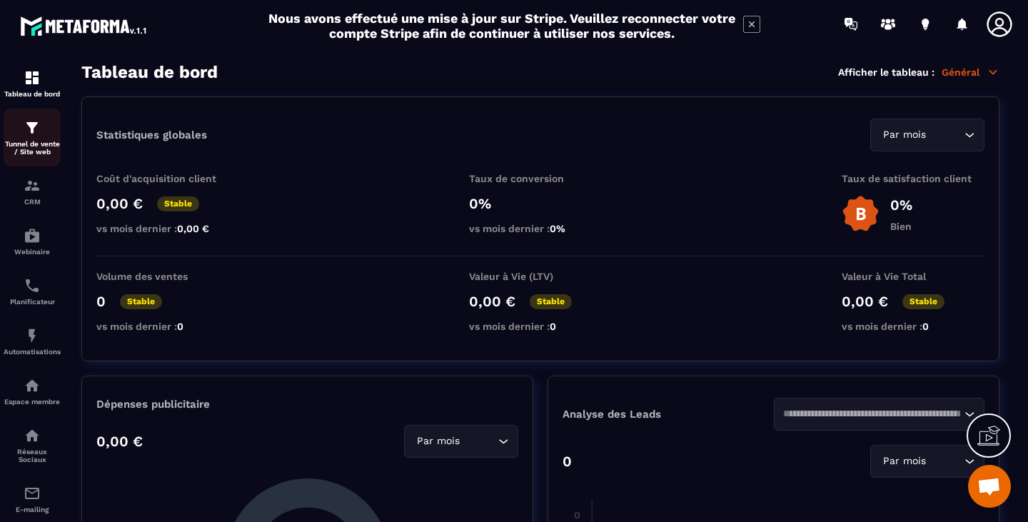
click at [20, 153] on p "Tunnel de vente / Site web" at bounding box center [32, 148] width 57 height 16
